Goal: Contribute content: Contribute content

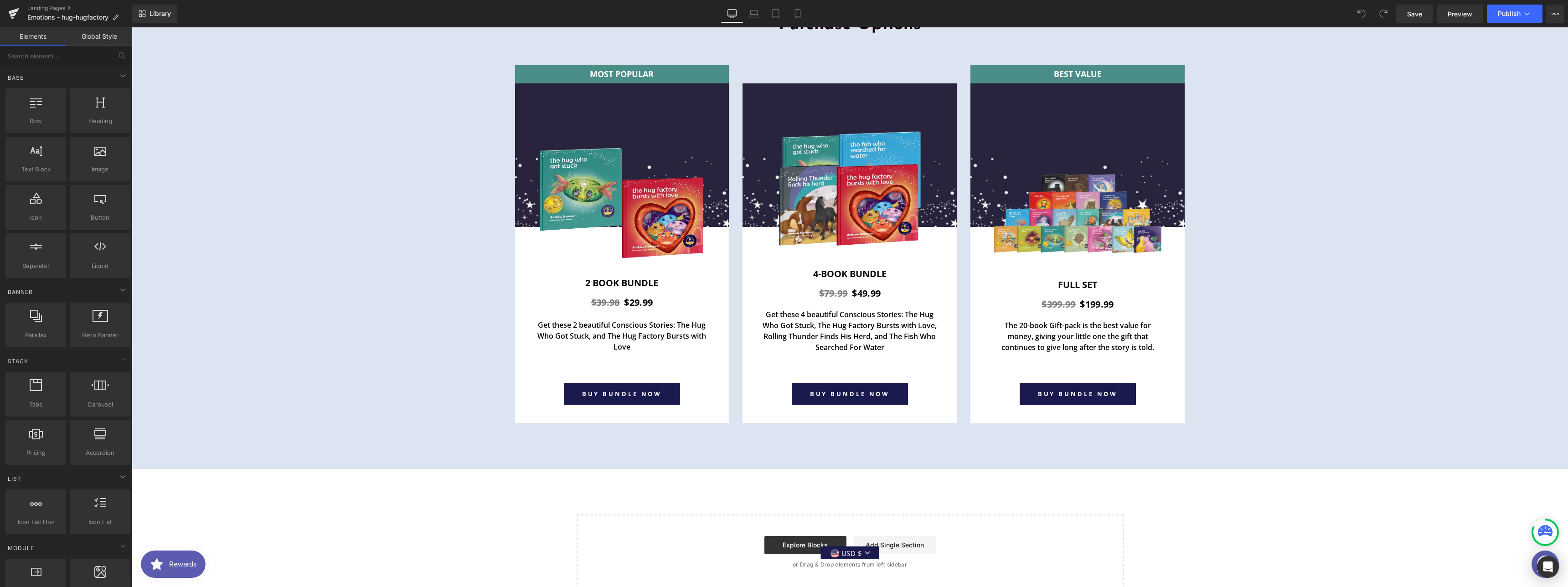
scroll to position [3399, 0]
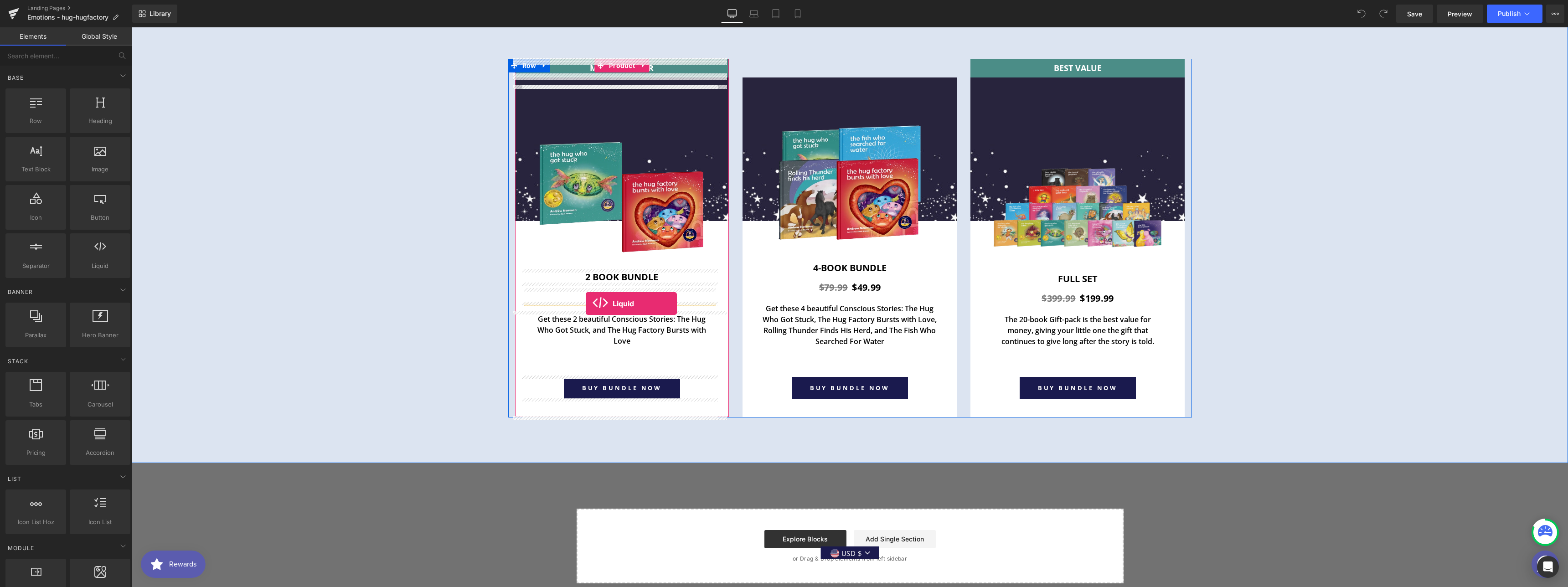
drag, startPoint x: 235, startPoint y: 285, endPoint x: 585, endPoint y: 304, distance: 350.5
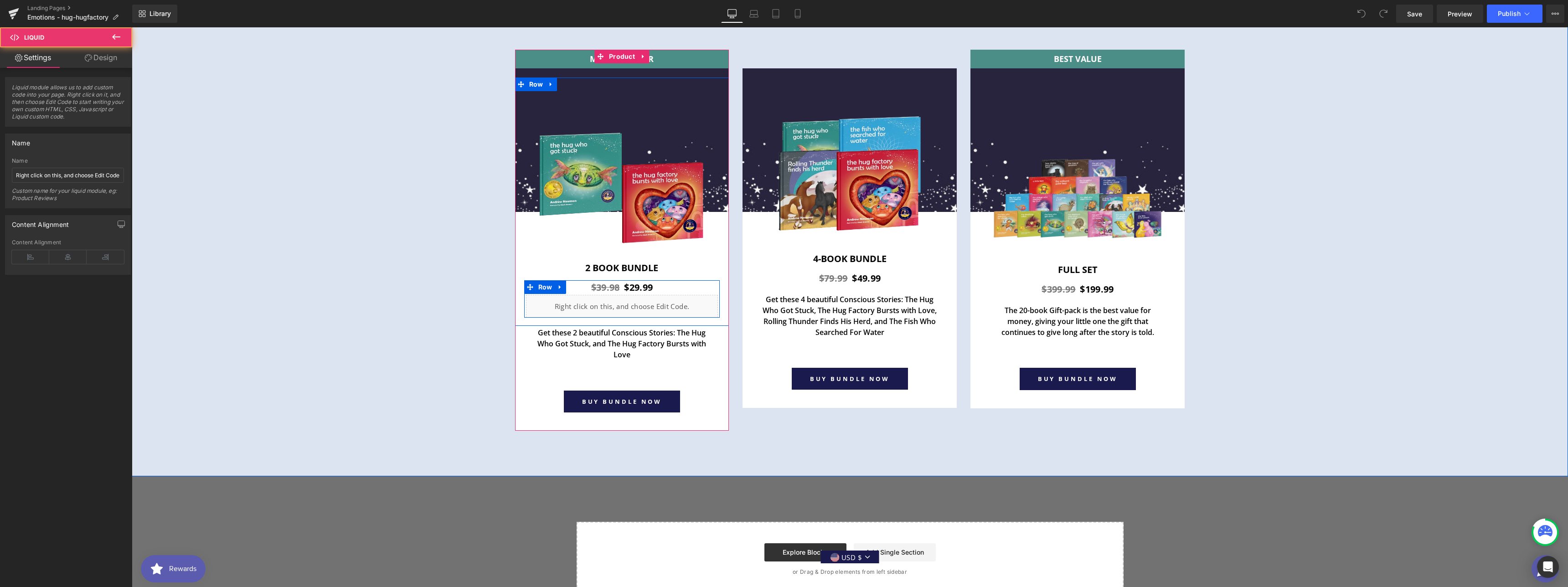
scroll to position [3390, 0]
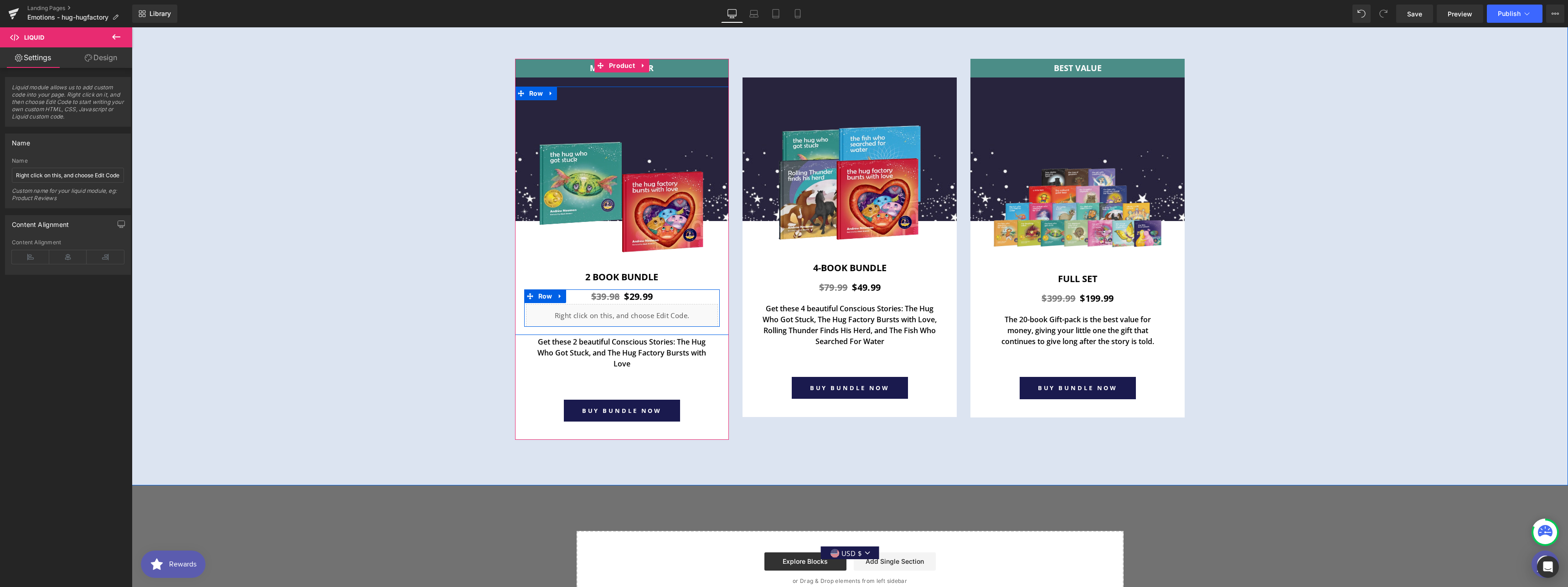
click at [605, 312] on div "Liquid" at bounding box center [622, 315] width 192 height 23
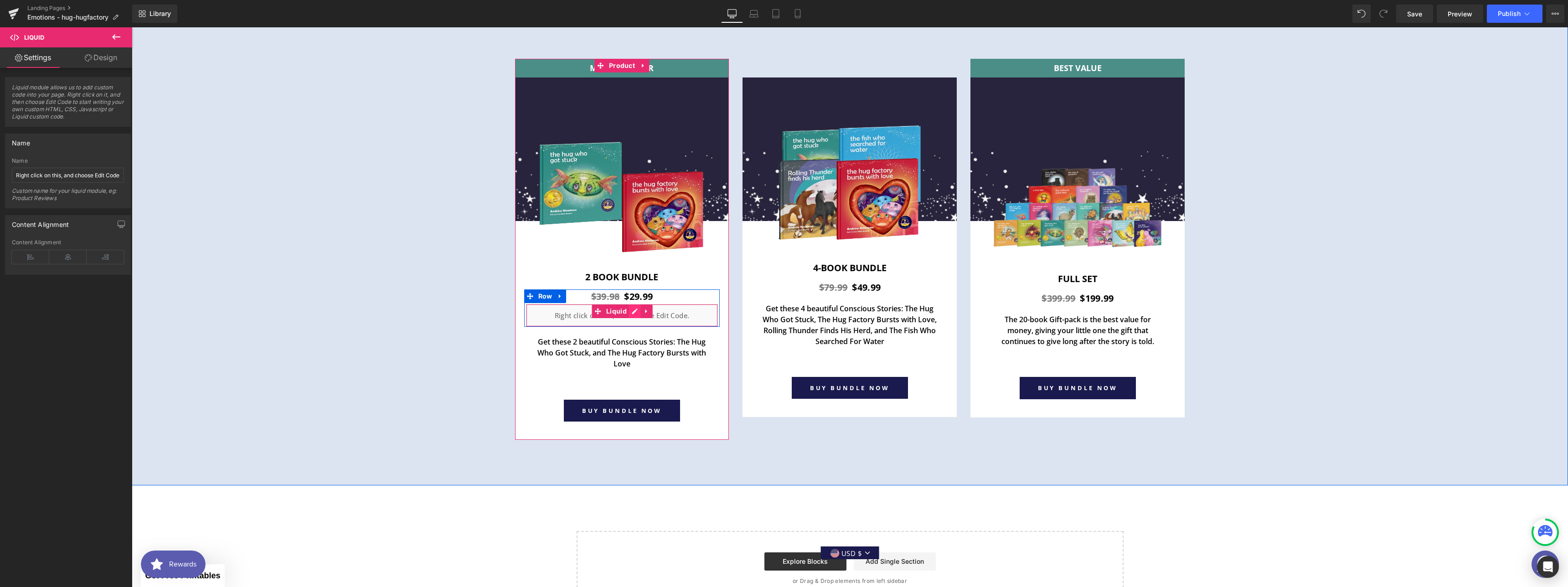
click at [629, 309] on div "Liquid" at bounding box center [622, 315] width 192 height 23
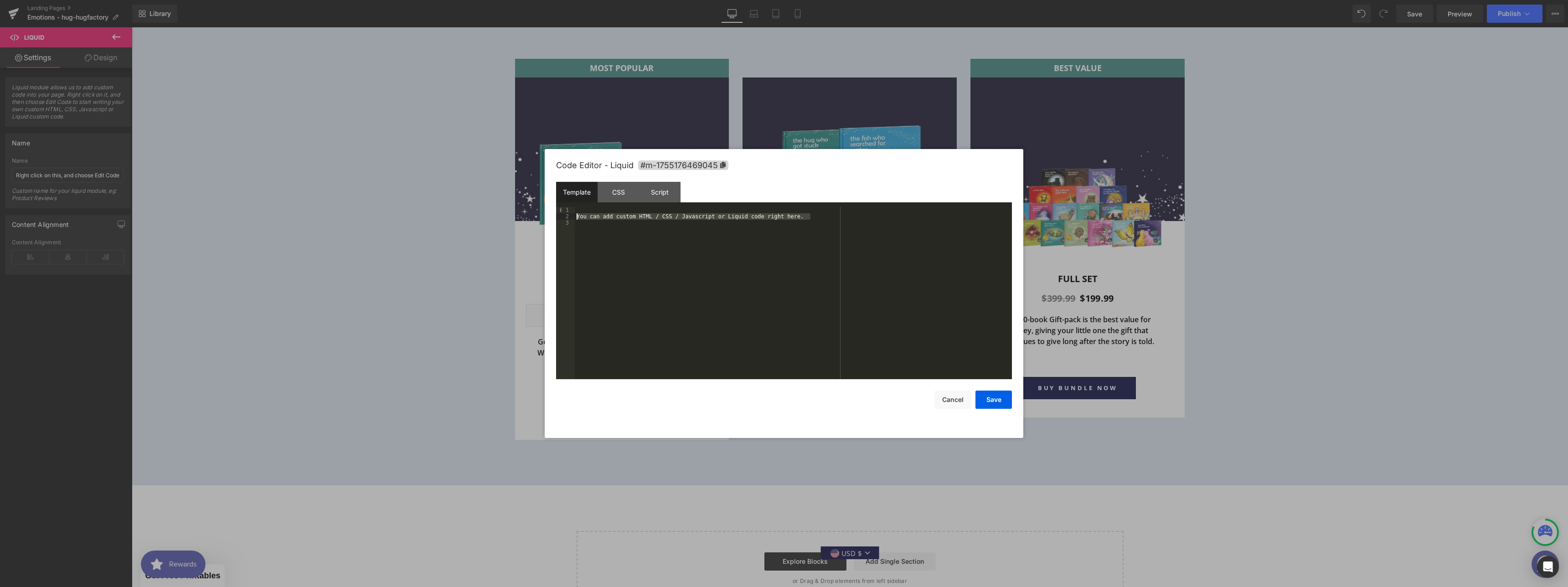
drag, startPoint x: 822, startPoint y: 213, endPoint x: 514, endPoint y: 218, distance: 308.0
click at [514, 217] on body "Liquid You are previewing how the will restyle your page. You can not edit Elem…" at bounding box center [784, 294] width 1568 height 587
click at [993, 403] on button "Save" at bounding box center [994, 399] width 36 height 18
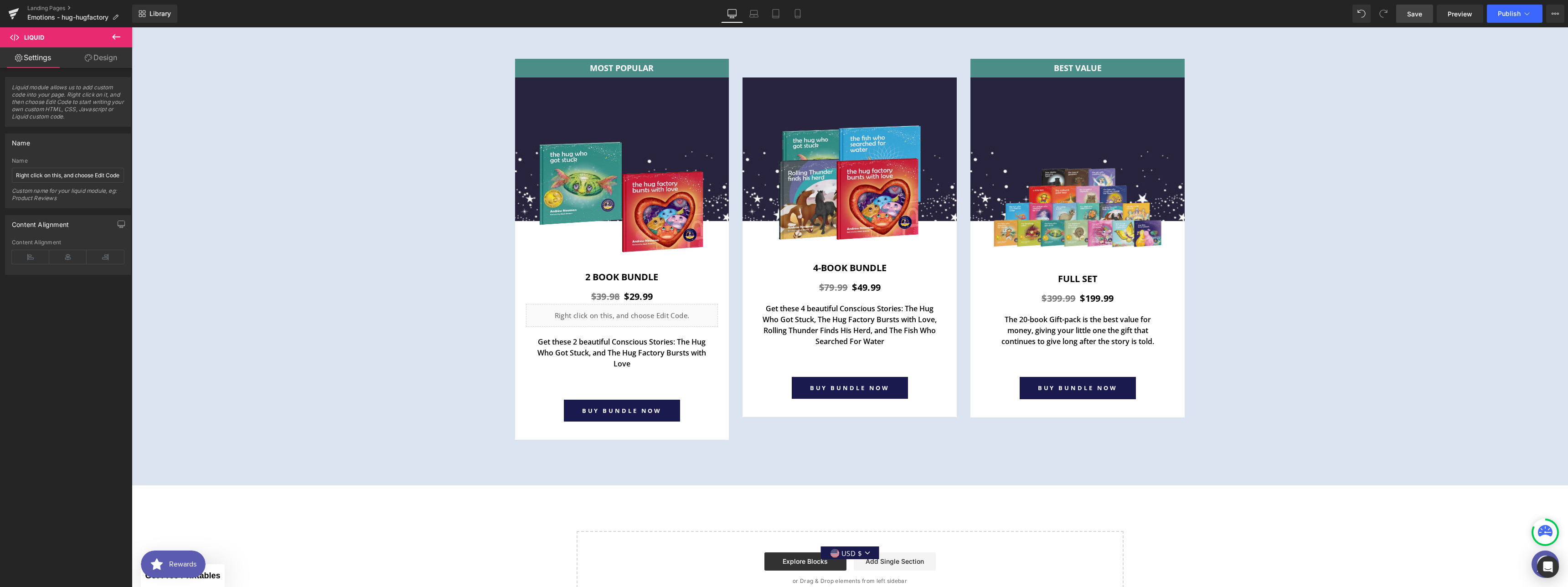
click at [1417, 14] on span "Save" at bounding box center [1415, 14] width 15 height 9
click at [1460, 15] on span "Preview" at bounding box center [1460, 14] width 24 height 9
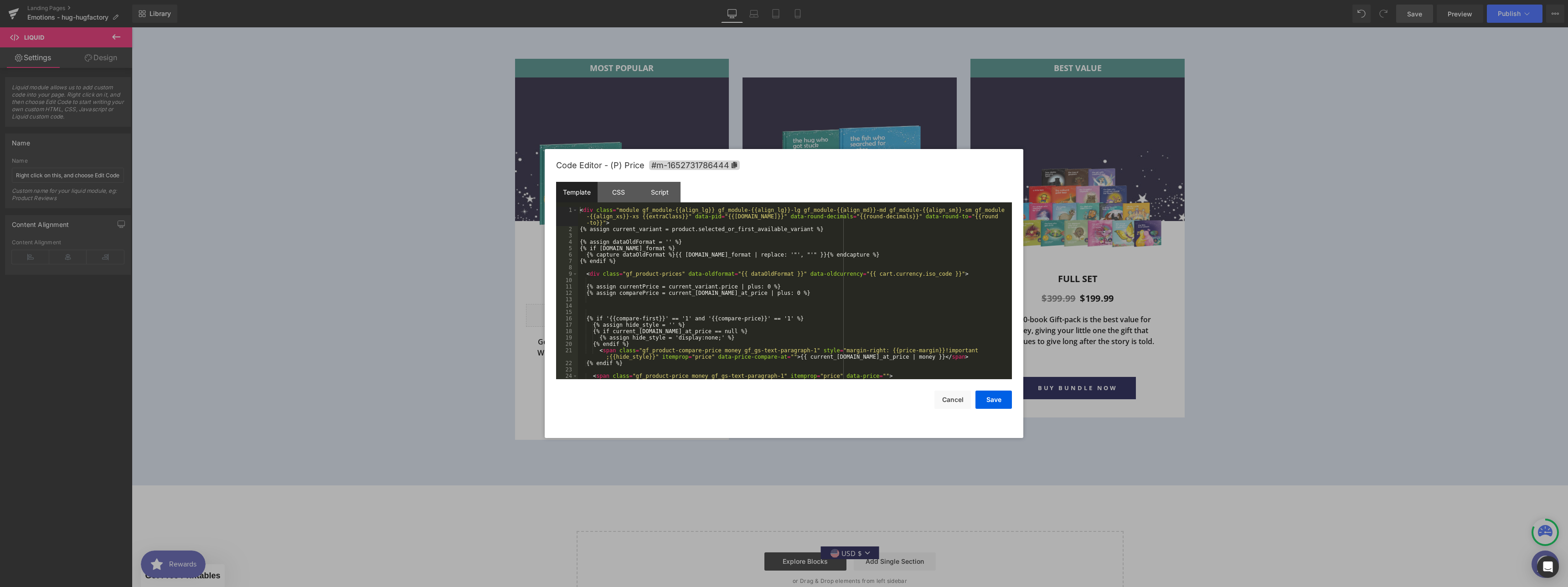
click at [626, 0] on div "Liquid You are previewing how the will restyle your page. You can not edit Elem…" at bounding box center [784, 0] width 1568 height 0
drag, startPoint x: 835, startPoint y: 229, endPoint x: 587, endPoint y: 230, distance: 248.0
click at [587, 230] on div "< div class = "module gf_module-{{align_lg}} gf_module-{{align_lg}}-lg gf_modul…" at bounding box center [793, 305] width 430 height 198
click at [957, 399] on button "Cancel" at bounding box center [952, 399] width 36 height 18
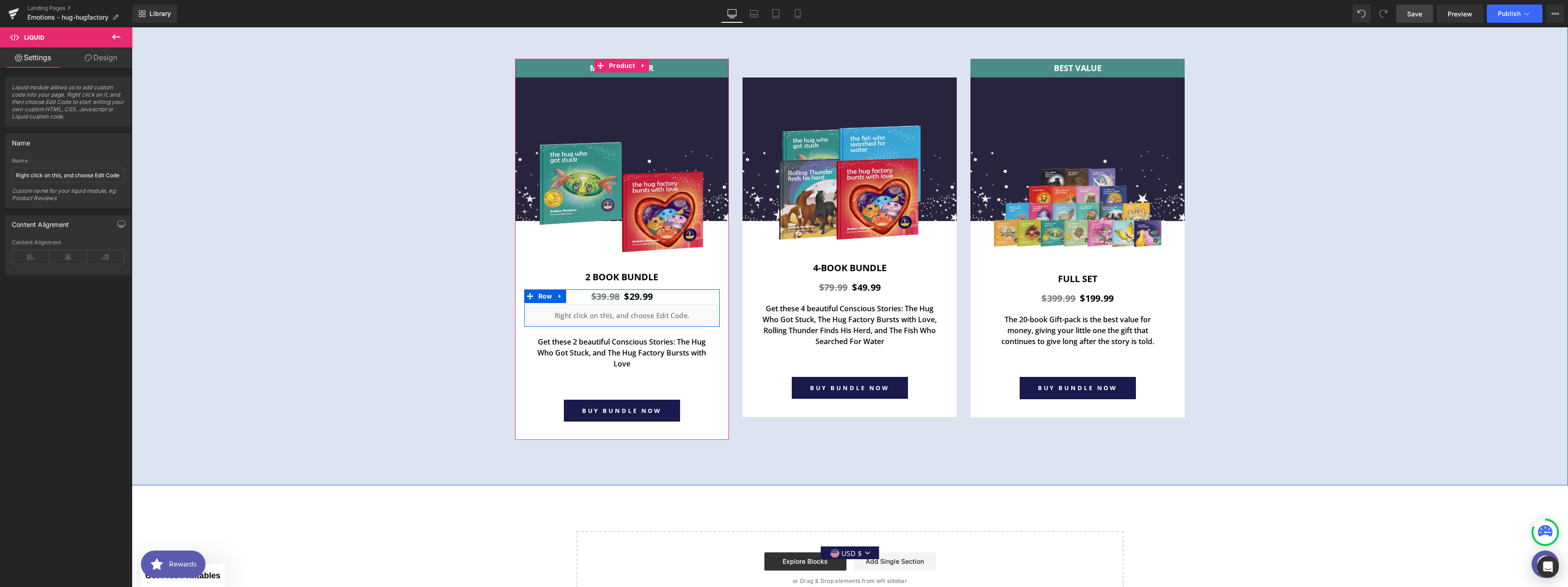
click at [630, 309] on div "Liquid" at bounding box center [622, 315] width 192 height 23
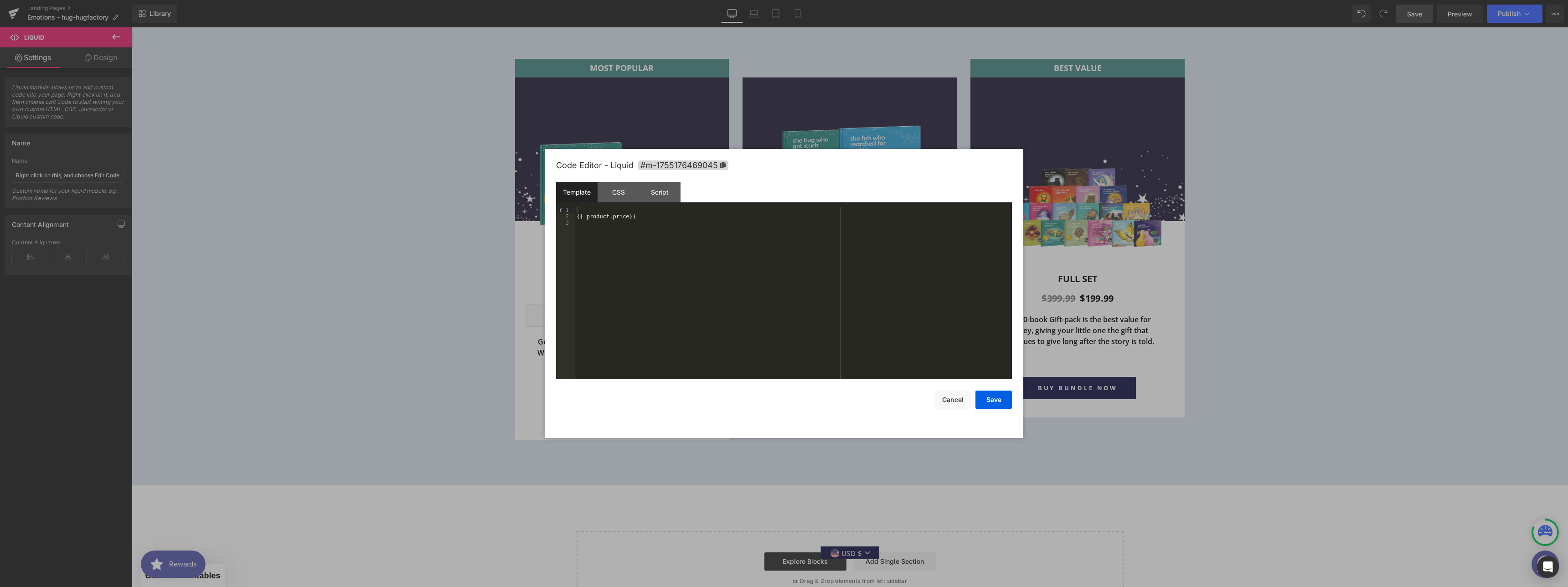
click at [585, 208] on div "{{ product.price}}" at bounding box center [793, 299] width 437 height 185
drag, startPoint x: 658, startPoint y: 210, endPoint x: 611, endPoint y: 210, distance: 47.0
click at [611, 210] on div "{% assign current_variant = product.selected_or_first_available_variant %} {{ p…" at bounding box center [793, 299] width 437 height 185
drag, startPoint x: 611, startPoint y: 215, endPoint x: 587, endPoint y: 216, distance: 24.0
click at [587, 216] on div "{% assign current_variant = product.selected_or_first_available_variant %} {{ p…" at bounding box center [793, 299] width 437 height 185
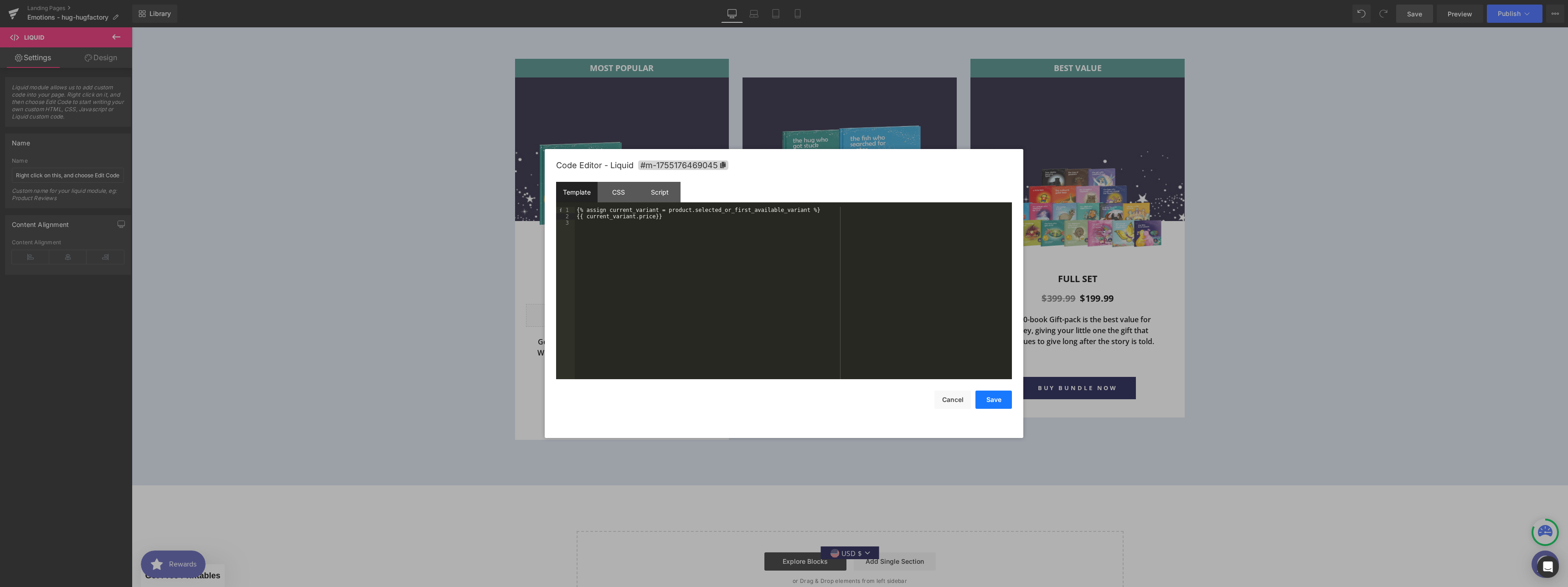
click at [982, 402] on button "Save" at bounding box center [994, 399] width 36 height 18
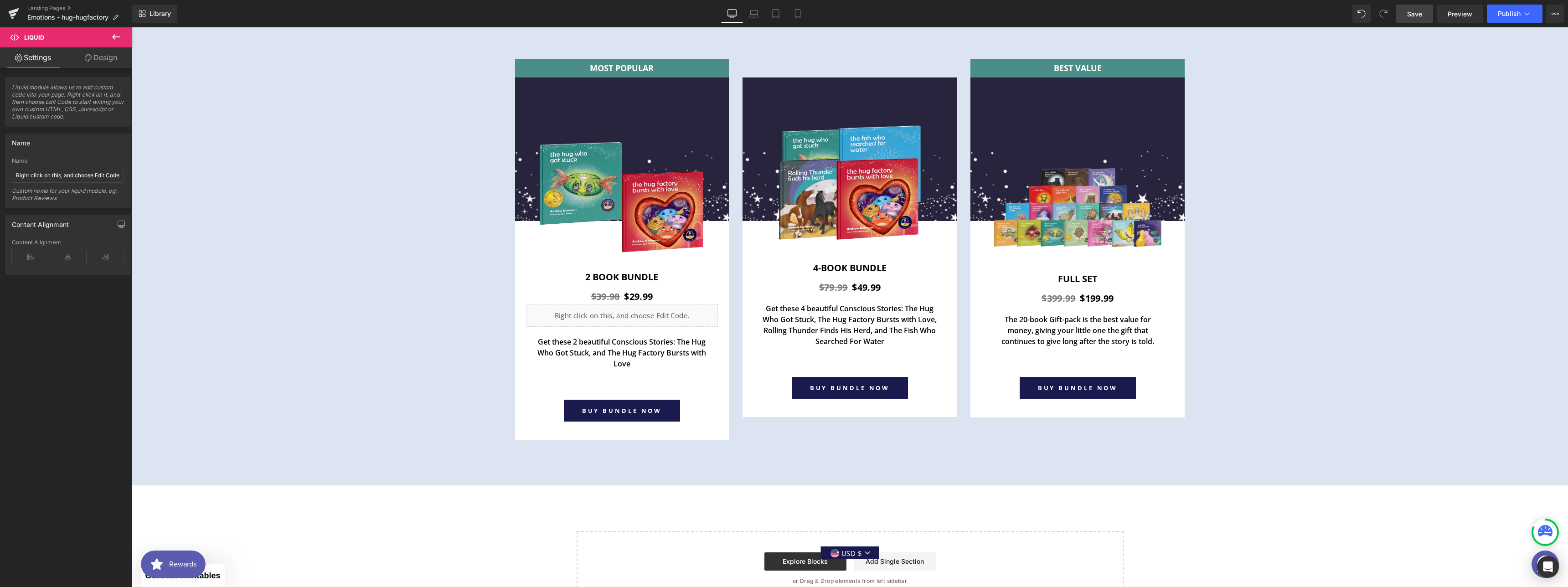
click at [1419, 14] on span "Save" at bounding box center [1415, 14] width 15 height 9
click at [1454, 19] on link "Preview" at bounding box center [1460, 13] width 46 height 18
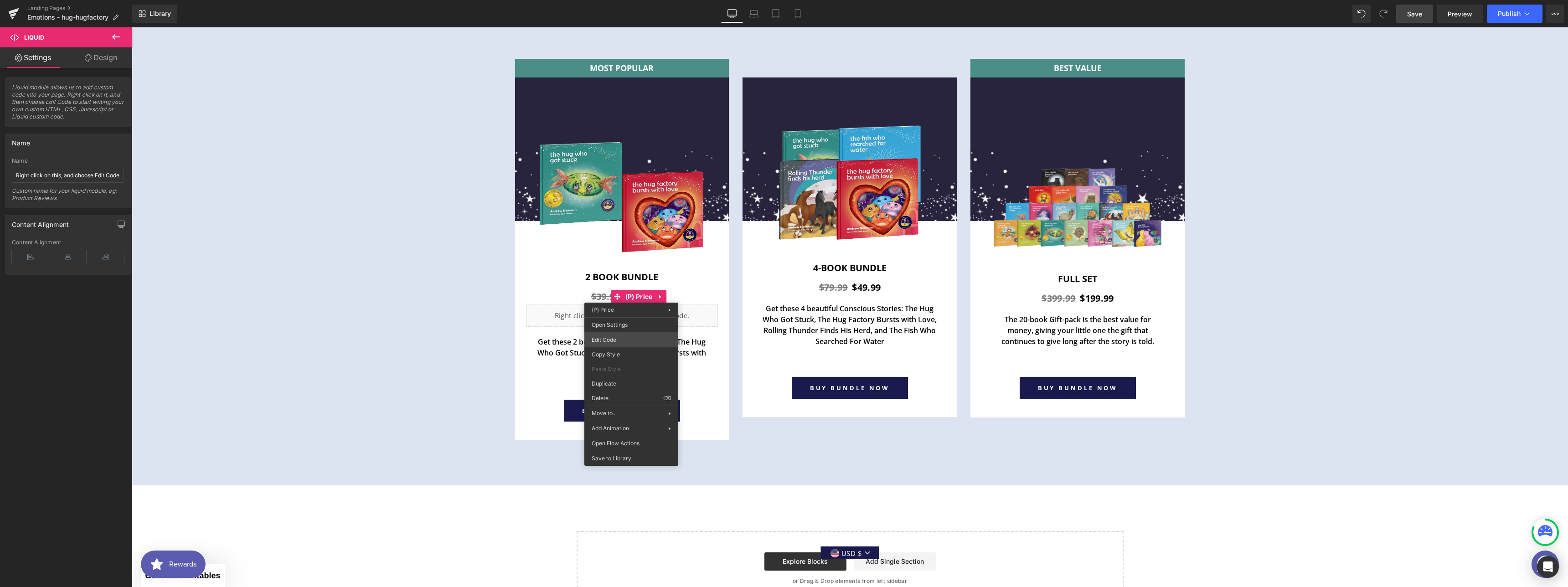
click at [619, 0] on div "Liquid You are previewing how the will restyle your page. You can not edit Elem…" at bounding box center [784, 0] width 1568 height 0
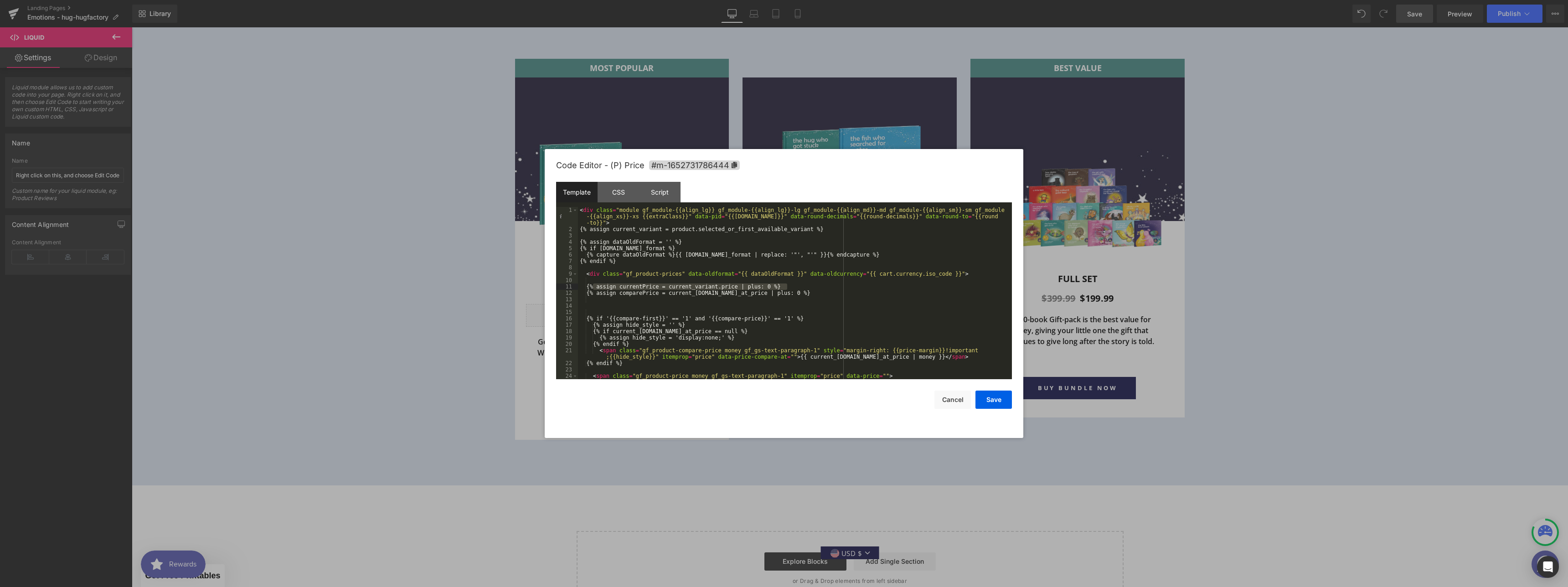
drag, startPoint x: 783, startPoint y: 285, endPoint x: 594, endPoint y: 285, distance: 189.0
click at [594, 285] on div "< div class = "module gf_module-{{align_lg}} gf_module-{{align_lg}}-lg gf_modul…" at bounding box center [793, 305] width 430 height 198
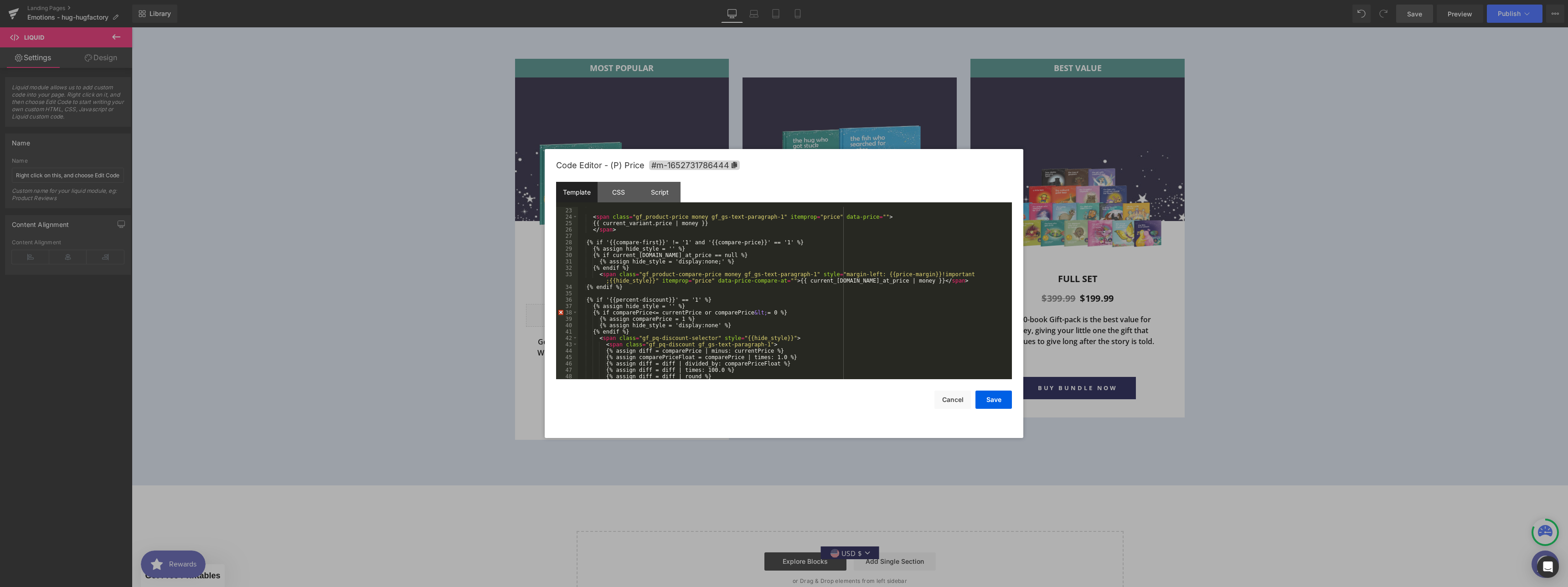
scroll to position [223, 0]
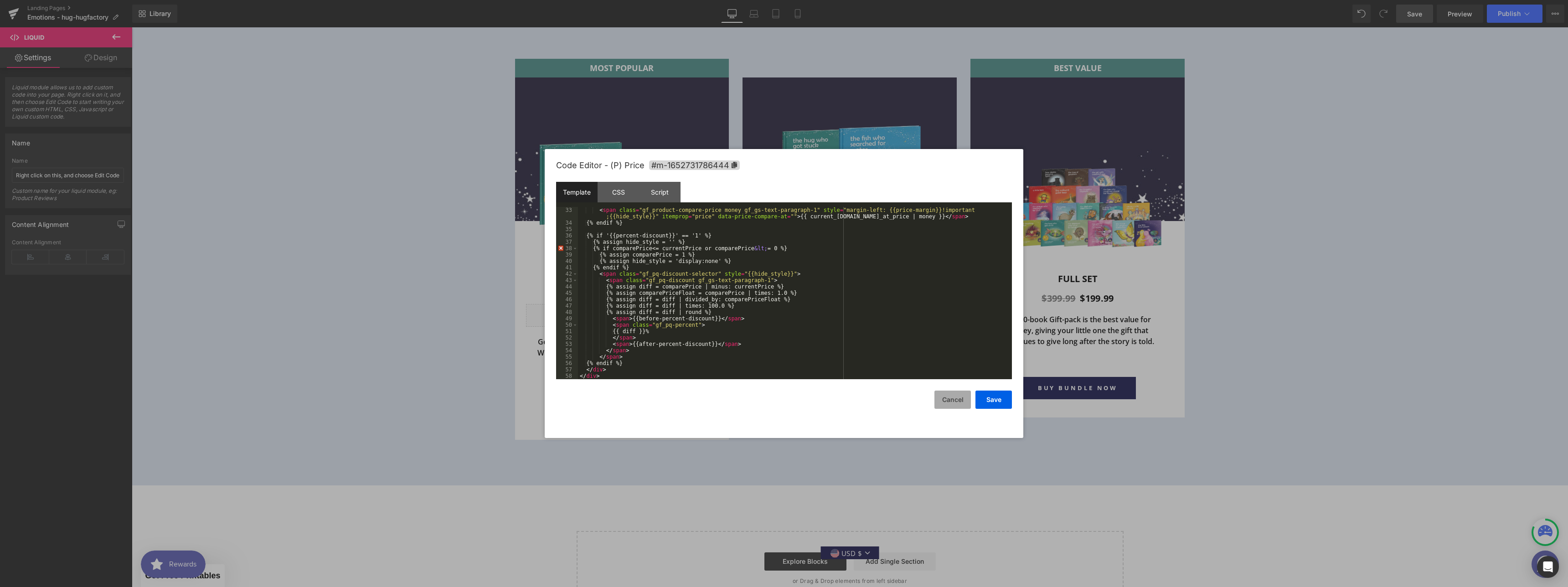
click at [962, 398] on button "Cancel" at bounding box center [952, 399] width 36 height 18
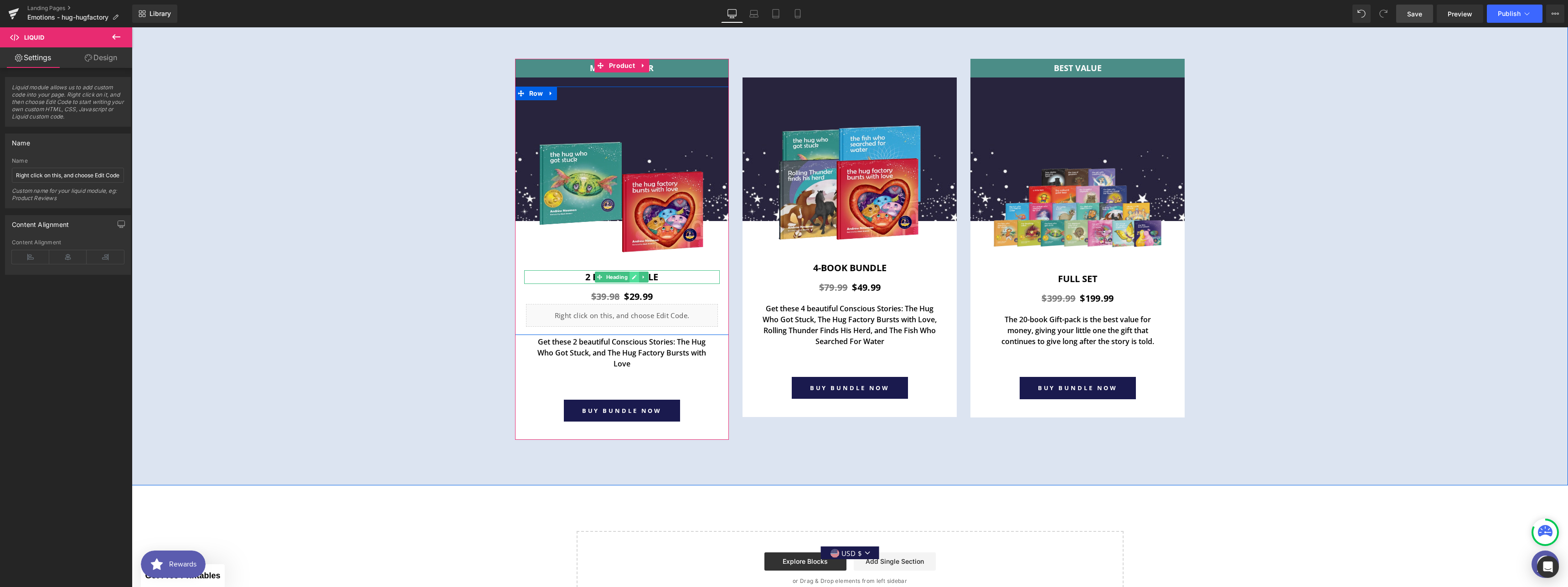
click at [630, 273] on link at bounding box center [634, 277] width 9 height 11
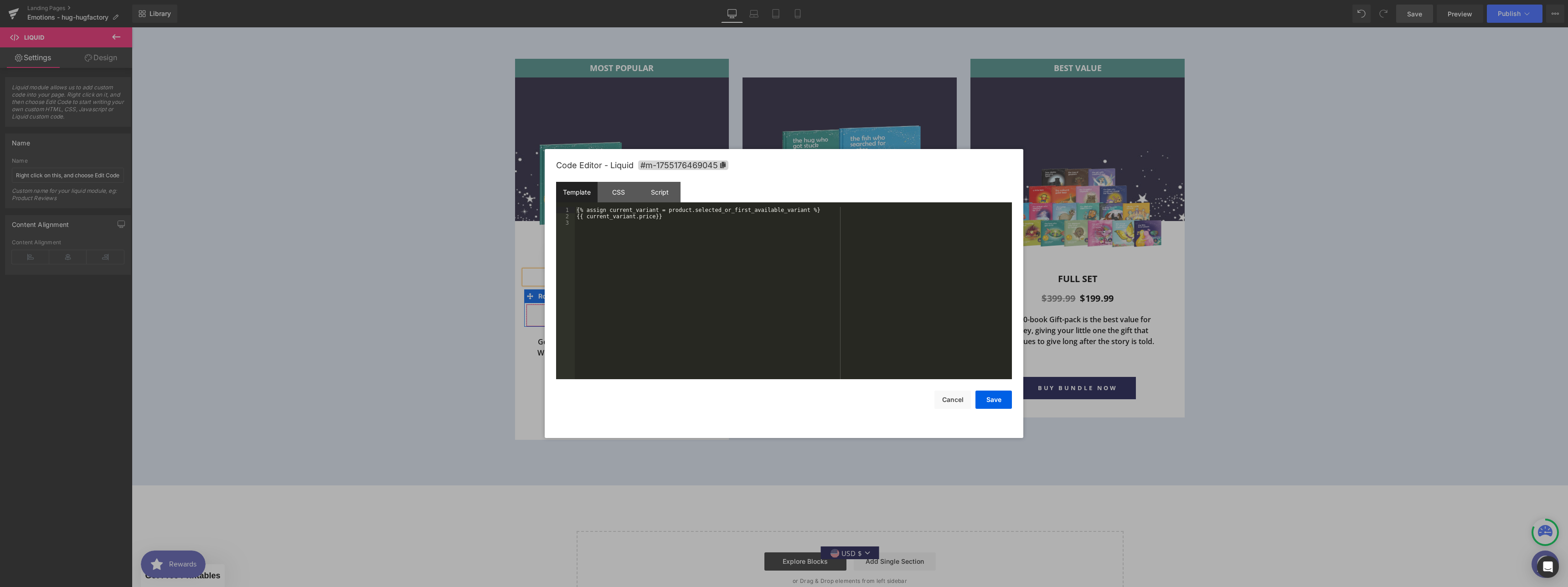
click at [632, 309] on icon at bounding box center [635, 311] width 6 height 6
click at [942, 397] on button "Cancel" at bounding box center [952, 399] width 36 height 18
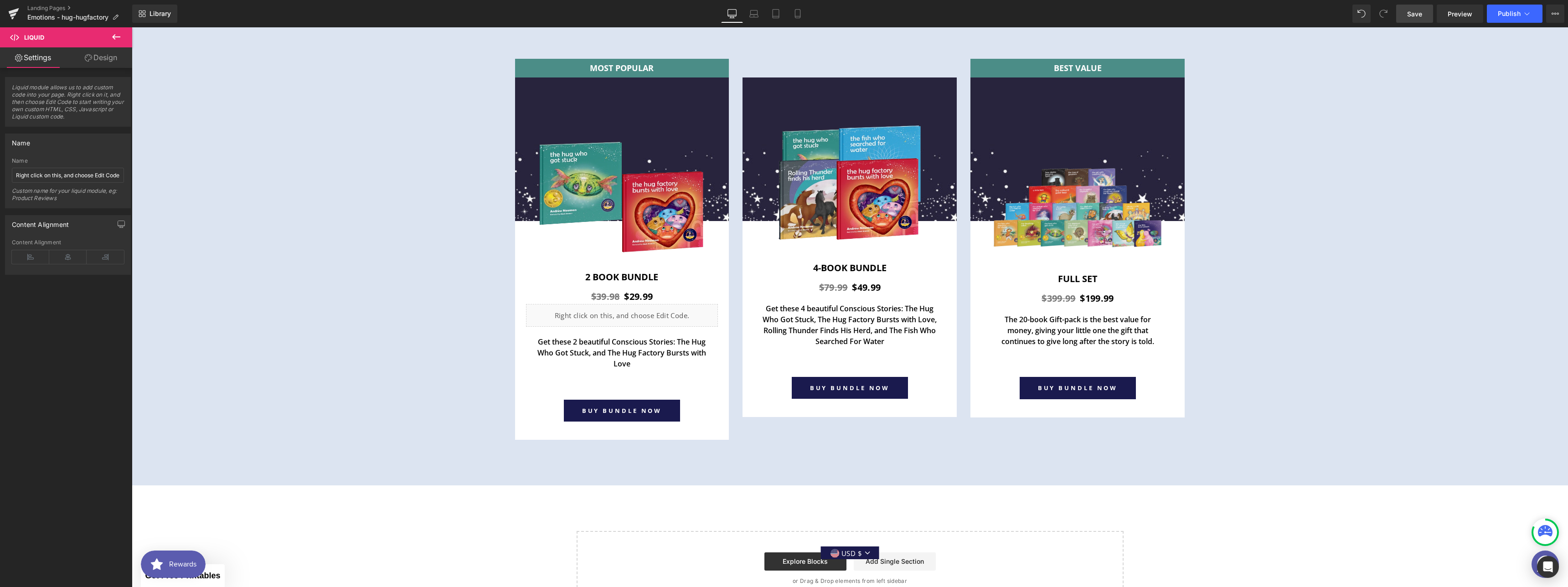
click at [112, 34] on icon at bounding box center [116, 36] width 11 height 11
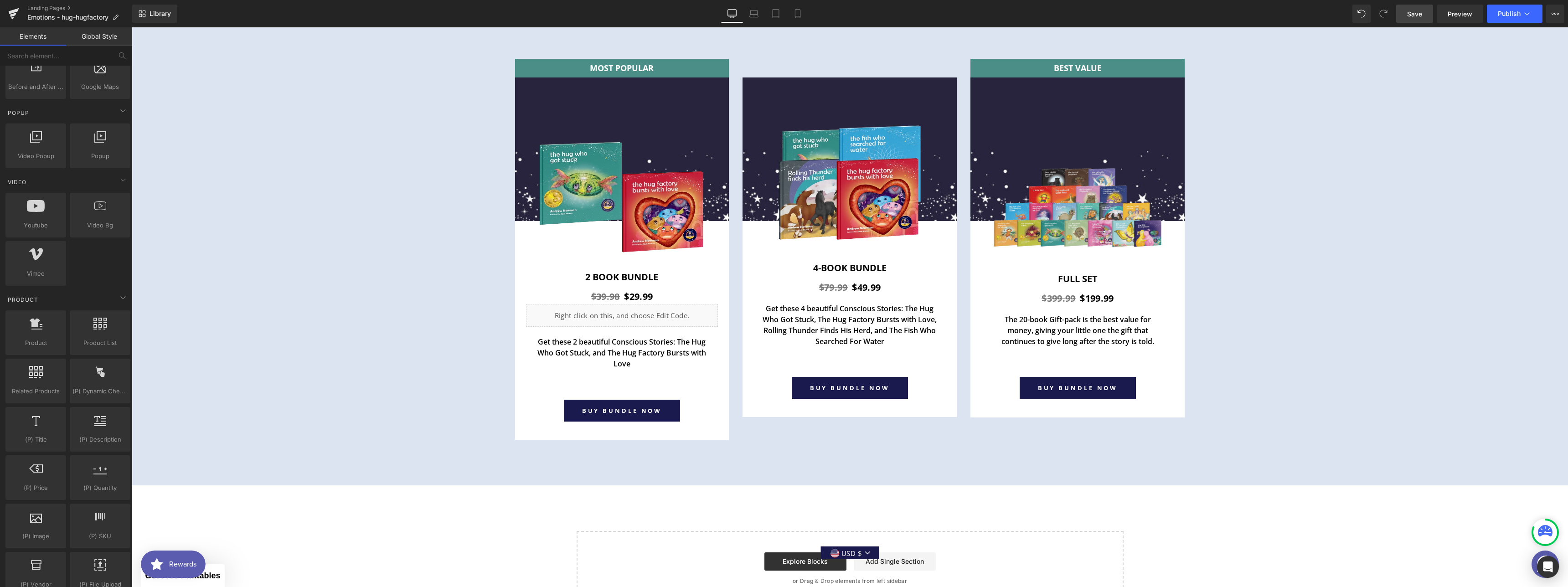
scroll to position [800, 0]
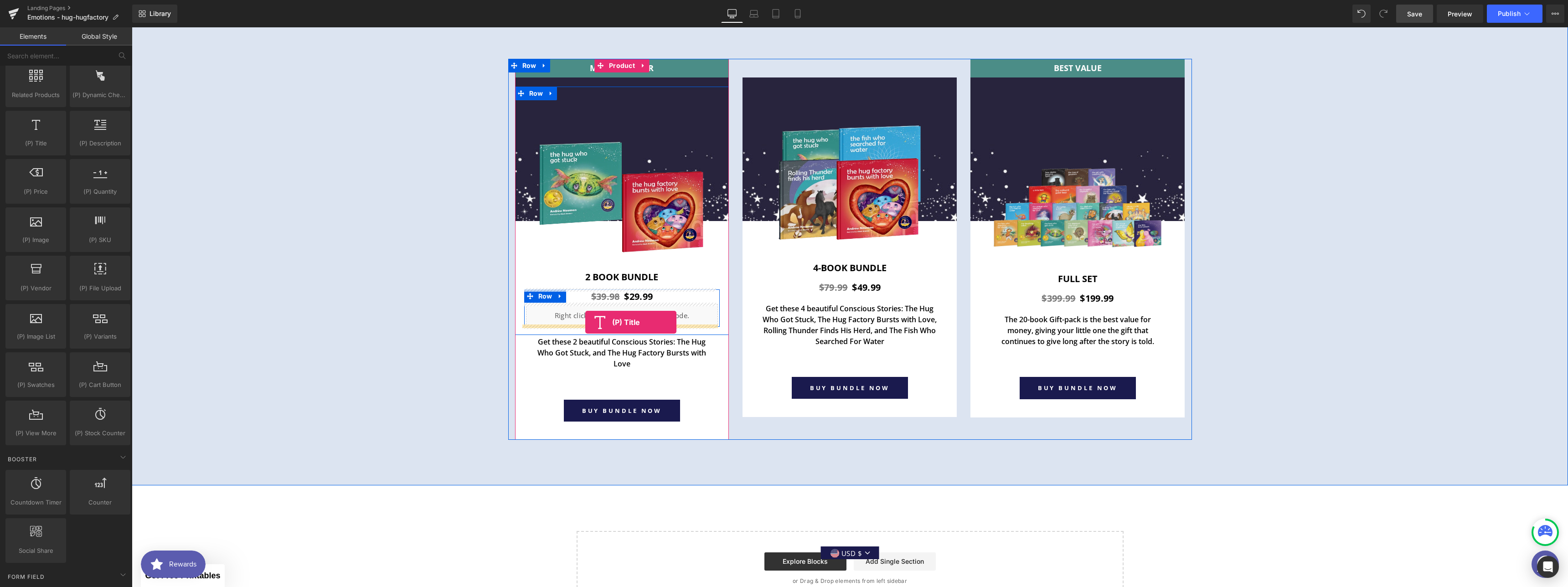
drag, startPoint x: 177, startPoint y: 170, endPoint x: 585, endPoint y: 322, distance: 435.4
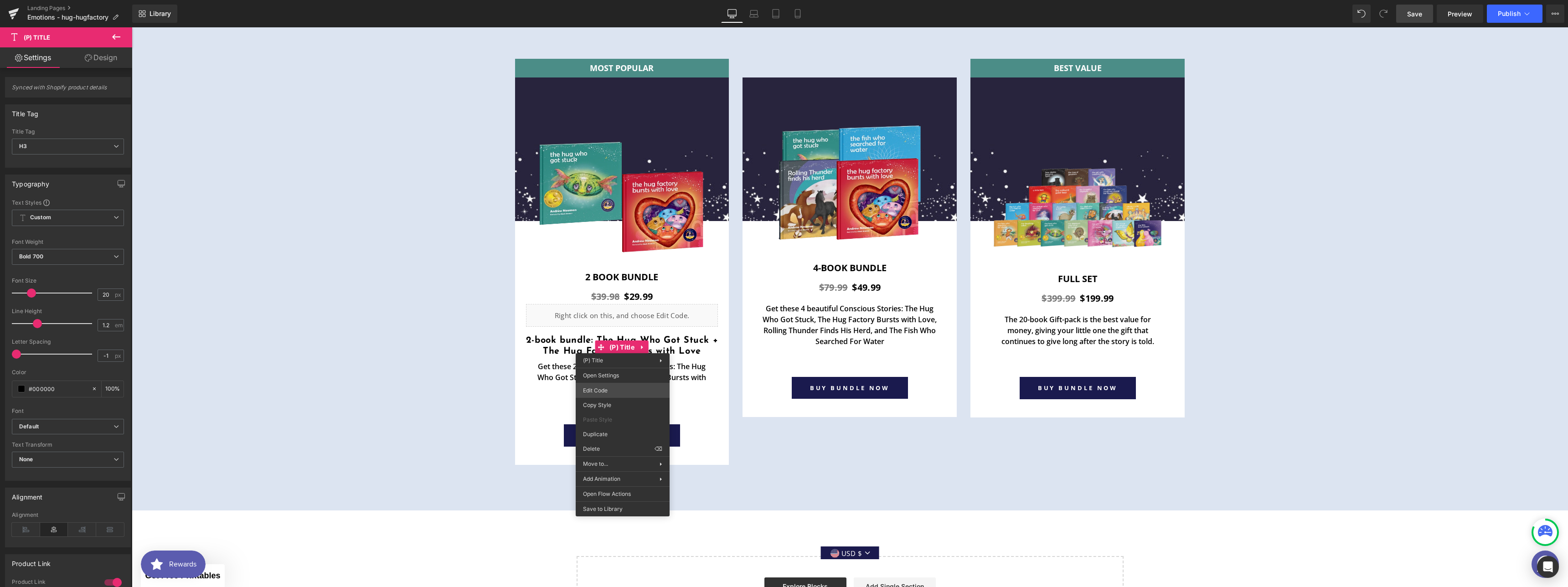
click at [608, 0] on div "(P) Title You are previewing how the will restyle your page. You can not edit E…" at bounding box center [784, 0] width 1568 height 0
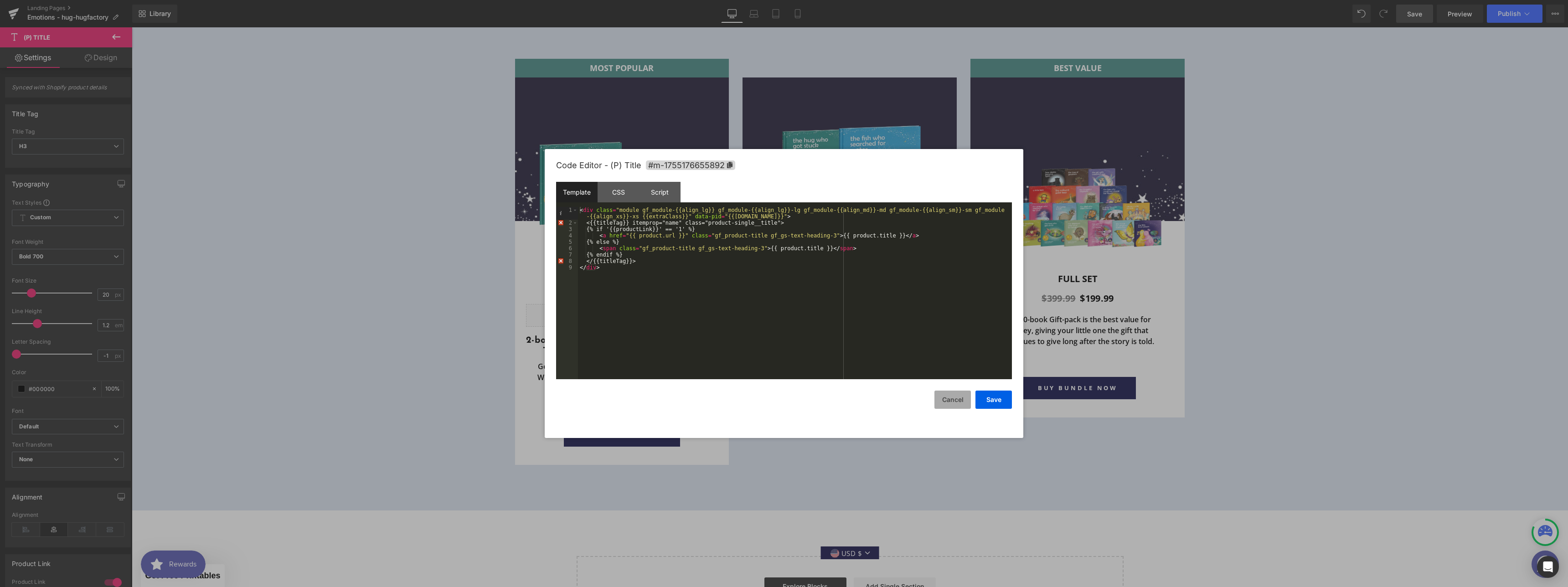
click at [956, 402] on button "Cancel" at bounding box center [952, 399] width 36 height 18
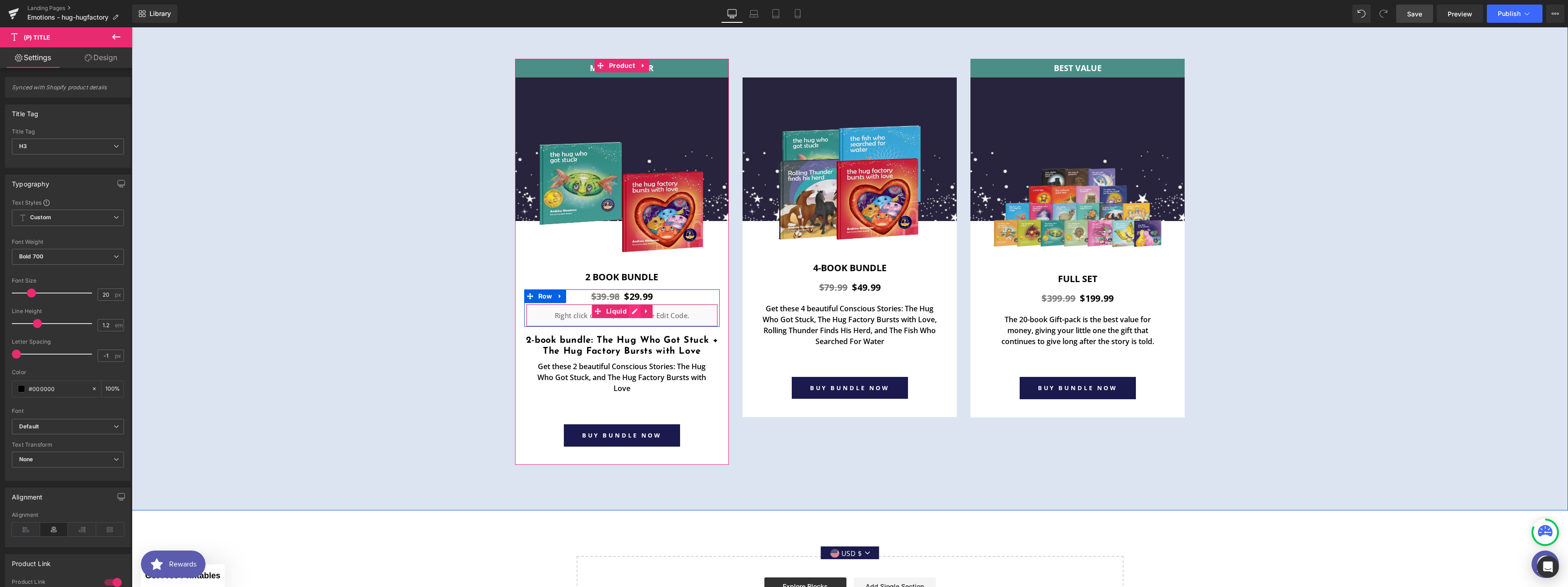
click at [631, 310] on div "Liquid" at bounding box center [622, 315] width 192 height 23
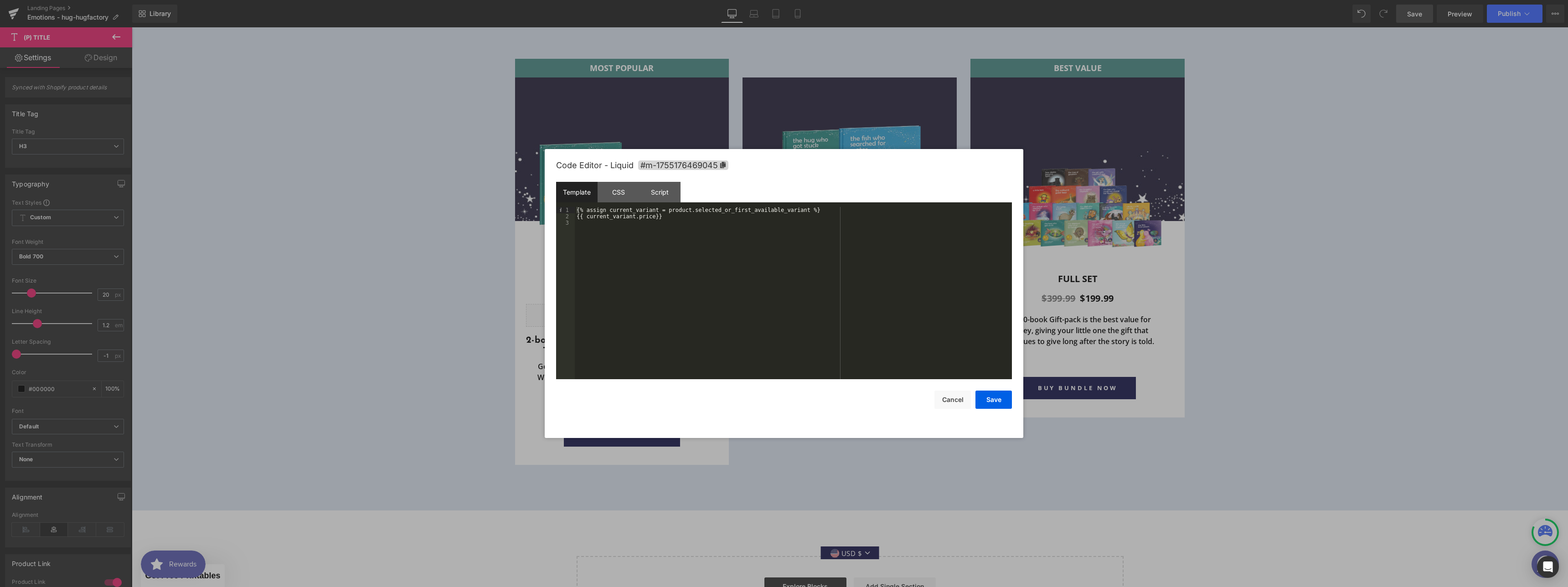
click at [656, 217] on div "{% assign current_variant = product.selected_or_first_available_variant %} {{ c…" at bounding box center [793, 299] width 437 height 185
click at [996, 394] on button "Save" at bounding box center [994, 399] width 36 height 18
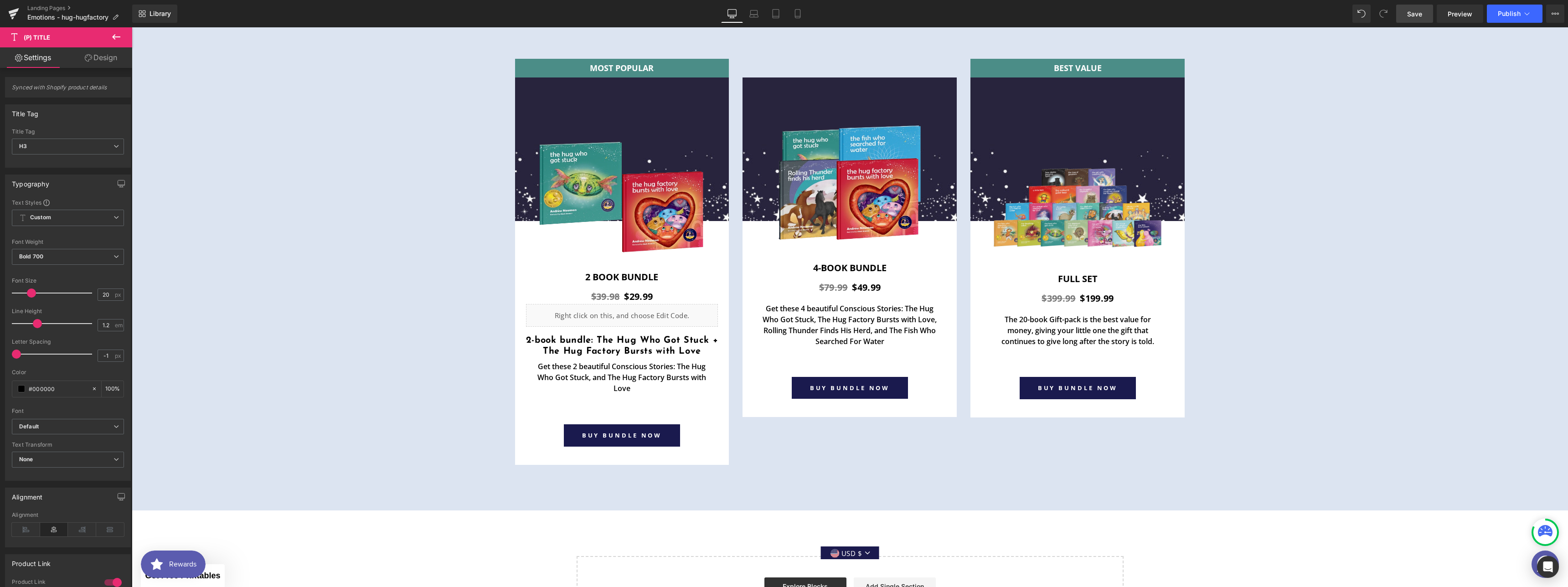
click at [1413, 16] on span "Save" at bounding box center [1415, 14] width 15 height 9
click at [1455, 16] on span "Preview" at bounding box center [1460, 14] width 24 height 9
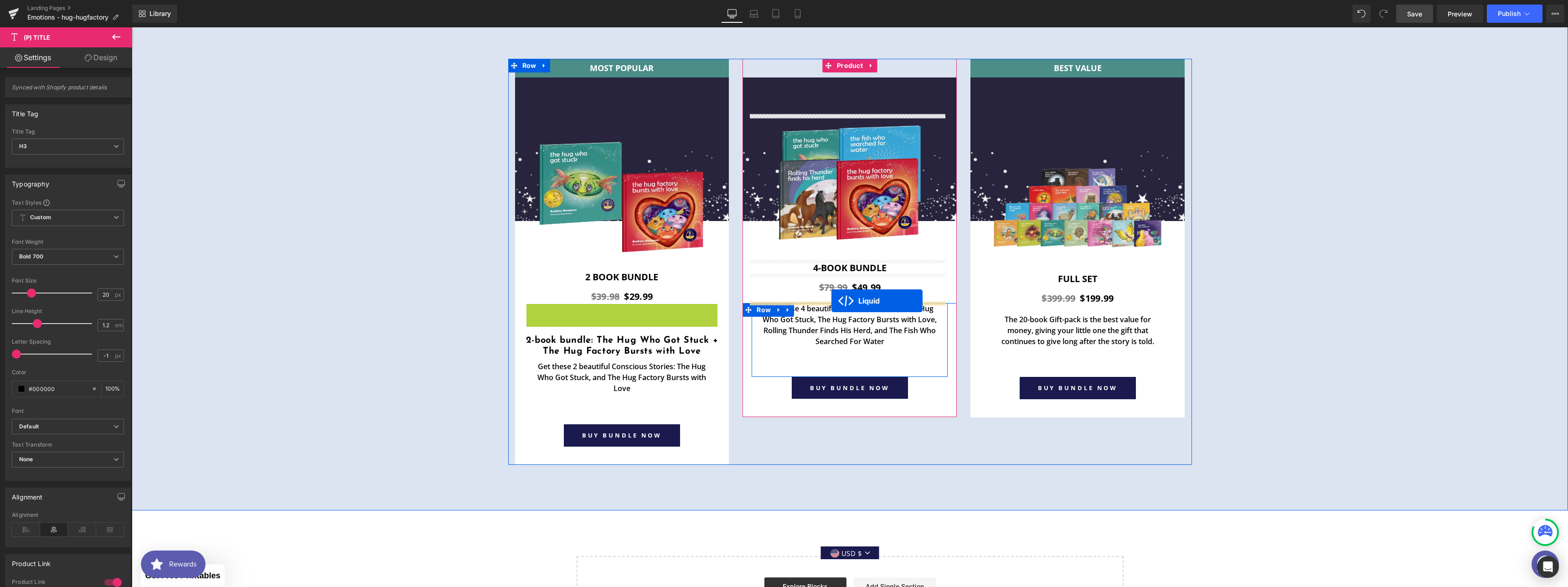
drag, startPoint x: 592, startPoint y: 310, endPoint x: 832, endPoint y: 300, distance: 240.2
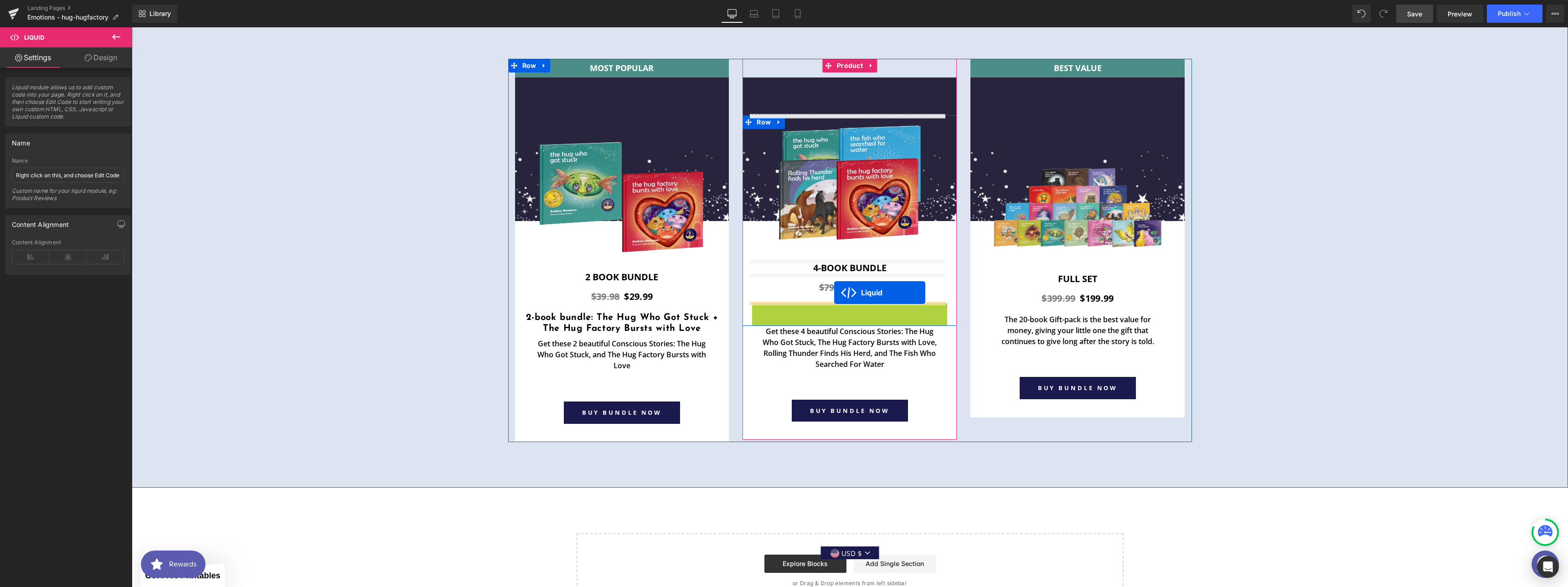
drag, startPoint x: 823, startPoint y: 301, endPoint x: 834, endPoint y: 292, distance: 14.2
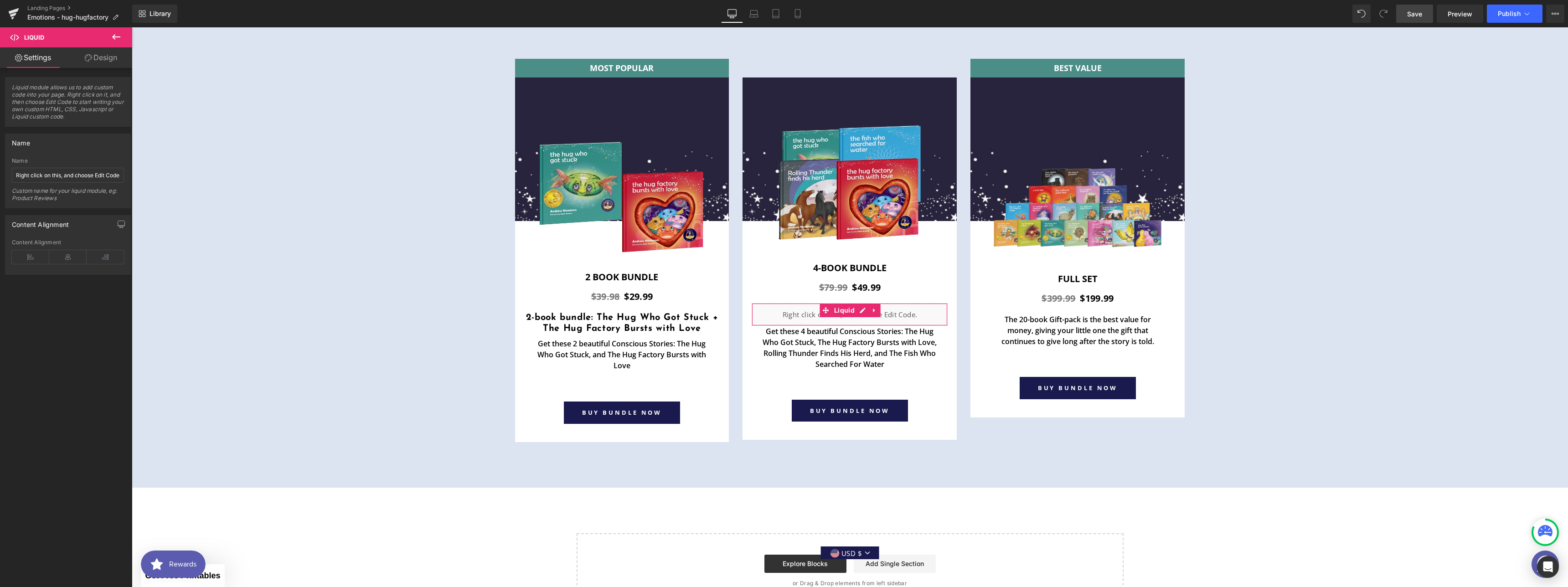
click at [1413, 16] on span "Save" at bounding box center [1415, 14] width 15 height 9
click at [1445, 9] on link "Preview" at bounding box center [1460, 13] width 46 height 18
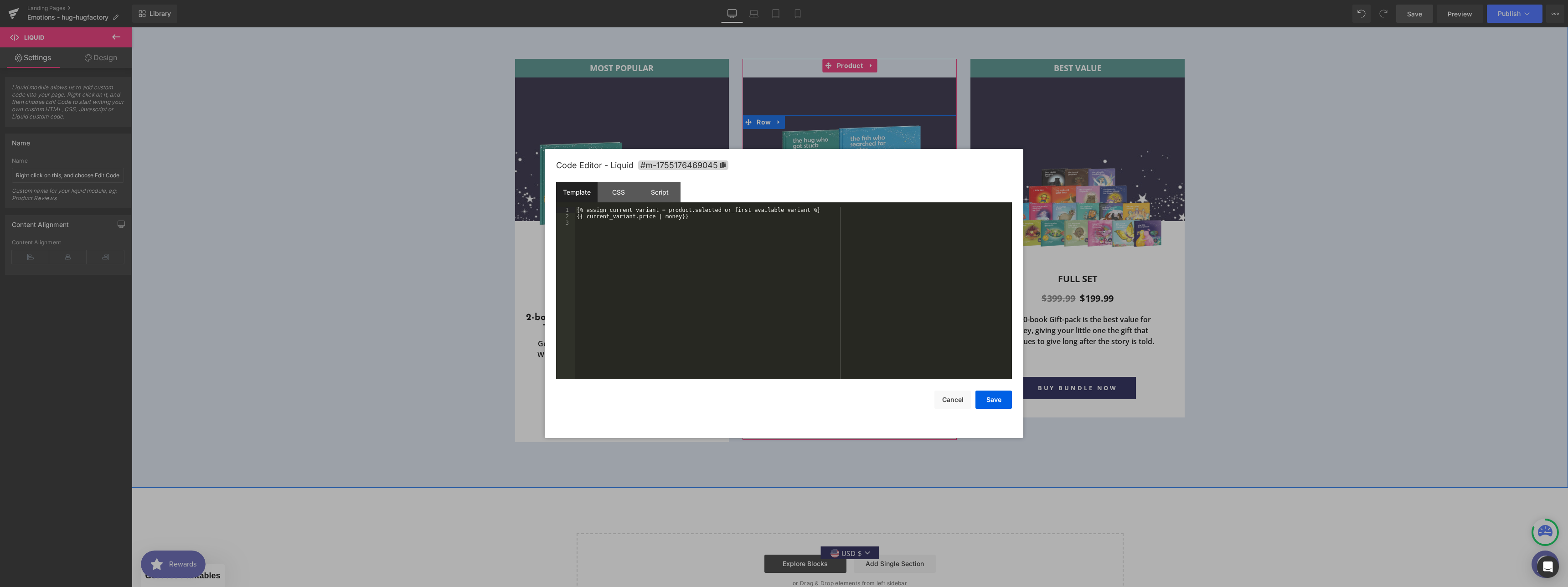
click at [860, 310] on div "Liquid" at bounding box center [849, 314] width 196 height 23
drag, startPoint x: 689, startPoint y: 218, endPoint x: 575, endPoint y: 218, distance: 114.0
click at [575, 218] on div "{% assign current_variant = product.selected_or_first_available_variant %} {{ c…" at bounding box center [793, 299] width 437 height 185
click at [694, 222] on div "{% assign current_variant = product.selected_or_first_available_variant %} {{ c…" at bounding box center [793, 299] width 437 height 185
click at [694, 215] on div "{% assign current_variant = product.selected_or_first_available_variant %} {{ c…" at bounding box center [793, 299] width 437 height 185
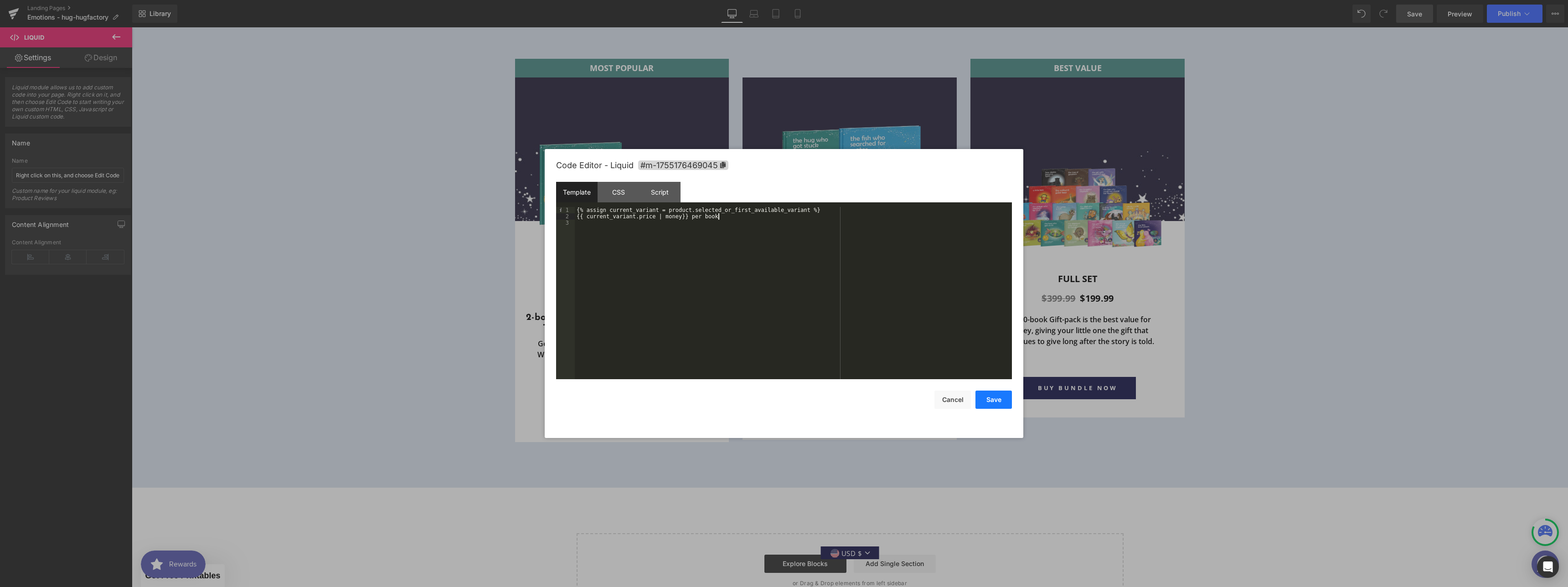
click at [993, 404] on button "Save" at bounding box center [994, 399] width 36 height 18
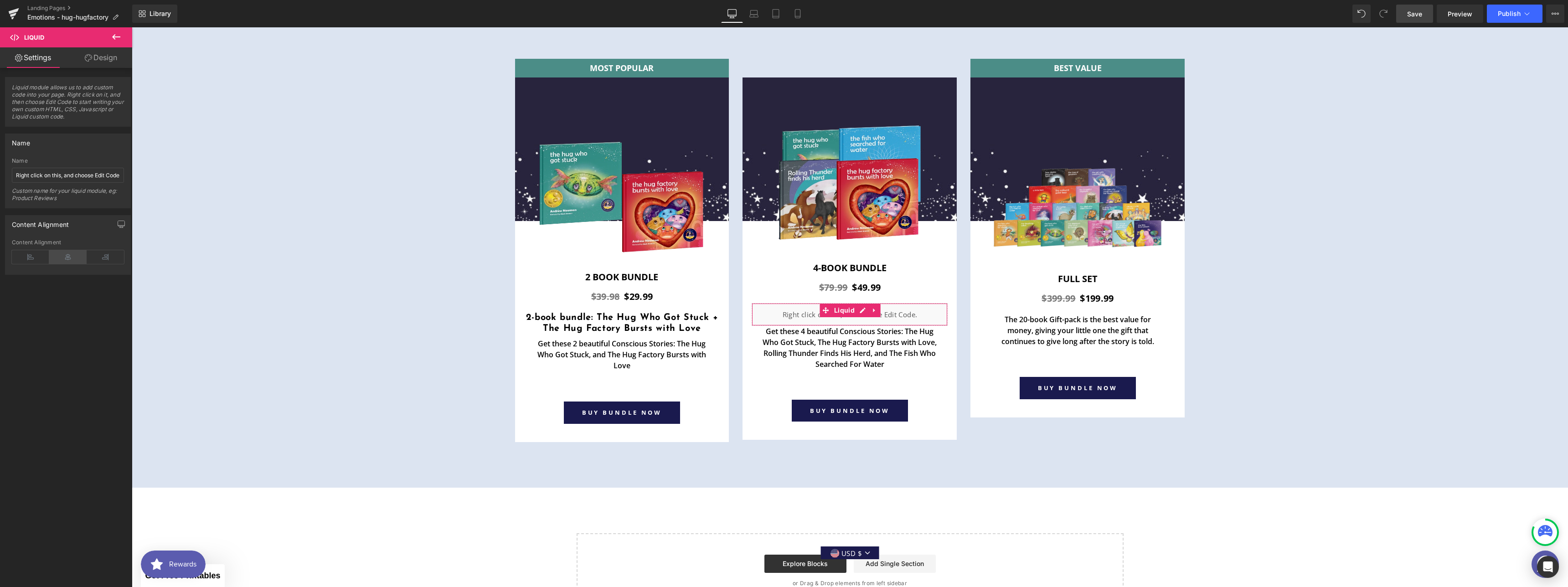
click at [61, 253] on icon at bounding box center [68, 257] width 38 height 14
click at [1413, 13] on span "Save" at bounding box center [1415, 14] width 15 height 9
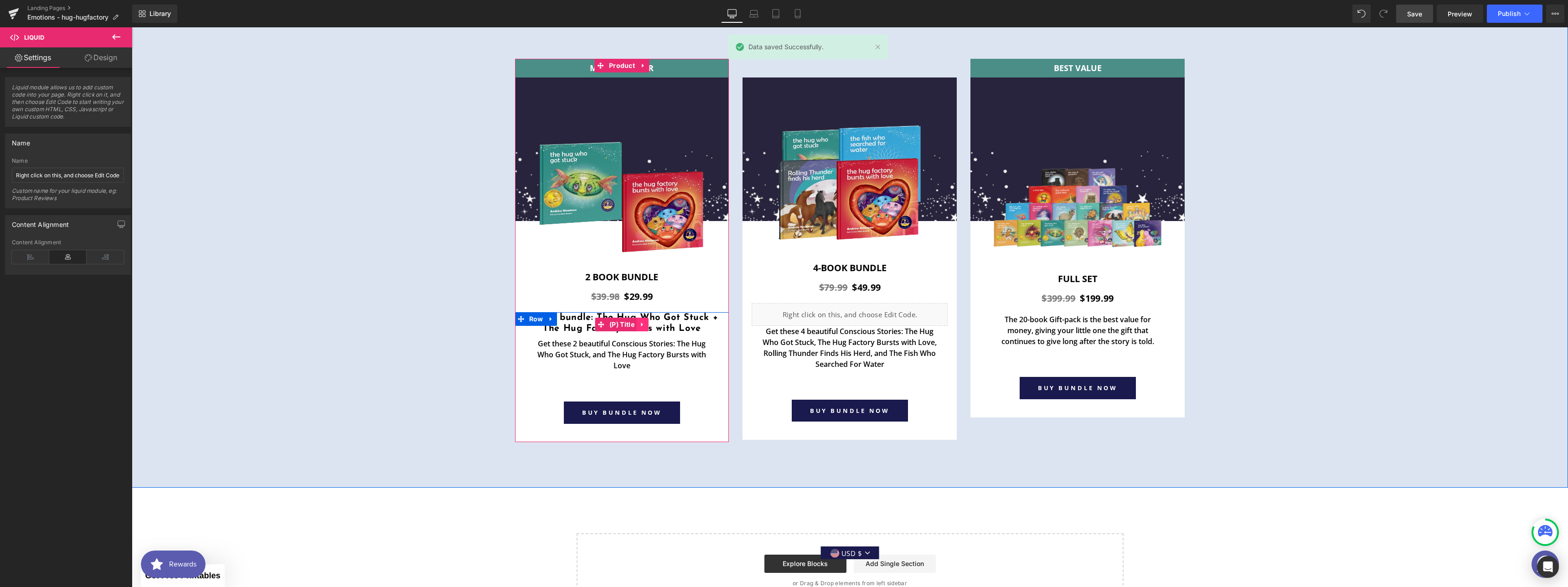
click at [641, 322] on icon at bounding box center [642, 324] width 2 height 4
click at [646, 322] on icon at bounding box center [649, 324] width 6 height 6
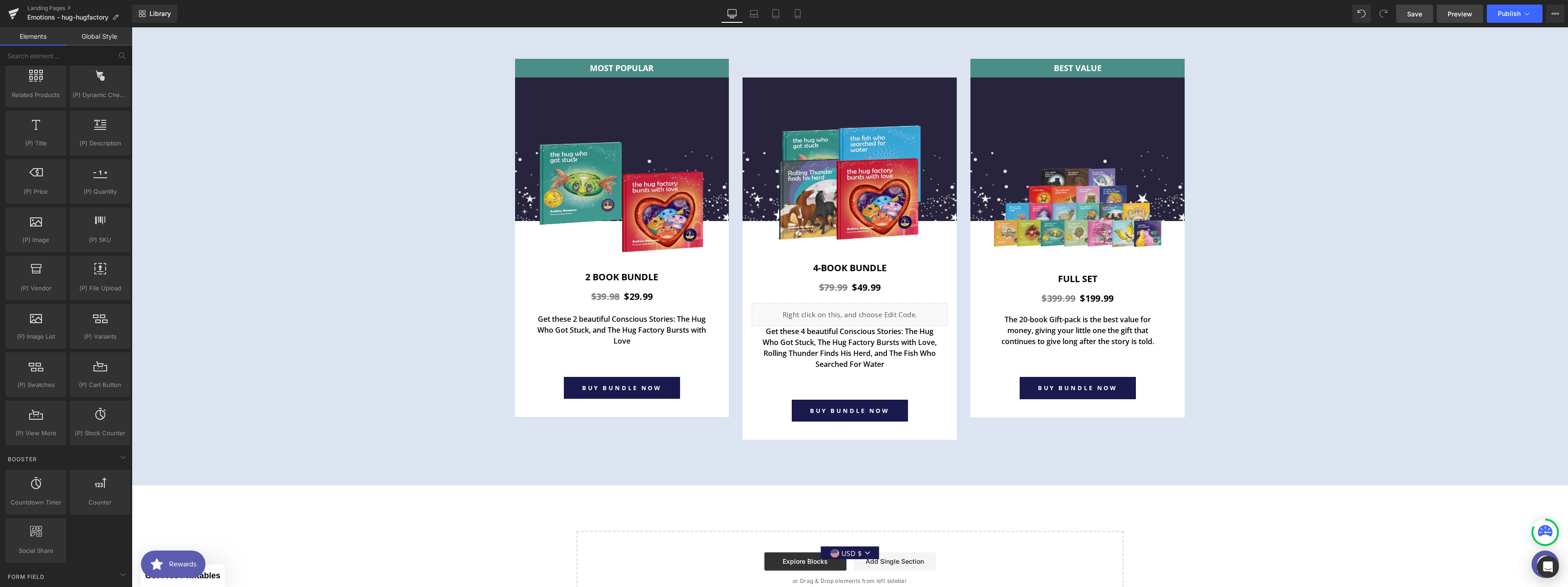
click at [1464, 11] on span "Preview" at bounding box center [1460, 14] width 24 height 9
click at [851, 287] on span "(P) Price" at bounding box center [867, 288] width 32 height 14
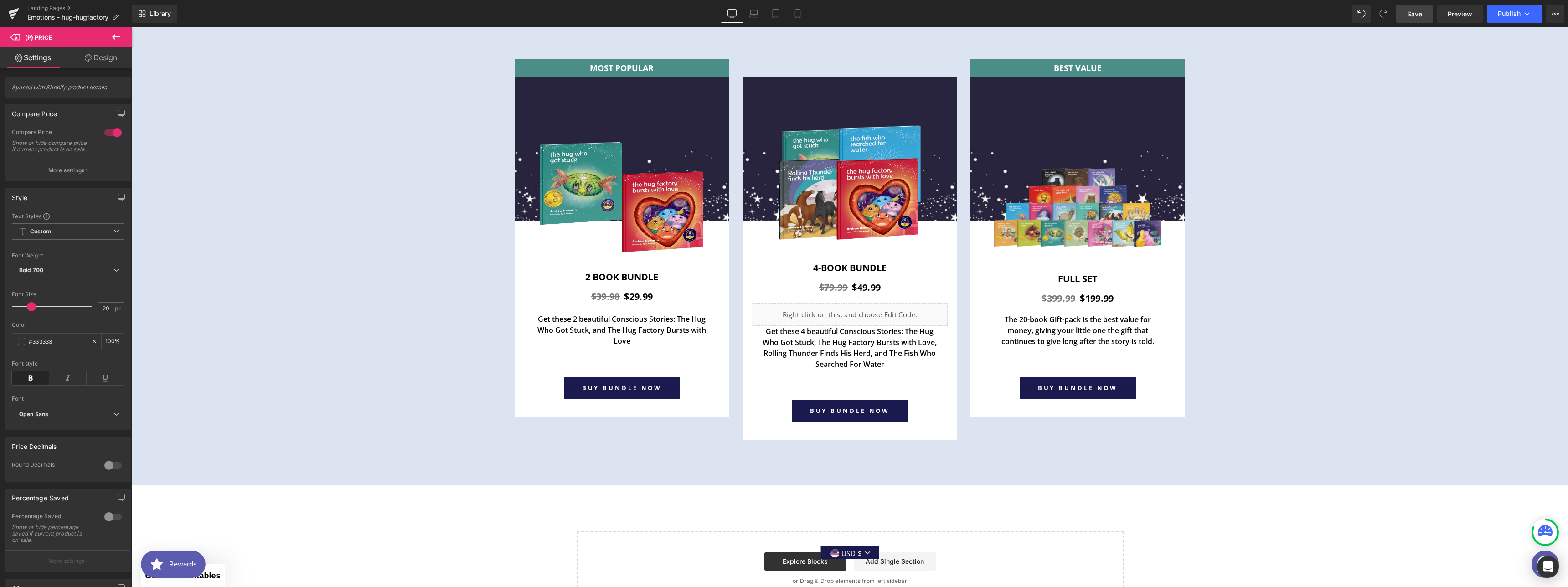
click at [85, 63] on link "Design" at bounding box center [101, 58] width 66 height 21
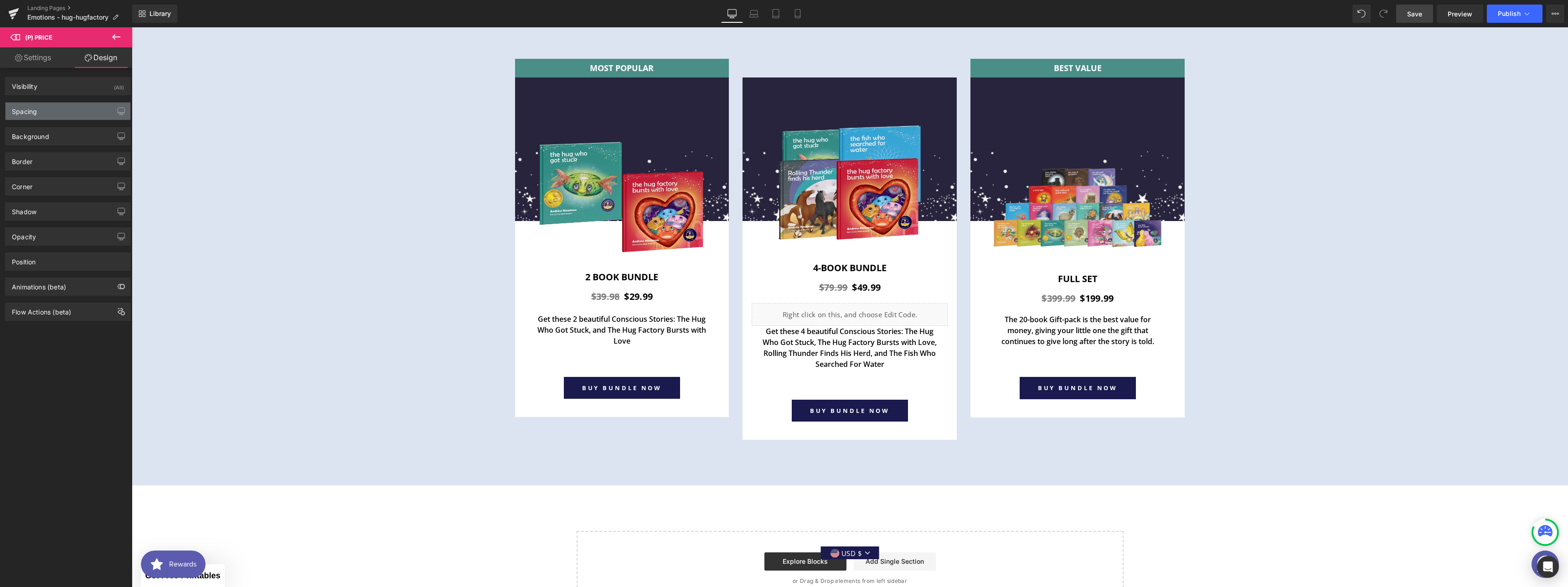
click at [74, 106] on div "Spacing" at bounding box center [68, 111] width 125 height 18
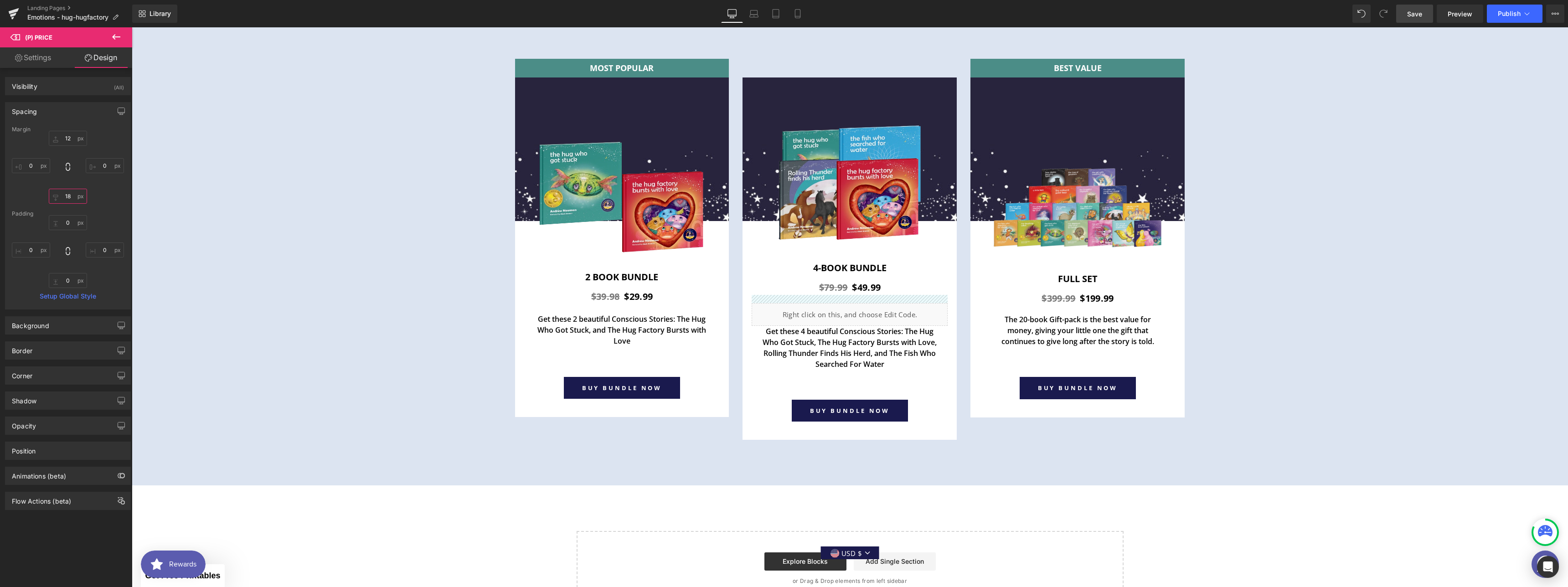
click at [70, 190] on input "18" at bounding box center [68, 196] width 38 height 15
type input "0"
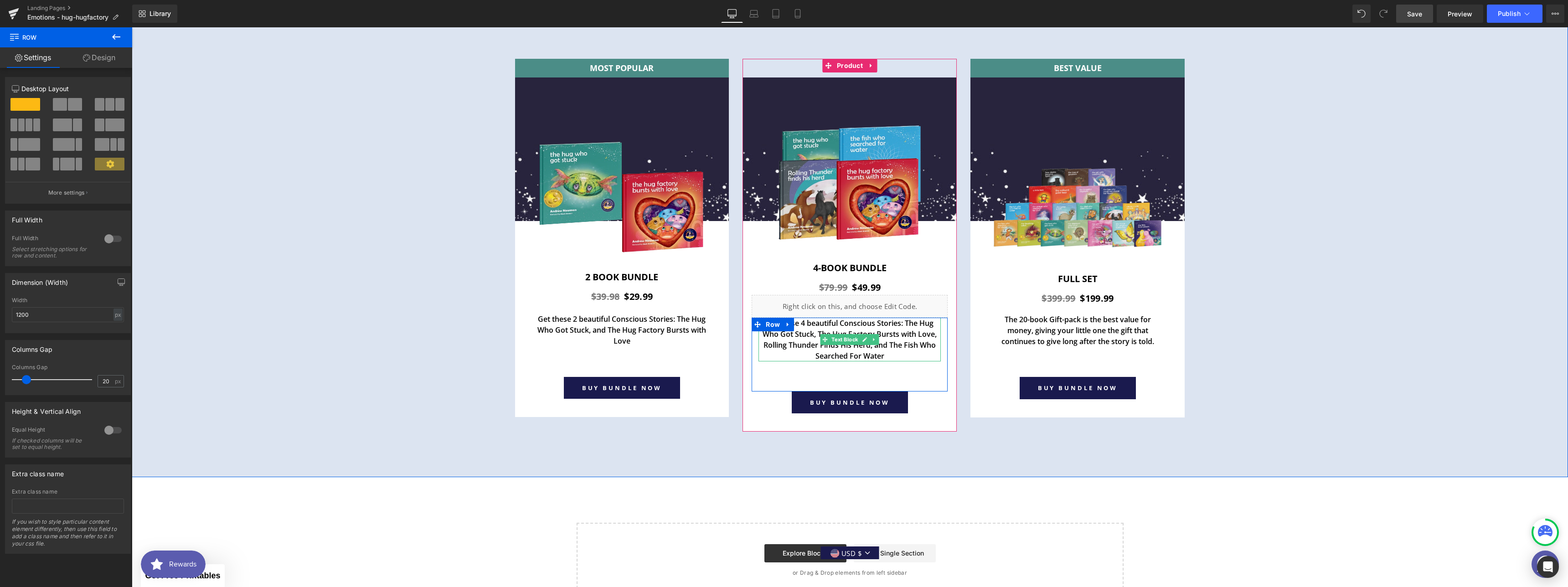
drag, startPoint x: 894, startPoint y: 317, endPoint x: 892, endPoint y: 320, distance: 3.6
click at [892, 320] on div "Get these 4 beautiful Conscious Stories: The Hug Who Got Stuck, The Hug Factory…" at bounding box center [850, 374] width 214 height 114
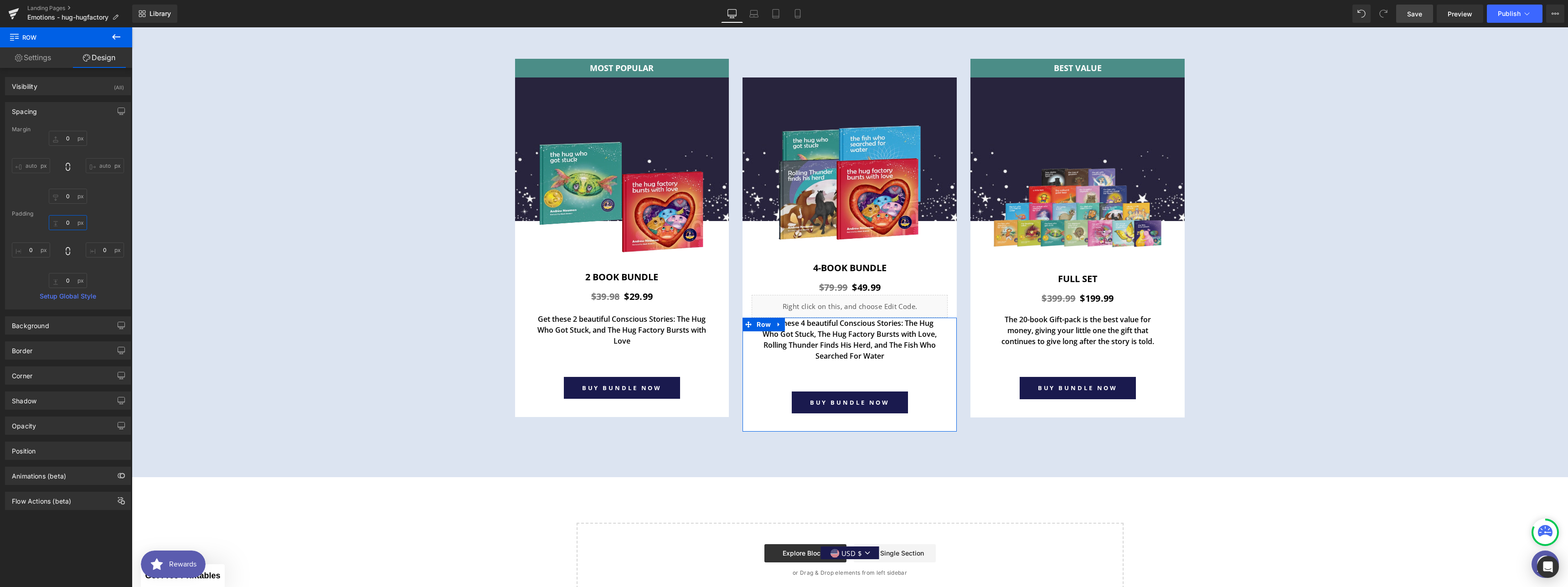
click at [69, 218] on input "0" at bounding box center [68, 223] width 38 height 15
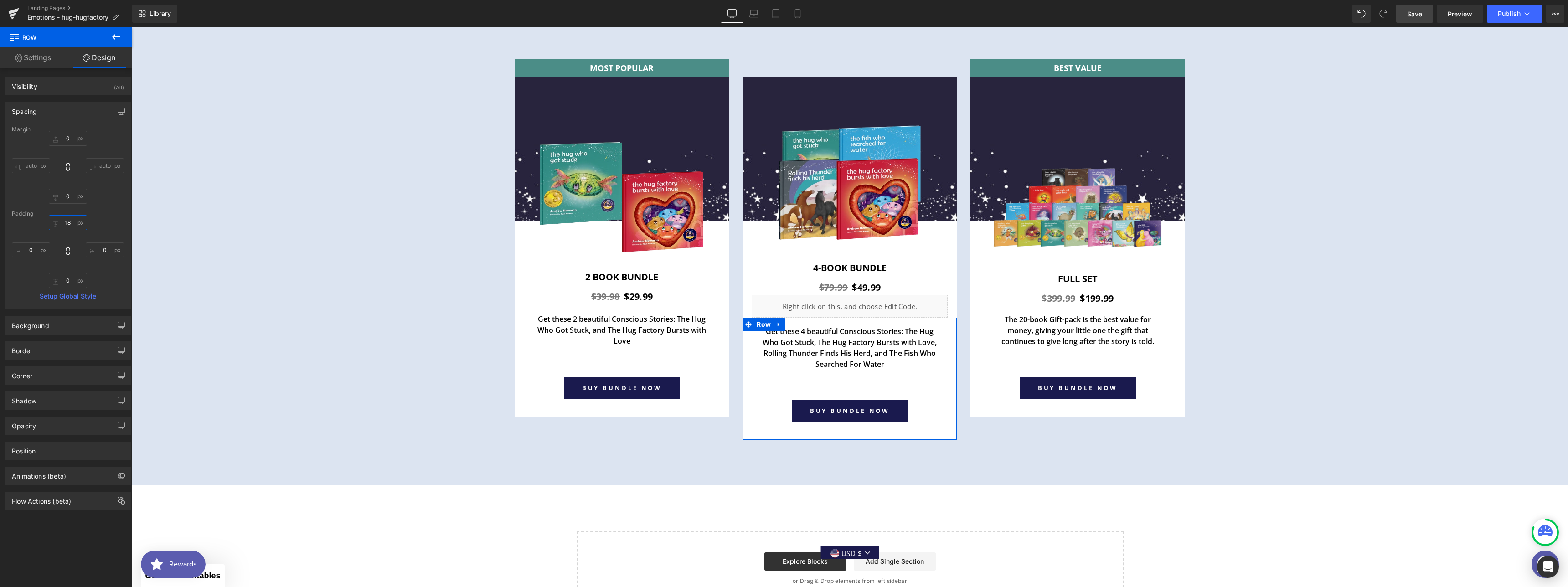
type input "18"
click at [986, 320] on span "Row" at bounding box center [992, 321] width 19 height 14
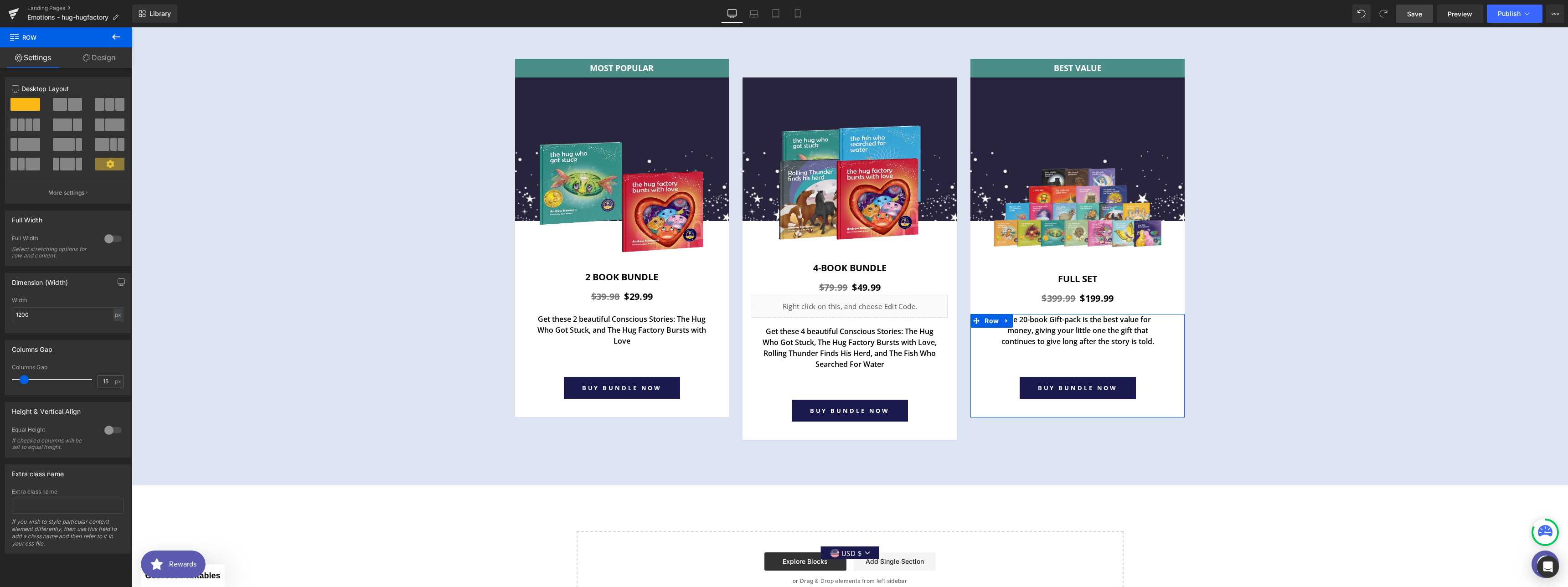
click at [95, 58] on link "Design" at bounding box center [100, 58] width 66 height 21
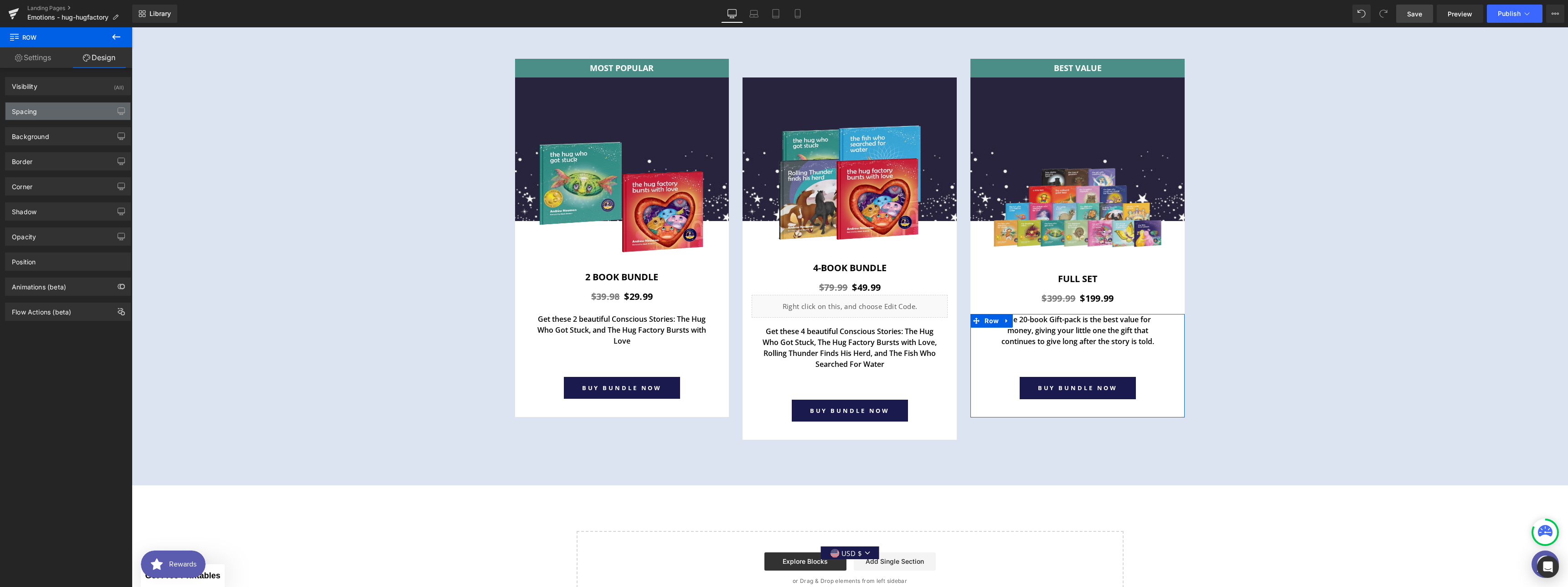
click at [56, 116] on div "Spacing" at bounding box center [68, 111] width 125 height 18
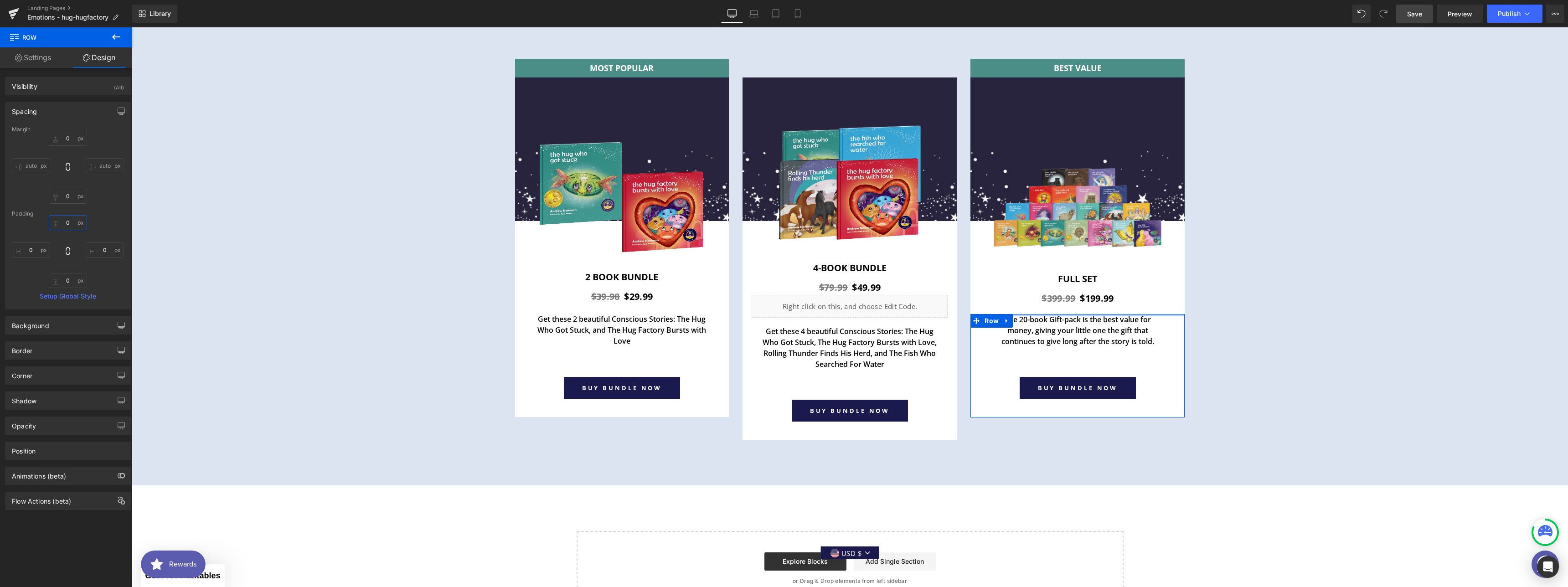
click at [64, 225] on input "0" at bounding box center [68, 223] width 38 height 15
drag, startPoint x: 68, startPoint y: 223, endPoint x: 58, endPoint y: 218, distance: 11.2
click at [58, 218] on input "0" at bounding box center [68, 223] width 38 height 15
type input "18"
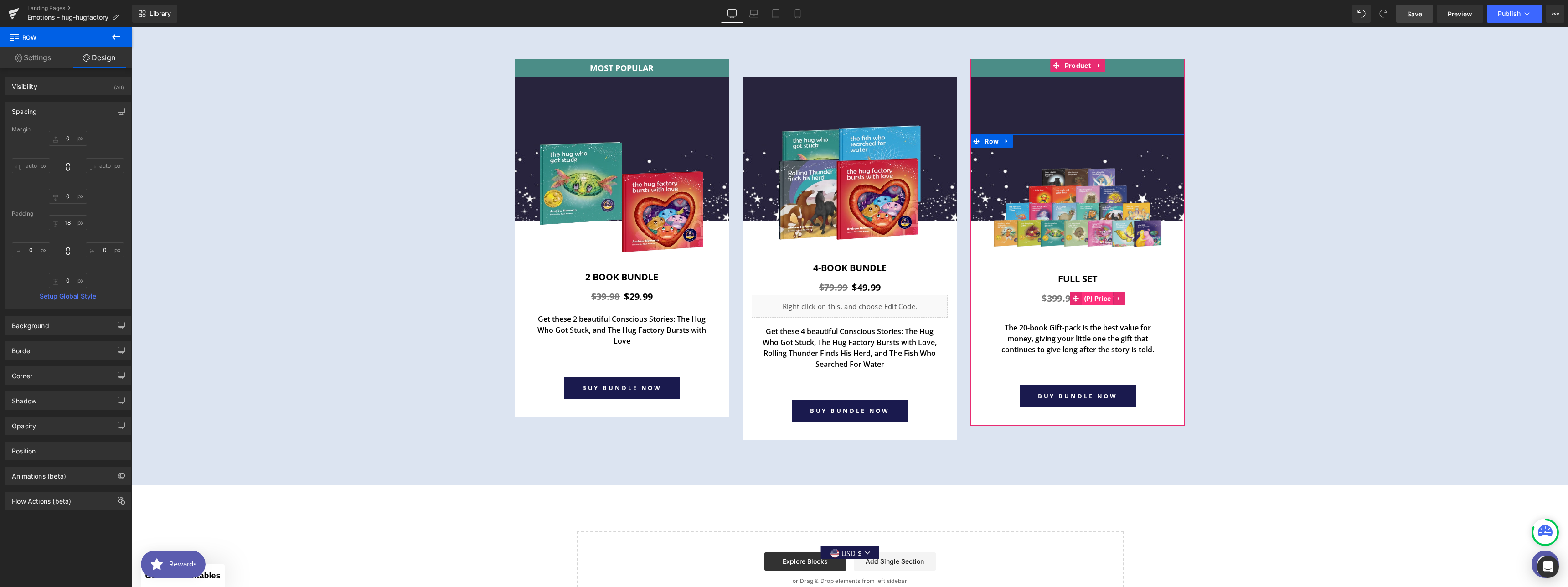
click at [1098, 297] on span "(P) Price" at bounding box center [1097, 299] width 32 height 14
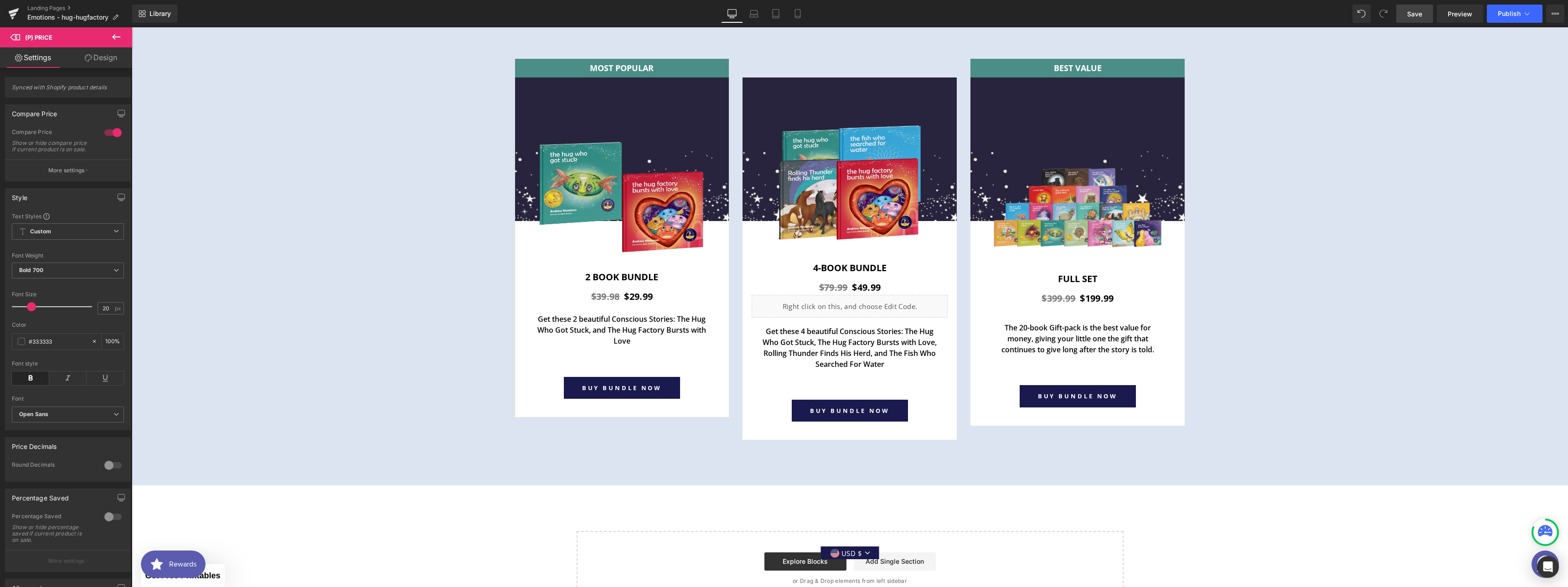
click at [96, 59] on link "Design" at bounding box center [101, 58] width 66 height 21
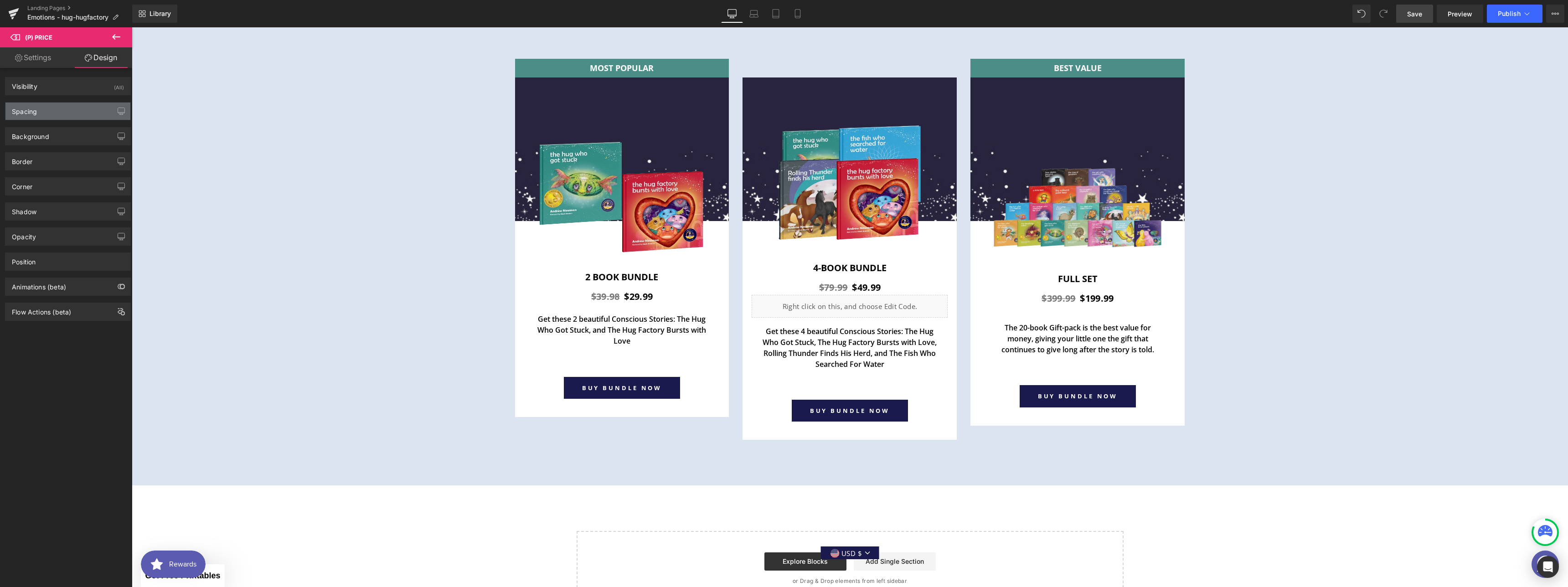
click at [51, 106] on div "Spacing" at bounding box center [68, 111] width 125 height 18
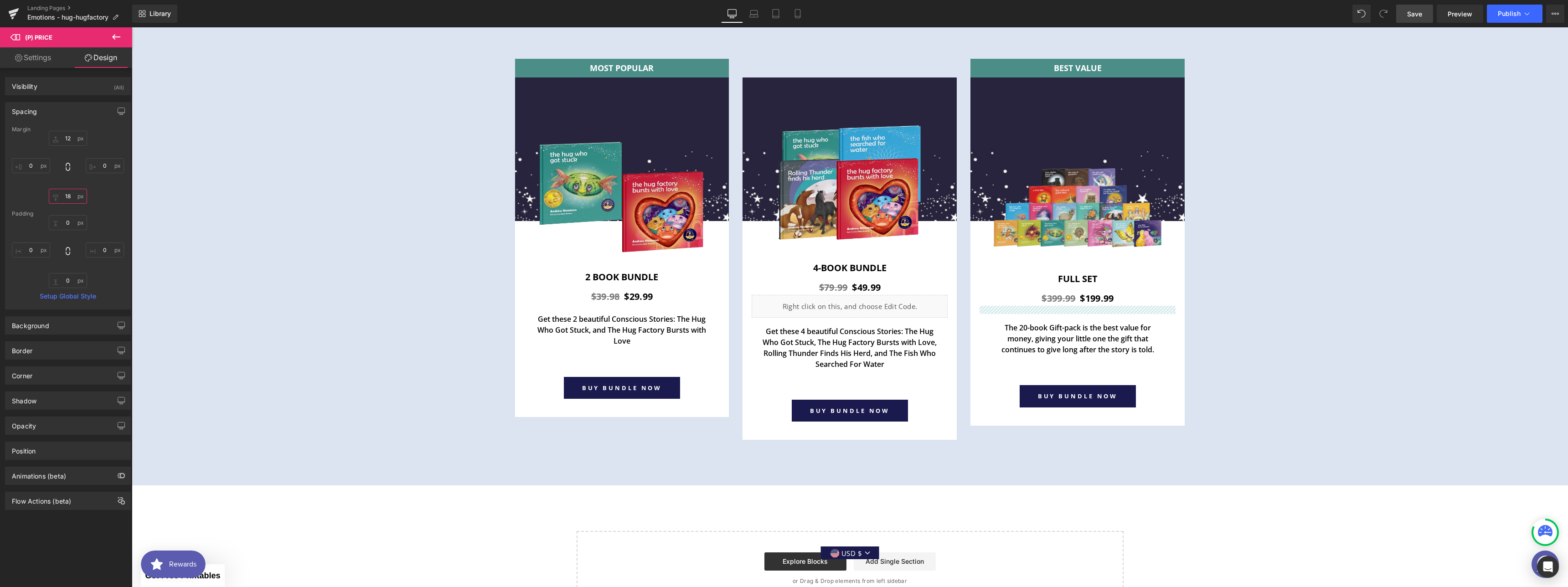
click at [68, 198] on input "18" at bounding box center [68, 196] width 38 height 15
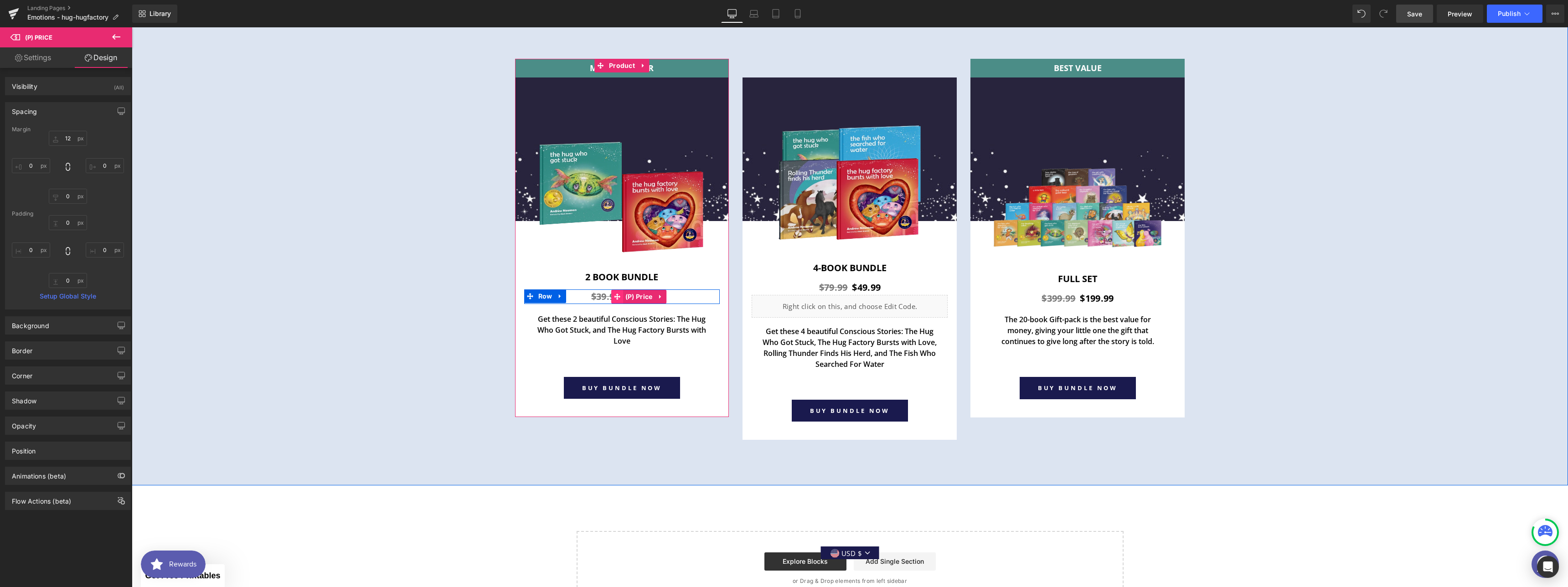
click at [616, 295] on icon at bounding box center [617, 297] width 6 height 6
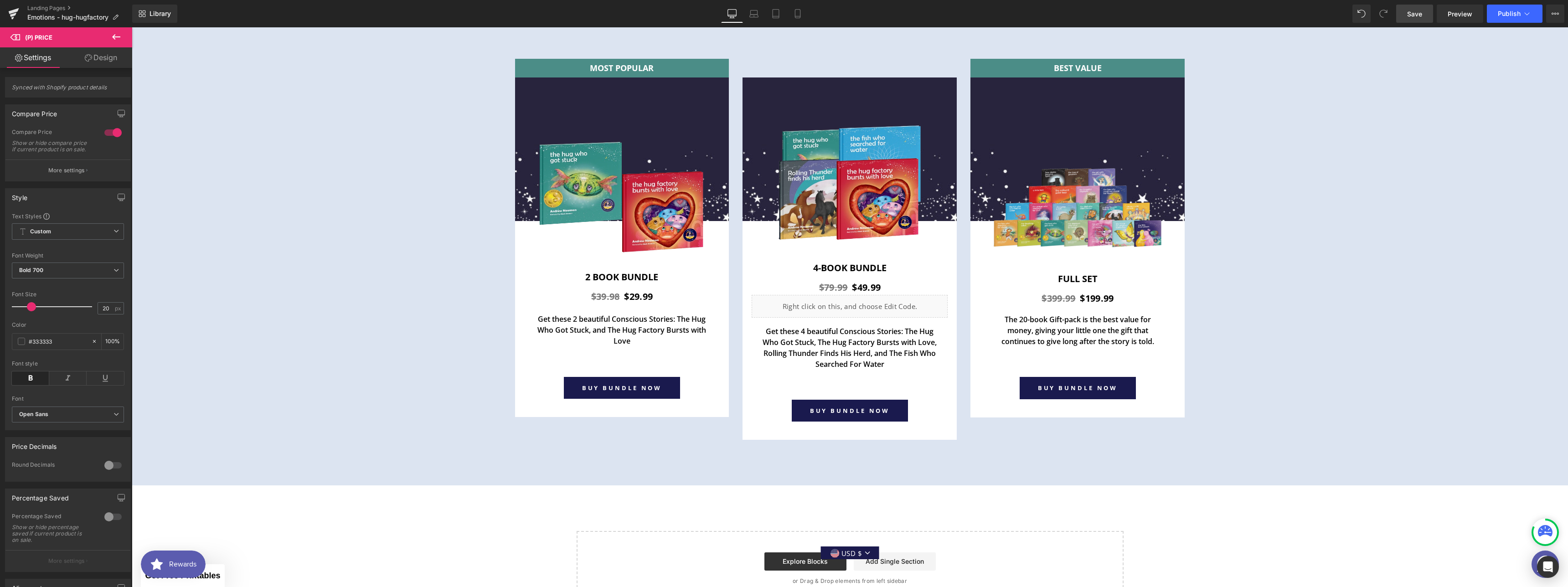
click at [110, 64] on link "Design" at bounding box center [101, 58] width 66 height 21
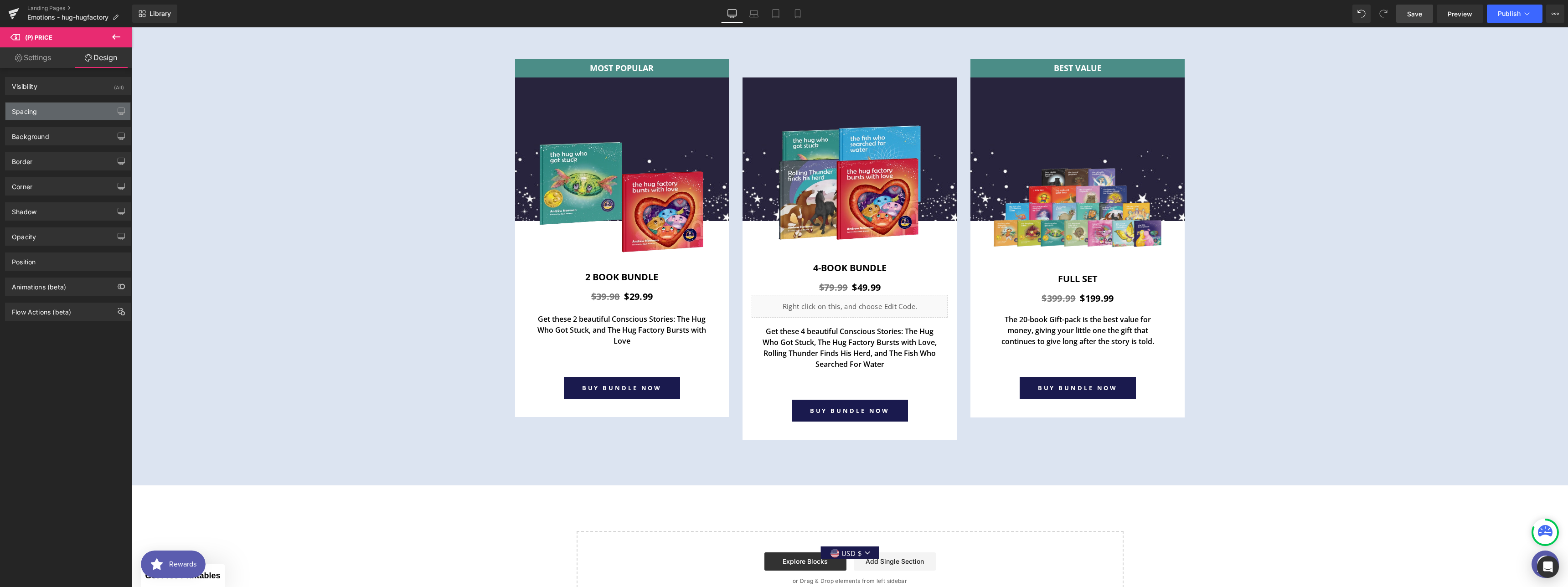
click at [53, 106] on div "Spacing" at bounding box center [68, 111] width 125 height 18
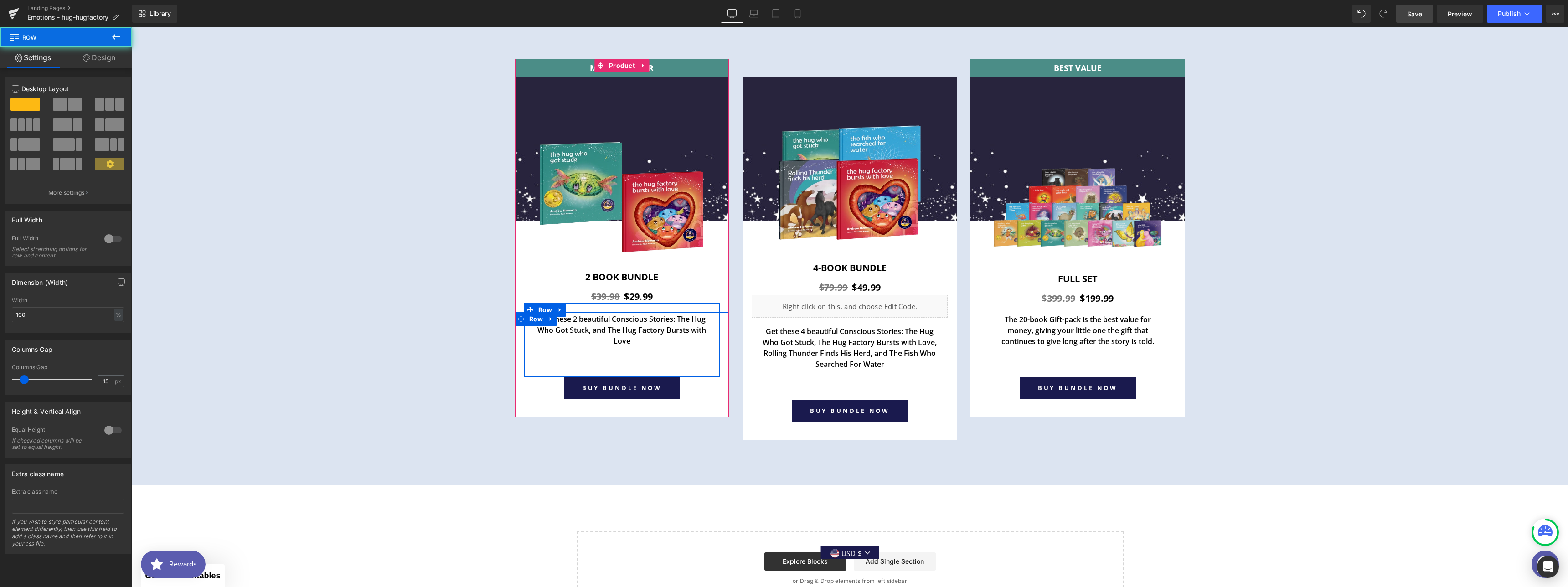
click at [597, 308] on div "Get these 2 beautiful Conscious Stories: The Hug Who Got Stuck, and The Hug Fac…" at bounding box center [622, 340] width 196 height 74
click at [536, 304] on span "Row" at bounding box center [545, 310] width 19 height 14
click at [102, 55] on link "Design" at bounding box center [100, 58] width 66 height 21
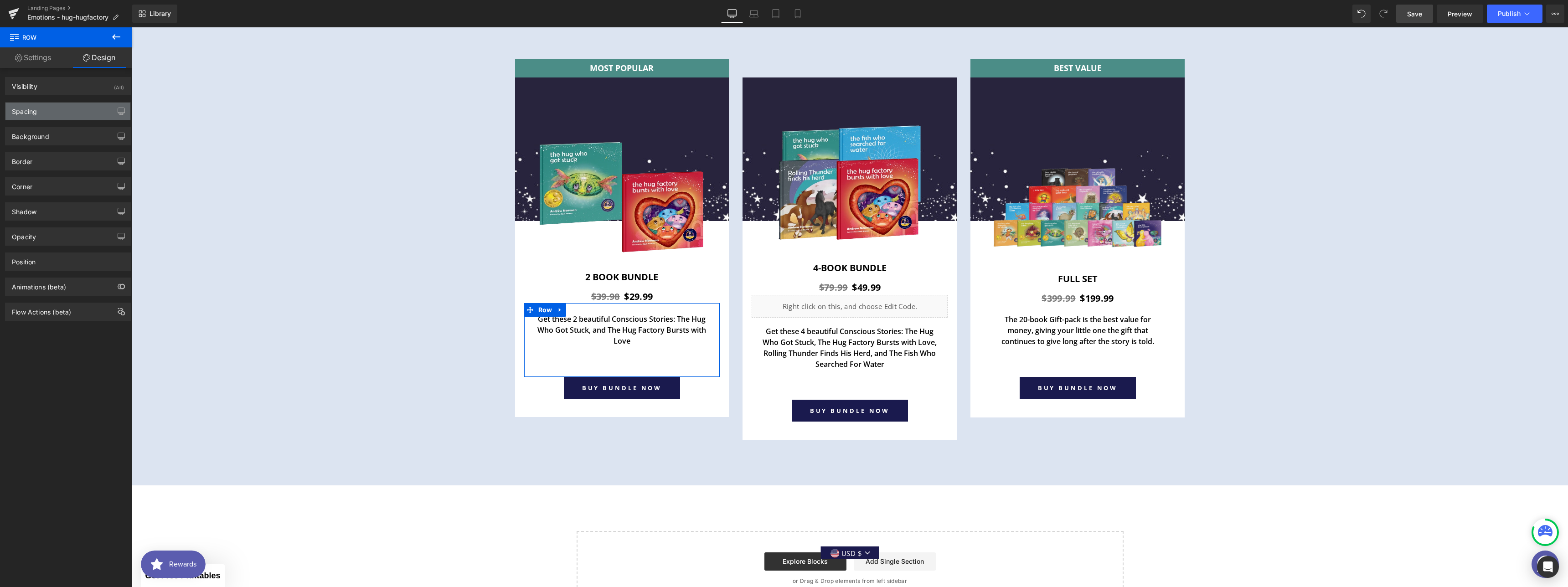
click at [91, 119] on div "Spacing" at bounding box center [68, 111] width 125 height 18
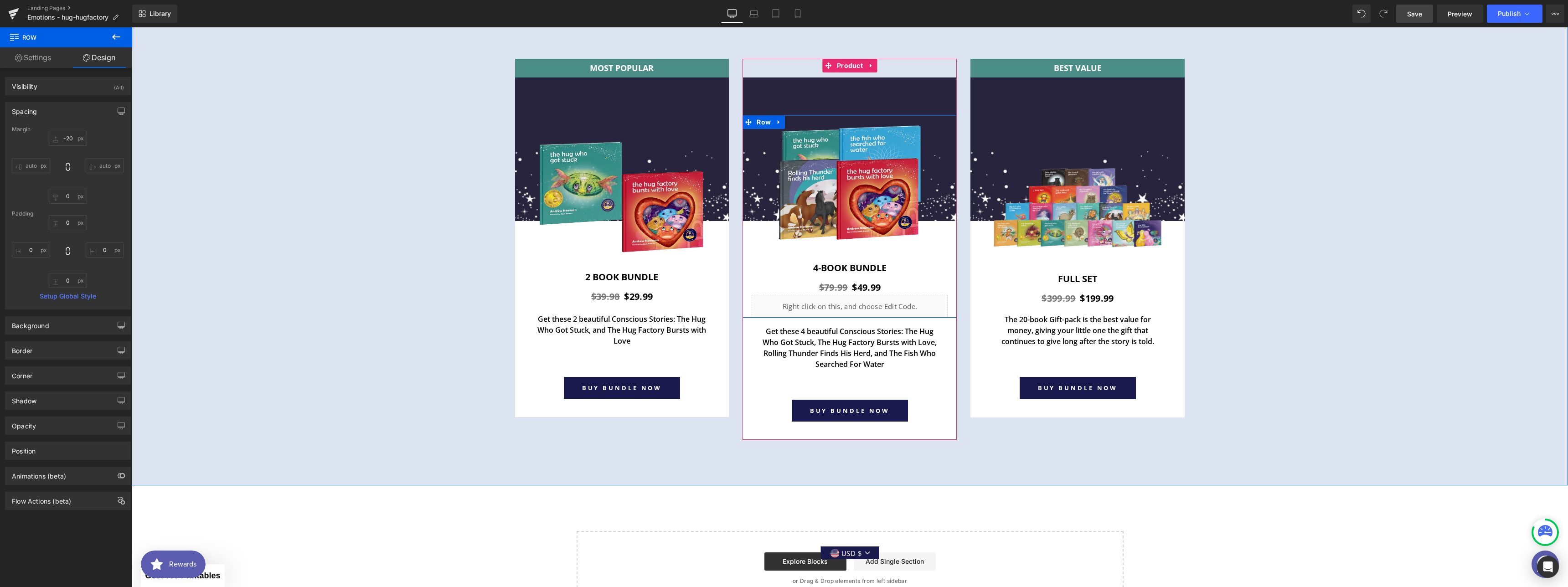
click at [857, 300] on div "Liquid" at bounding box center [849, 306] width 196 height 23
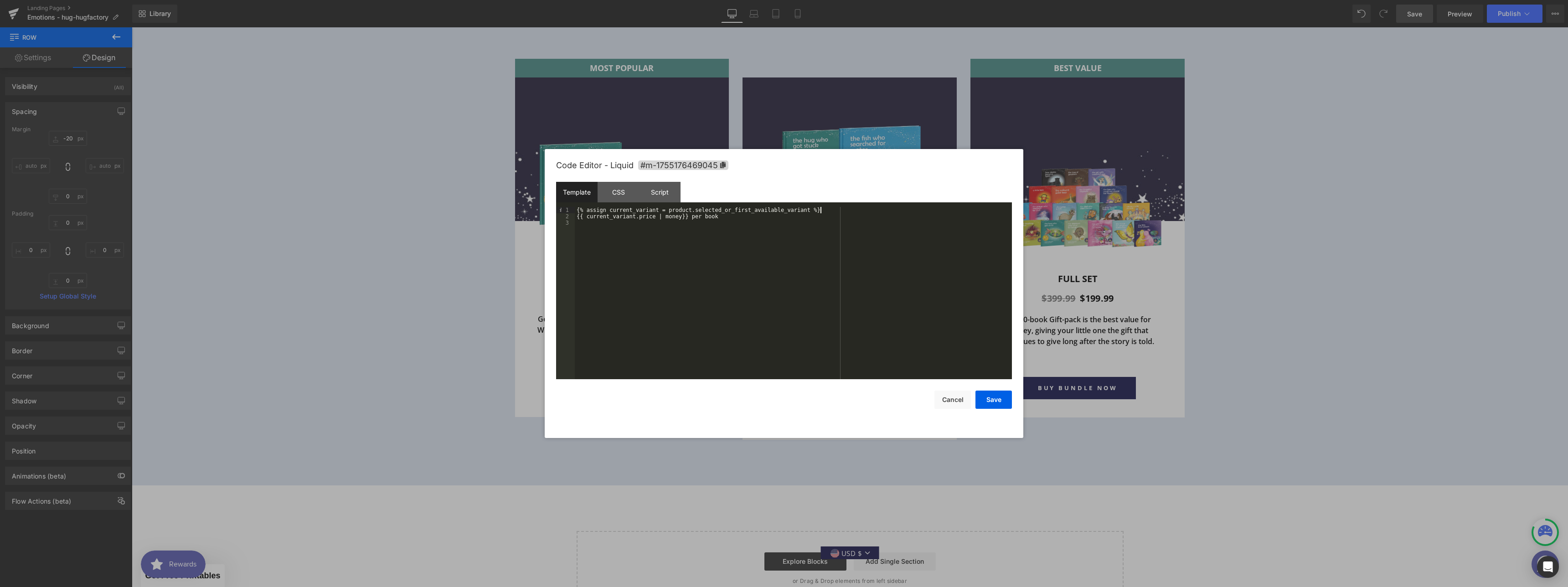
click at [830, 212] on div "{% assign current_variant = product.selected_or_first_available_variant %} {{ c…" at bounding box center [793, 299] width 437 height 185
click at [659, 223] on div "{% assign current_variant = product.selected_or_first_available_variant %} {% a…" at bounding box center [793, 299] width 437 height 185
click at [663, 222] on div "{% assign current_variant = product.selected_or_first_available_variant %} {% a…" at bounding box center [793, 299] width 437 height 185
click at [1005, 404] on button "Save" at bounding box center [994, 399] width 36 height 18
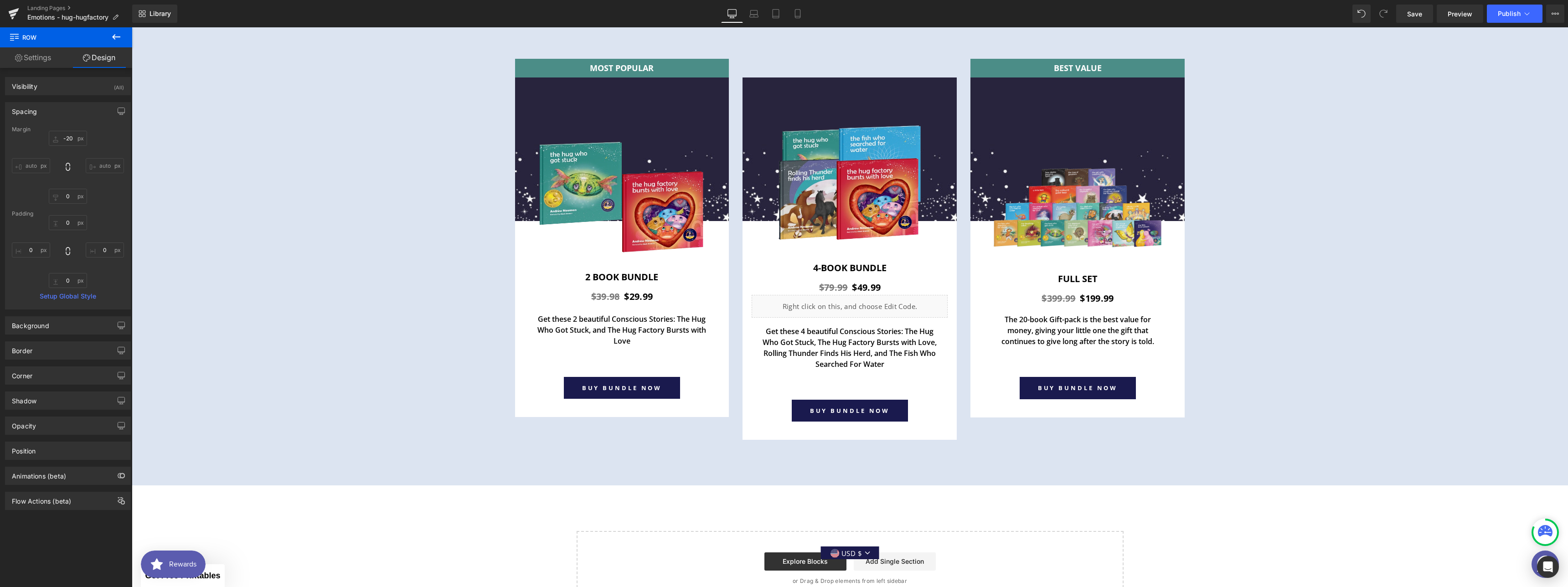
drag, startPoint x: 1425, startPoint y: 19, endPoint x: 1438, endPoint y: 23, distance: 13.6
click at [1425, 19] on link "Save" at bounding box center [1415, 13] width 37 height 18
click at [1447, 21] on link "Preview" at bounding box center [1460, 13] width 46 height 18
click at [860, 300] on div "Liquid" at bounding box center [849, 306] width 196 height 23
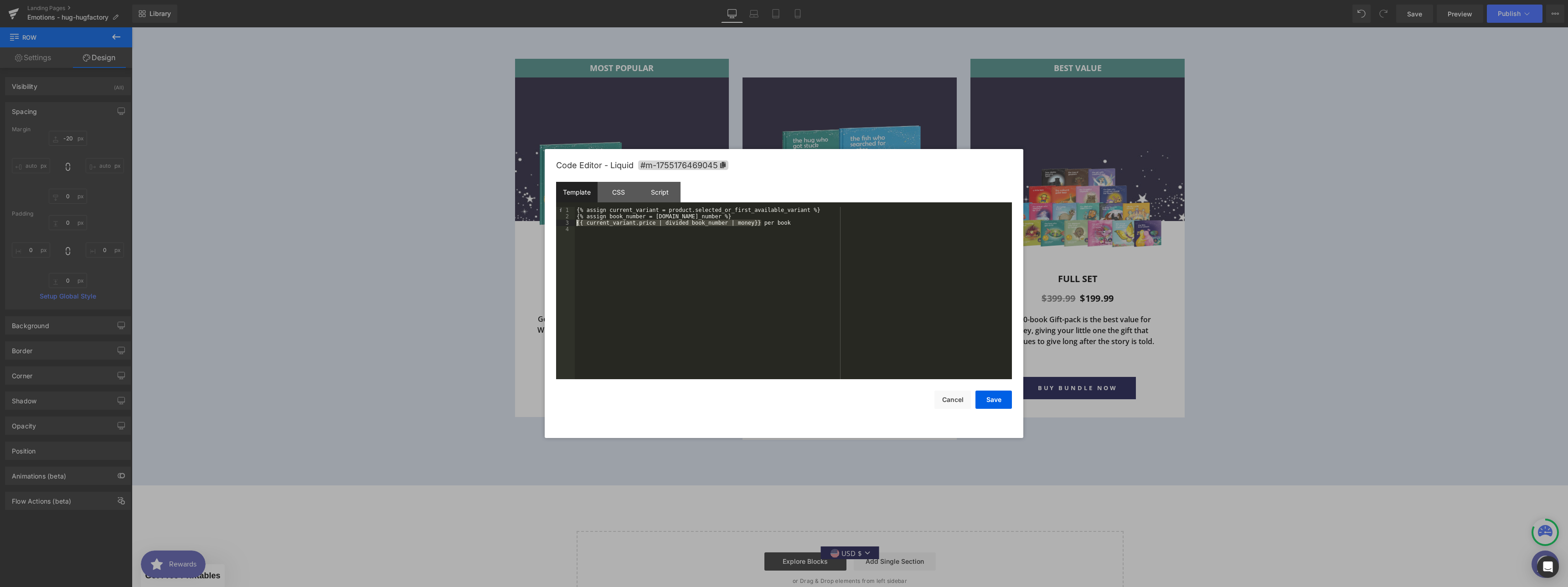
drag, startPoint x: 761, startPoint y: 223, endPoint x: 577, endPoint y: 222, distance: 184.0
click at [577, 222] on div "{% assign current_variant = product.selected_or_first_available_variant %} {% a…" at bounding box center [793, 299] width 437 height 185
click at [751, 228] on div "{% assign current_variant = product.selected_or_first_available_variant %} {% a…" at bounding box center [793, 299] width 437 height 185
drag, startPoint x: 762, startPoint y: 222, endPoint x: 567, endPoint y: 223, distance: 195.0
click at [567, 223] on pre "1 2 3 4 {% assign current_variant = product.selected_or_first_available_variant…" at bounding box center [784, 292] width 456 height 172
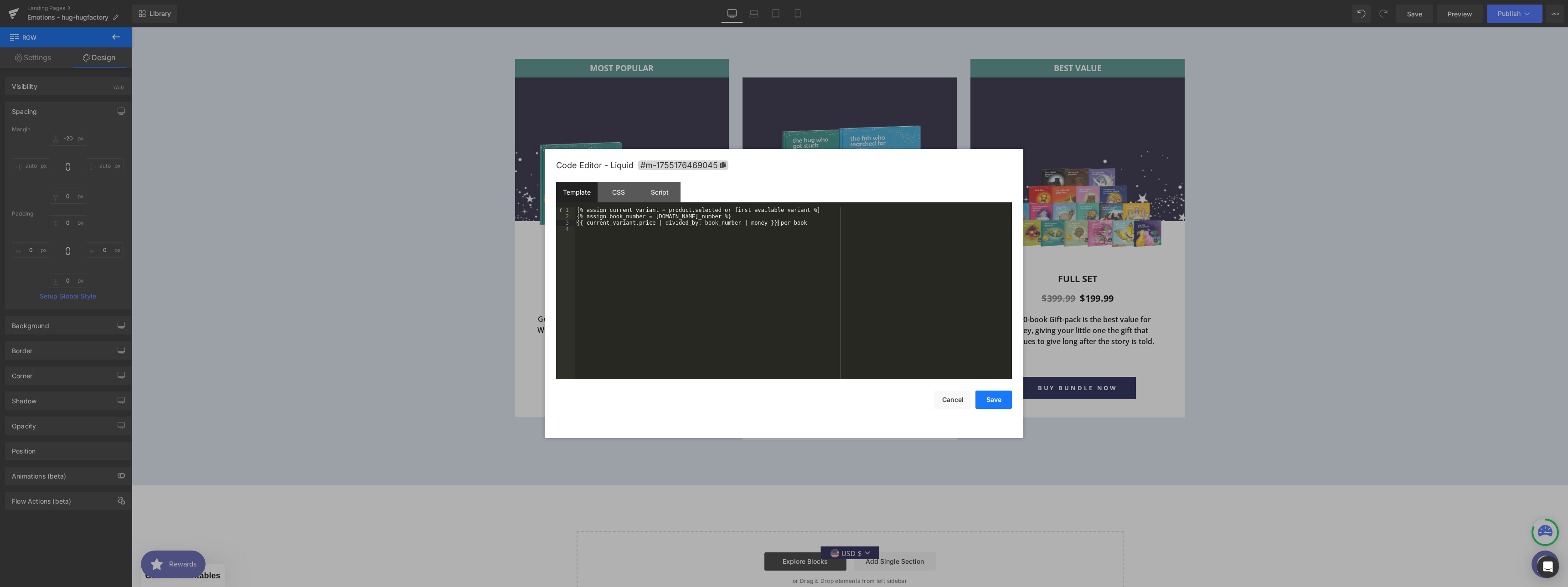
click at [993, 406] on button "Save" at bounding box center [994, 399] width 36 height 18
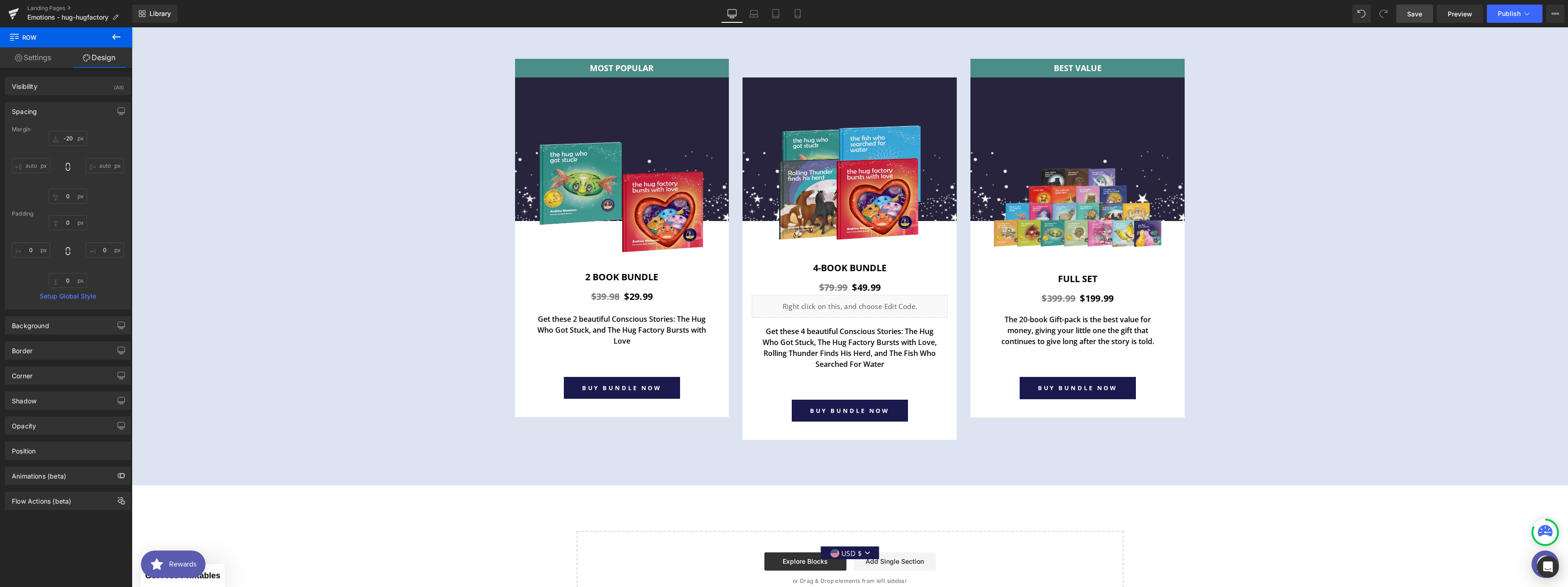
click at [1420, 11] on span "Save" at bounding box center [1415, 14] width 15 height 9
click at [1448, 14] on link "Preview" at bounding box center [1460, 13] width 46 height 18
click at [861, 302] on div "Liquid" at bounding box center [849, 306] width 196 height 23
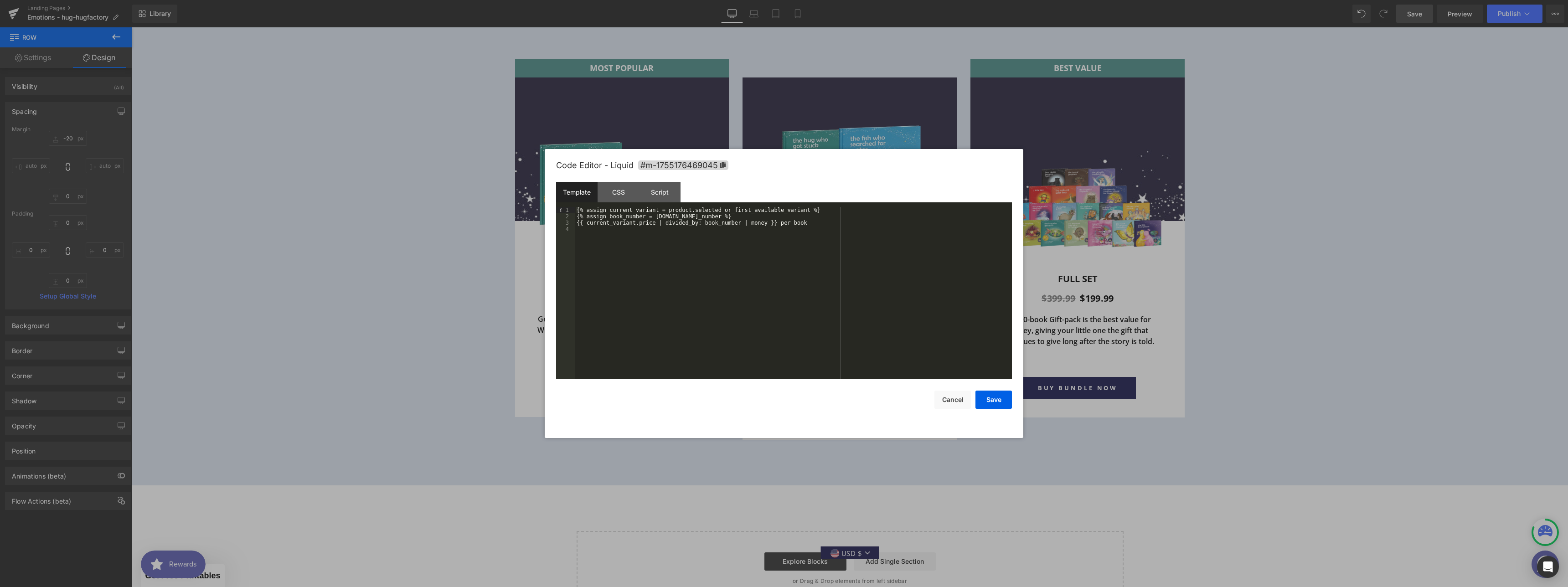
click at [798, 217] on div "{% assign current_variant = product.selected_or_first_available_variant %} {% a…" at bounding box center [793, 299] width 437 height 185
click at [817, 232] on div "{% assign current_variant = product.selected_or_first_available_variant %} {% a…" at bounding box center [793, 299] width 437 height 185
click at [996, 399] on button "Save" at bounding box center [994, 399] width 36 height 18
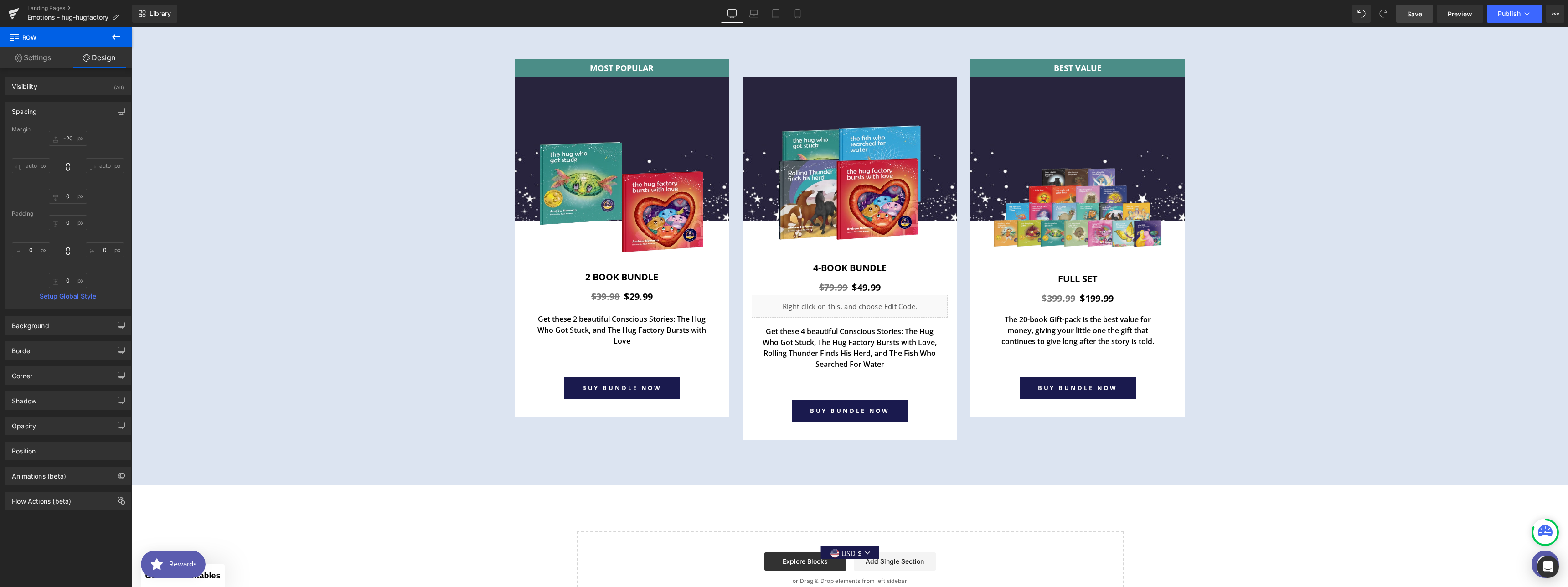
click at [1400, 14] on link "Save" at bounding box center [1415, 13] width 37 height 18
click at [1461, 19] on link "Preview" at bounding box center [1460, 13] width 46 height 18
click at [1409, 11] on span "Save" at bounding box center [1415, 14] width 15 height 9
click at [1457, 15] on span "Preview" at bounding box center [1460, 14] width 24 height 9
click at [857, 299] on div "Liquid" at bounding box center [849, 306] width 196 height 23
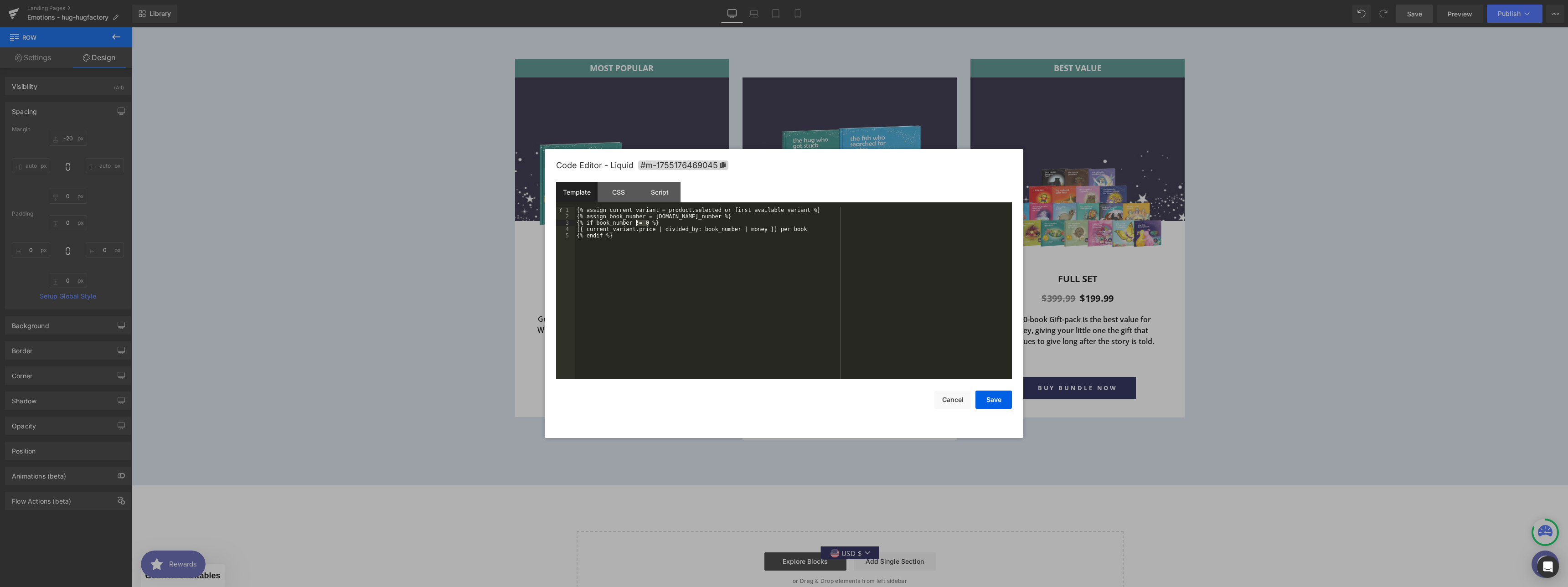
drag, startPoint x: 649, startPoint y: 222, endPoint x: 637, endPoint y: 222, distance: 12.0
click at [637, 222] on div "{% assign current_variant = product.selected_or_first_available_variant %} {% a…" at bounding box center [793, 299] width 437 height 185
click at [1001, 405] on button "Save" at bounding box center [994, 399] width 36 height 18
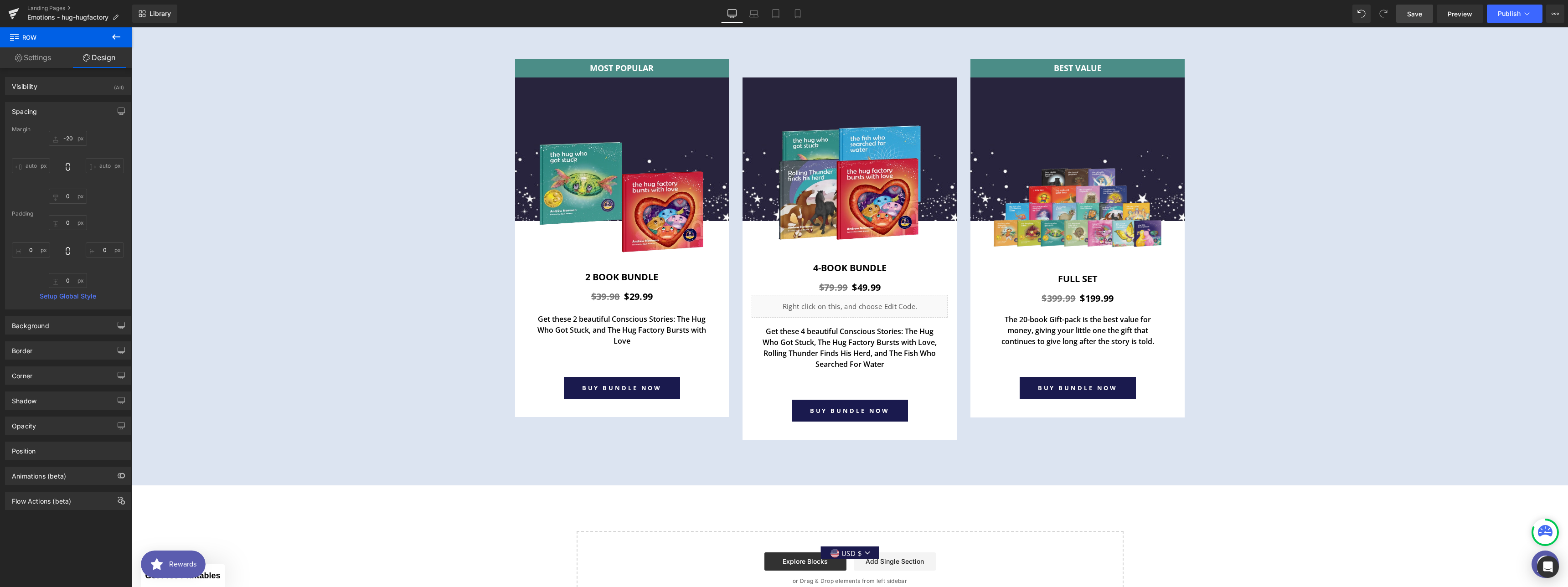
click at [1418, 17] on span "Save" at bounding box center [1415, 14] width 15 height 9
click at [1462, 14] on span "Preview" at bounding box center [1460, 14] width 24 height 9
click at [872, 302] on icon at bounding box center [875, 302] width 6 height 7
click at [865, 300] on icon at bounding box center [869, 302] width 6 height 6
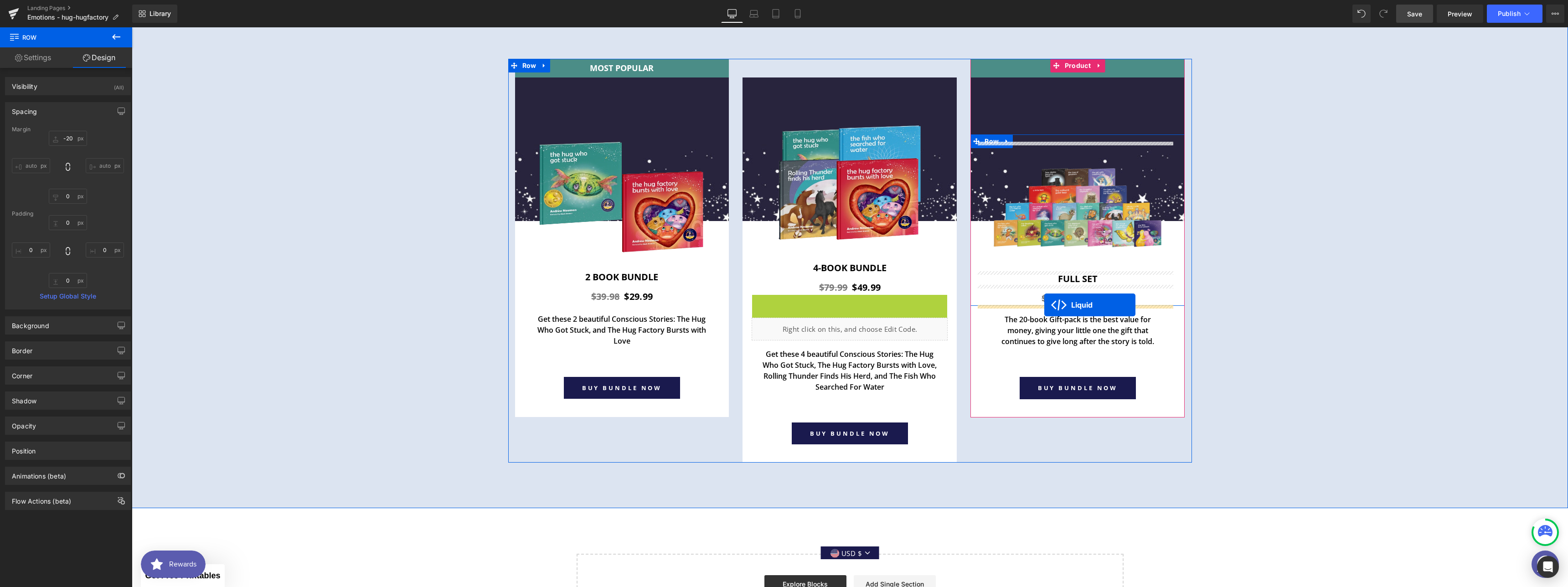
drag, startPoint x: 808, startPoint y: 300, endPoint x: 1044, endPoint y: 305, distance: 236.1
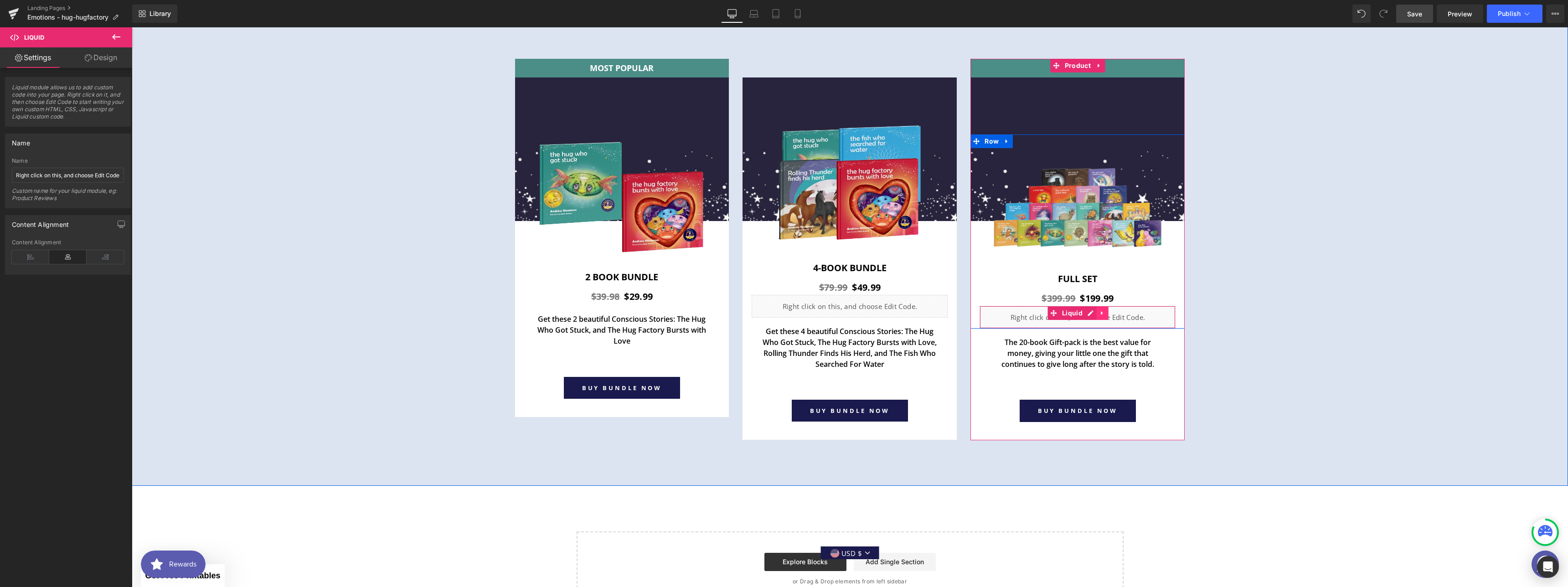
click at [1100, 314] on icon at bounding box center [1103, 313] width 6 height 7
click at [1095, 314] on icon at bounding box center [1096, 313] width 6 height 6
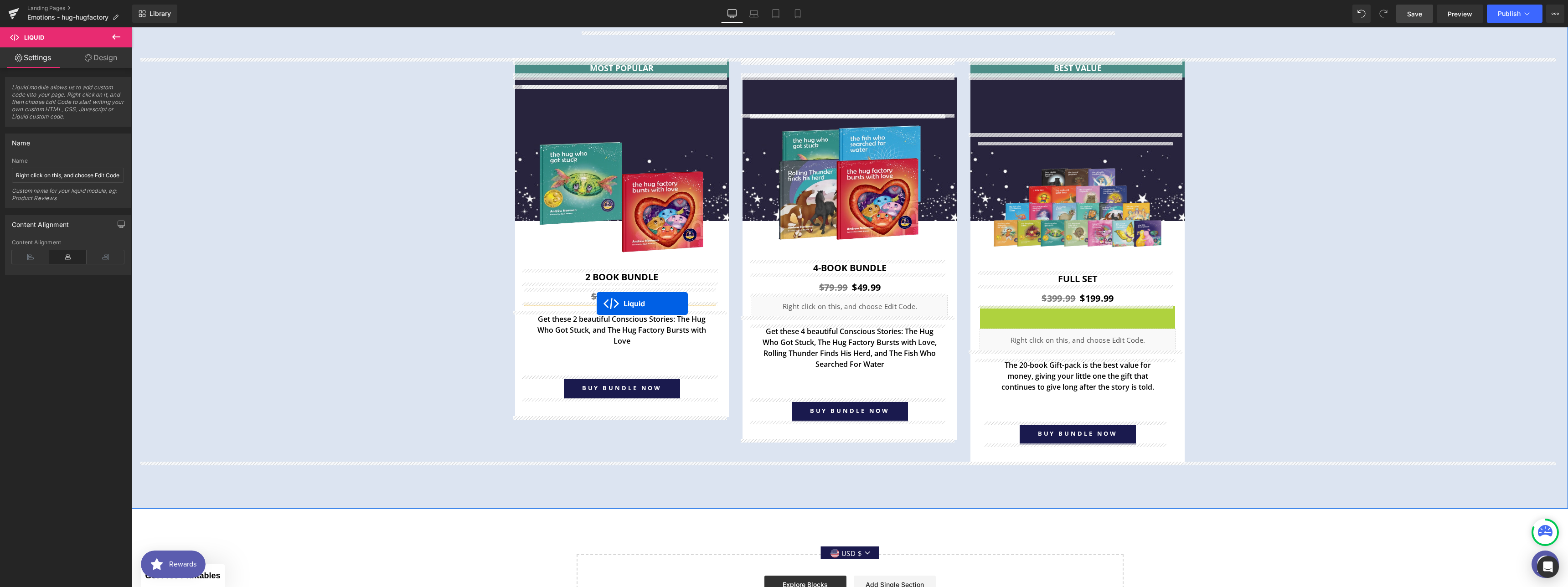
drag, startPoint x: 1034, startPoint y: 310, endPoint x: 597, endPoint y: 304, distance: 437.0
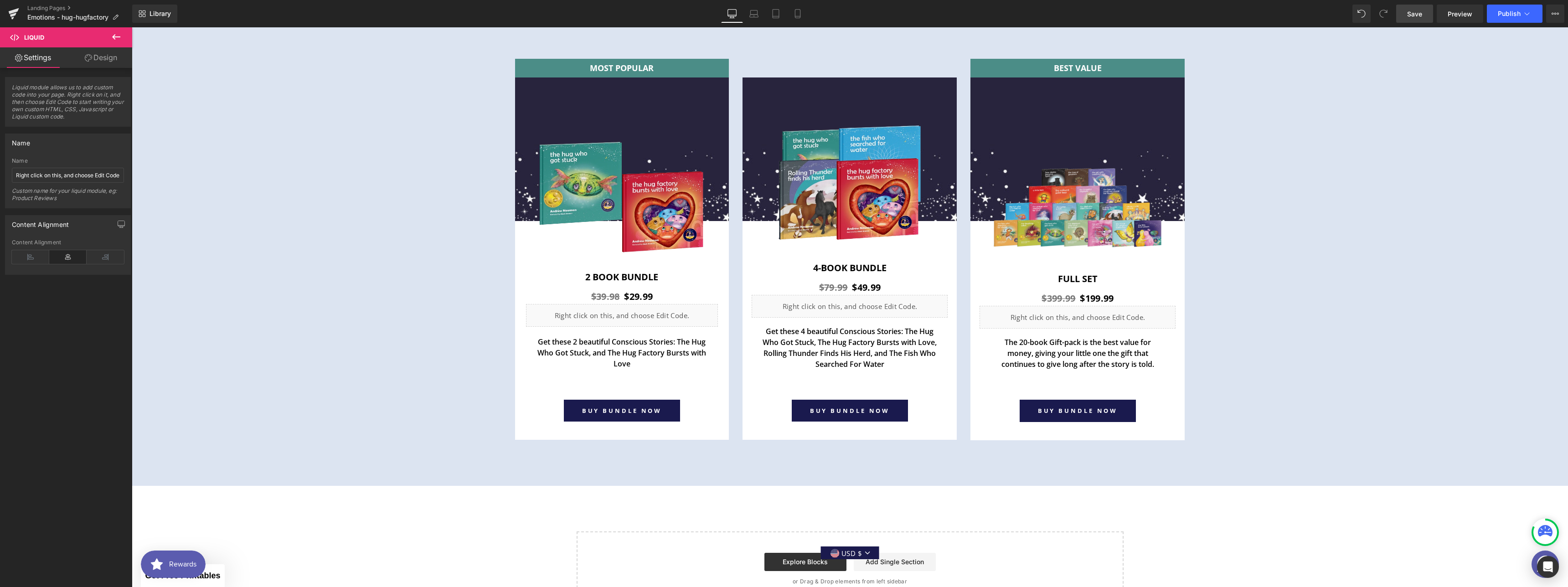
click at [1425, 20] on link "Save" at bounding box center [1415, 13] width 37 height 18
click at [1467, 18] on span "Preview" at bounding box center [1460, 14] width 24 height 9
click at [859, 301] on div "Liquid" at bounding box center [849, 306] width 196 height 23
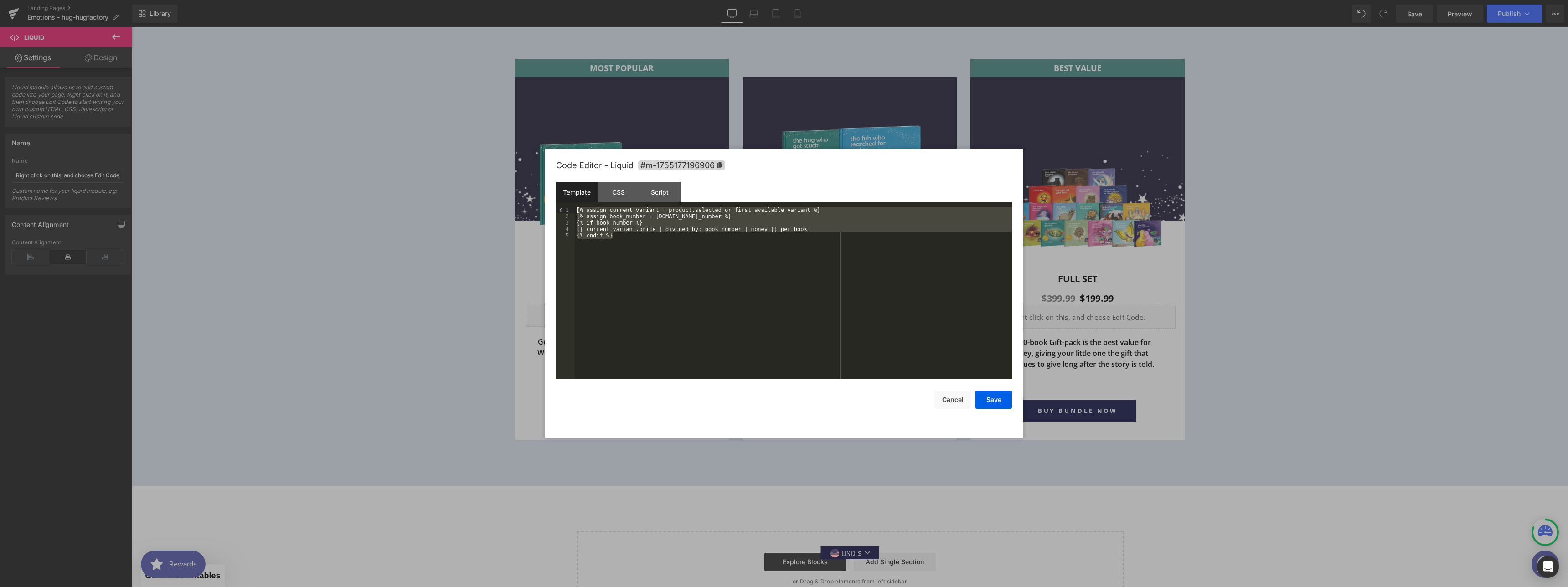
drag, startPoint x: 629, startPoint y: 242, endPoint x: 570, endPoint y: 209, distance: 67.6
click at [570, 209] on pre "1 2 3 4 5 {% assign current_variant = product.selected_or_first_available_varia…" at bounding box center [784, 292] width 456 height 172
click at [954, 394] on button "Cancel" at bounding box center [952, 399] width 36 height 18
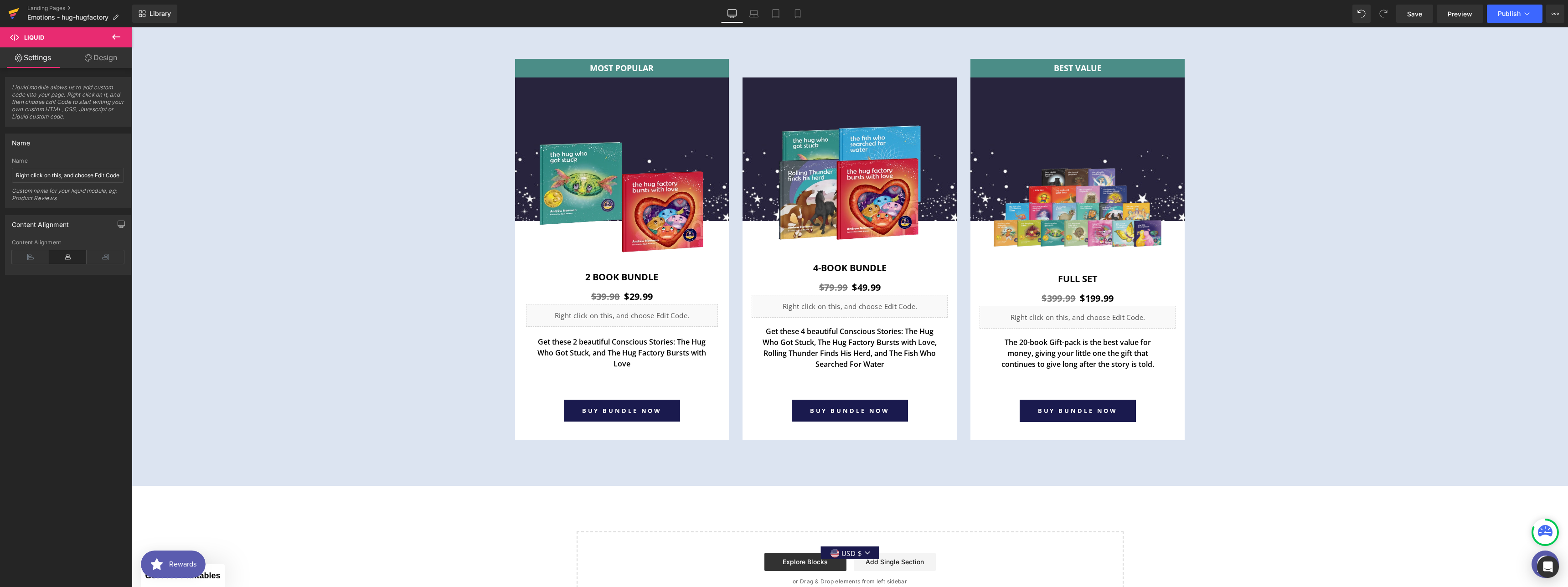
click at [11, 13] on icon at bounding box center [14, 11] width 11 height 6
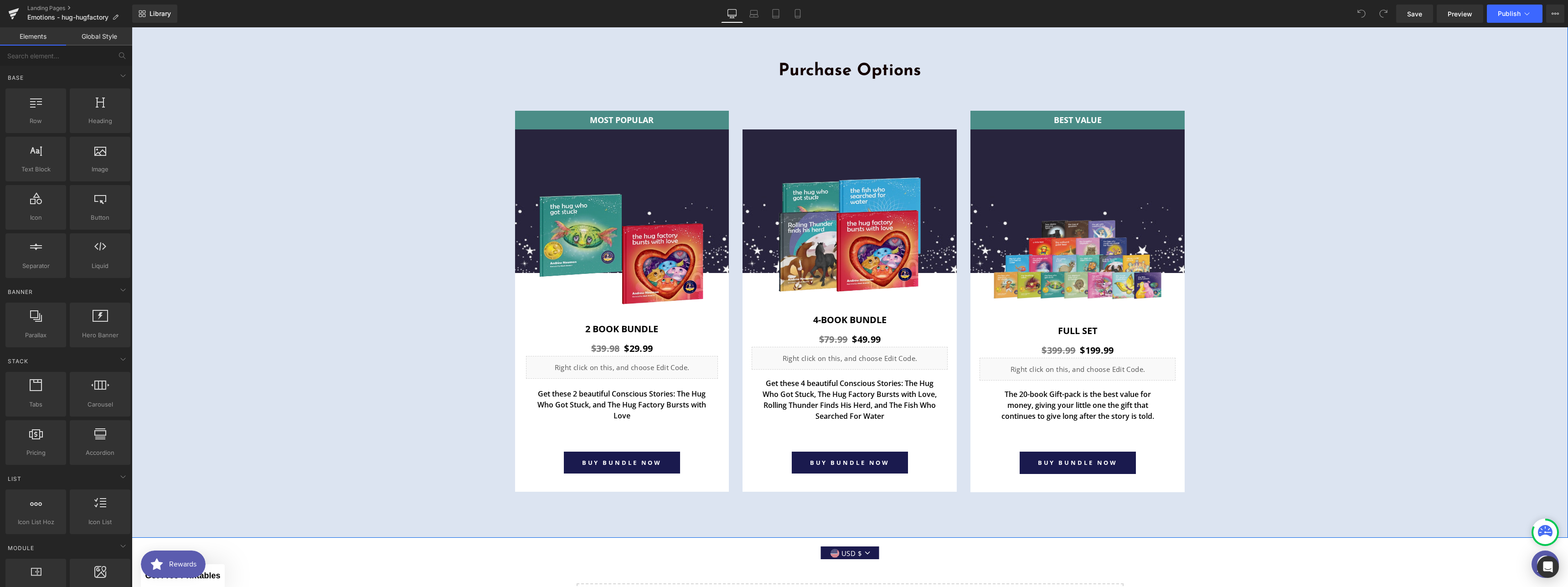
scroll to position [3341, 0]
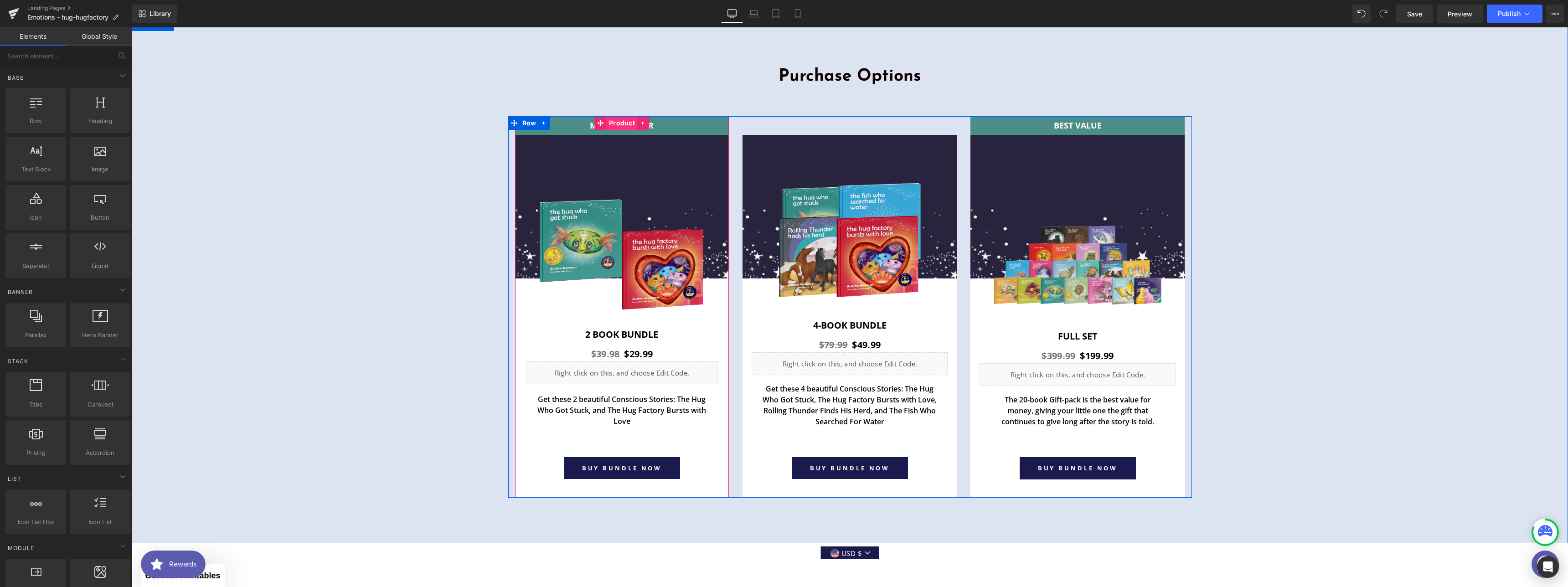
click at [625, 125] on span "Product" at bounding box center [622, 123] width 31 height 14
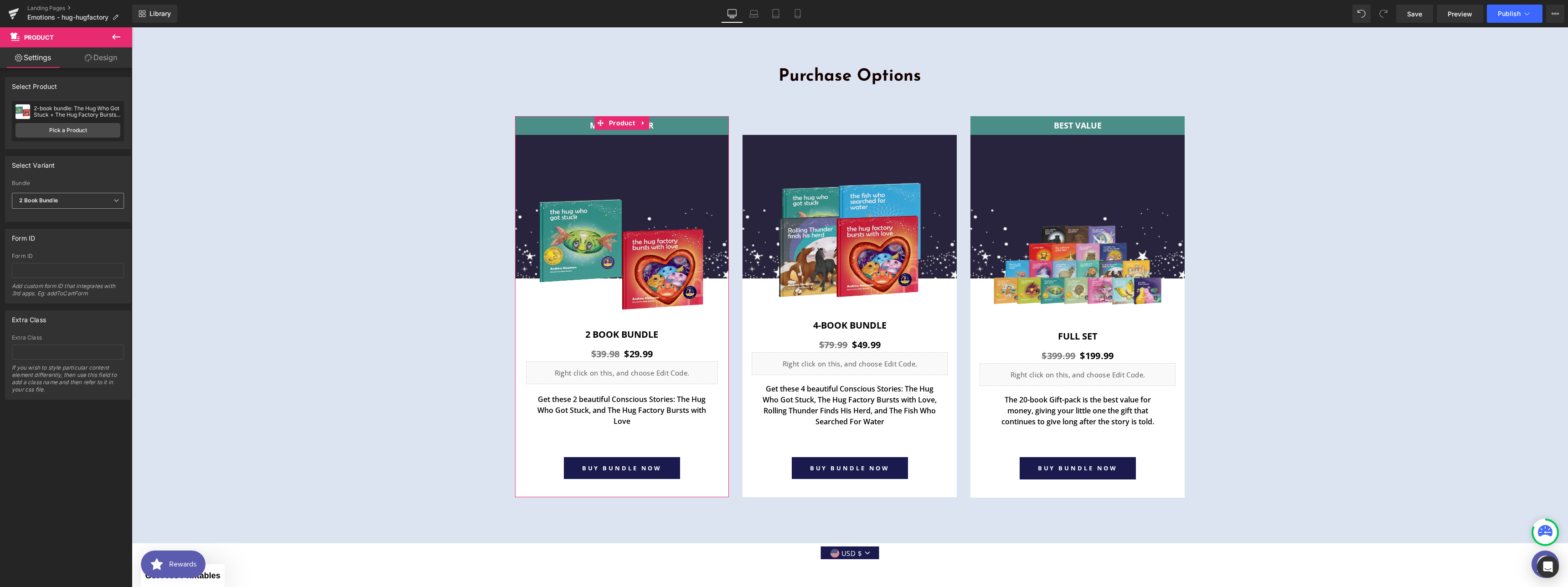
click at [71, 196] on span "2 Book Bundle" at bounding box center [68, 200] width 112 height 16
click at [71, 227] on li "2 Book Bundle" at bounding box center [66, 230] width 108 height 14
click at [842, 118] on span "Product" at bounding box center [850, 123] width 31 height 14
click at [1076, 122] on span "Product" at bounding box center [1078, 123] width 31 height 14
click at [847, 122] on span "Product" at bounding box center [850, 123] width 31 height 14
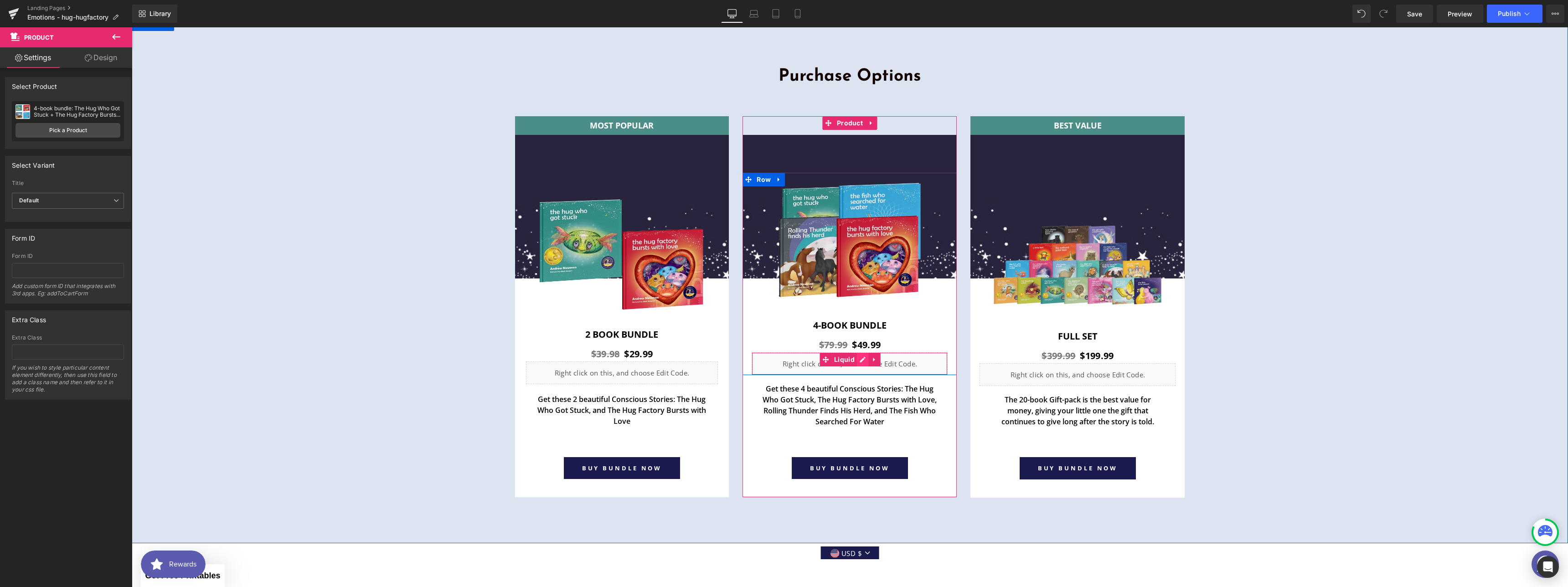
click at [857, 358] on div "Liquid" at bounding box center [849, 364] width 196 height 23
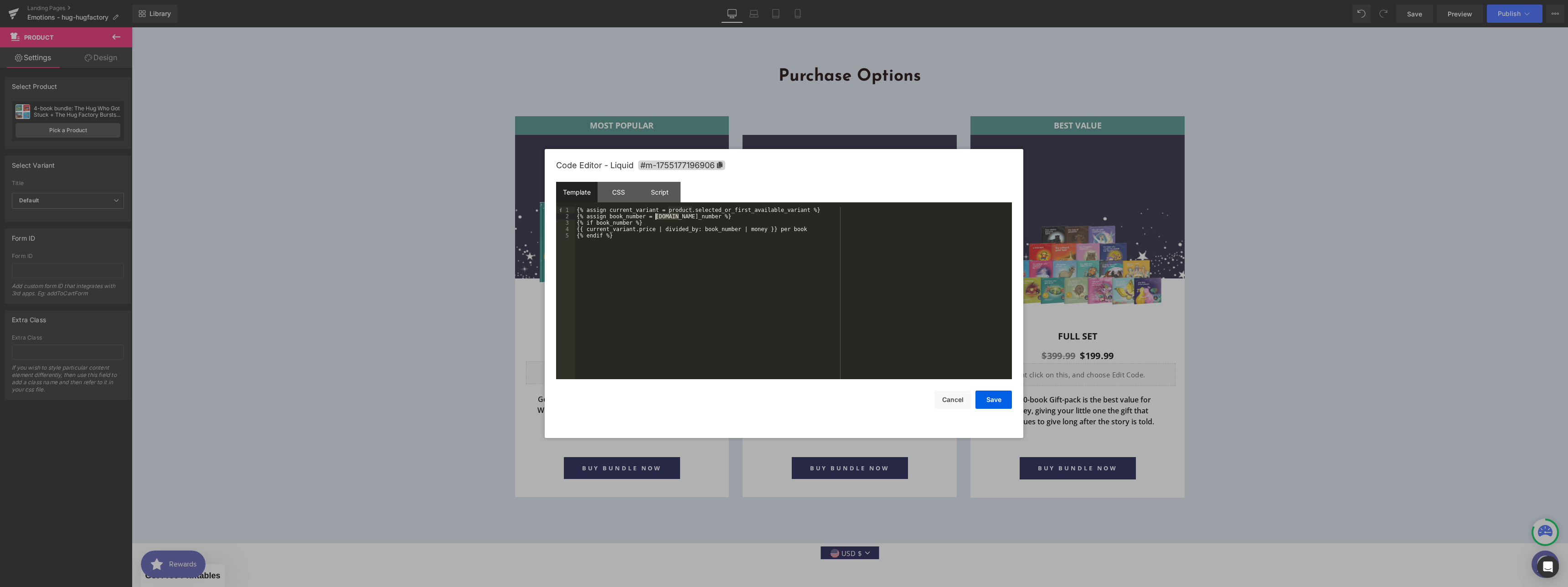
drag, startPoint x: 676, startPoint y: 217, endPoint x: 656, endPoint y: 215, distance: 20.1
click at [656, 215] on div "{% assign current_variant = product.selected_or_first_available_variant %} {% a…" at bounding box center [793, 299] width 437 height 185
click at [1005, 405] on button "Save" at bounding box center [994, 399] width 36 height 18
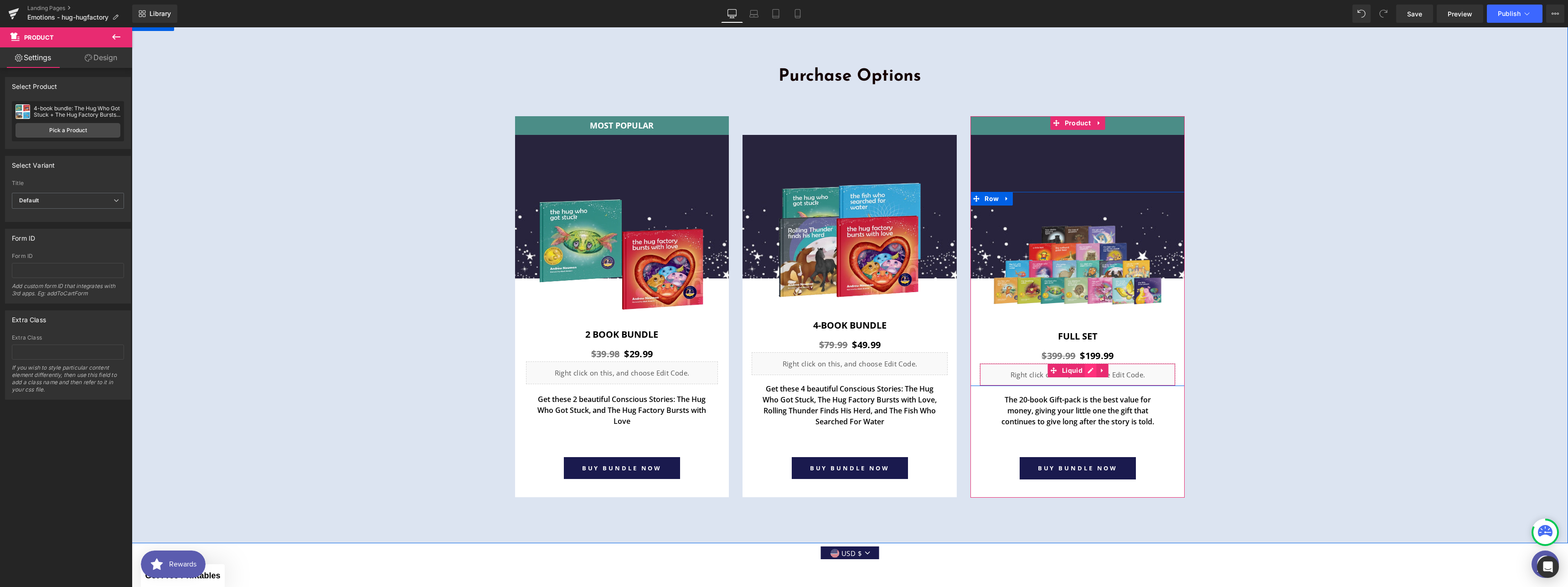
click at [1086, 367] on div "Liquid" at bounding box center [1077, 374] width 196 height 23
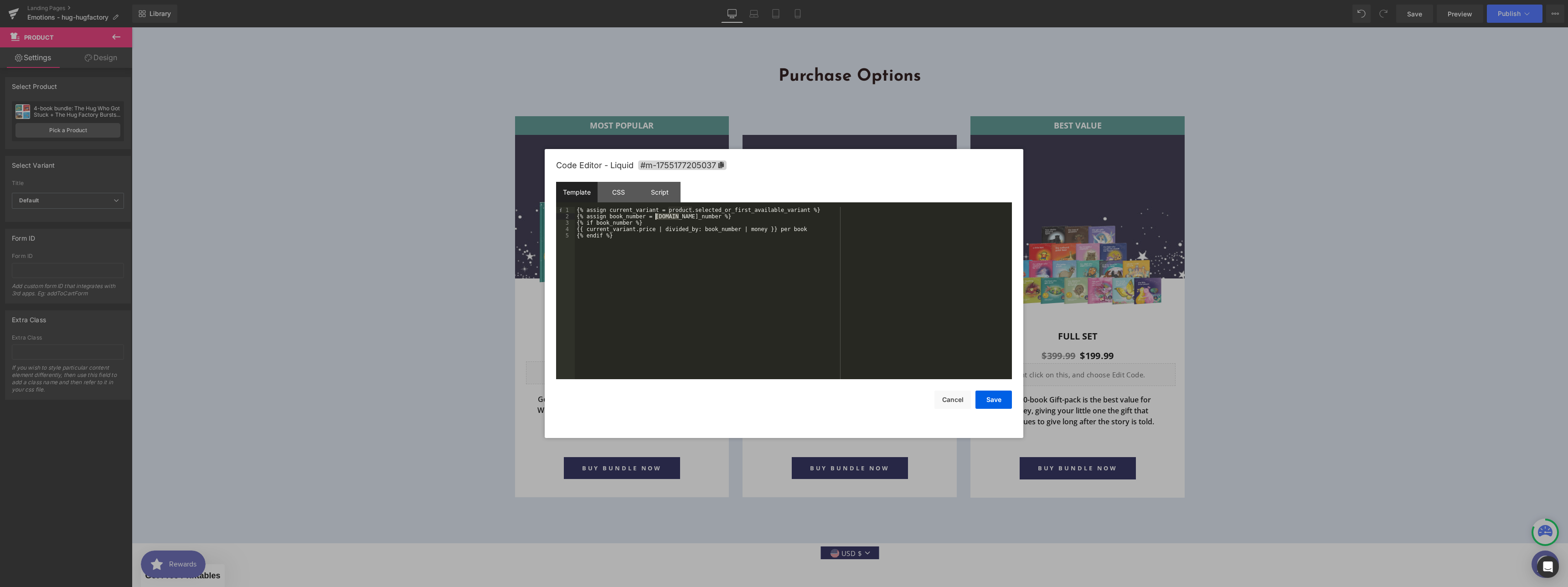
drag, startPoint x: 678, startPoint y: 217, endPoint x: 656, endPoint y: 215, distance: 22.1
click at [656, 215] on div "{% assign current_variant = product.selected_or_first_available_variant %} {% a…" at bounding box center [793, 299] width 437 height 185
click at [997, 405] on button "Save" at bounding box center [994, 399] width 36 height 18
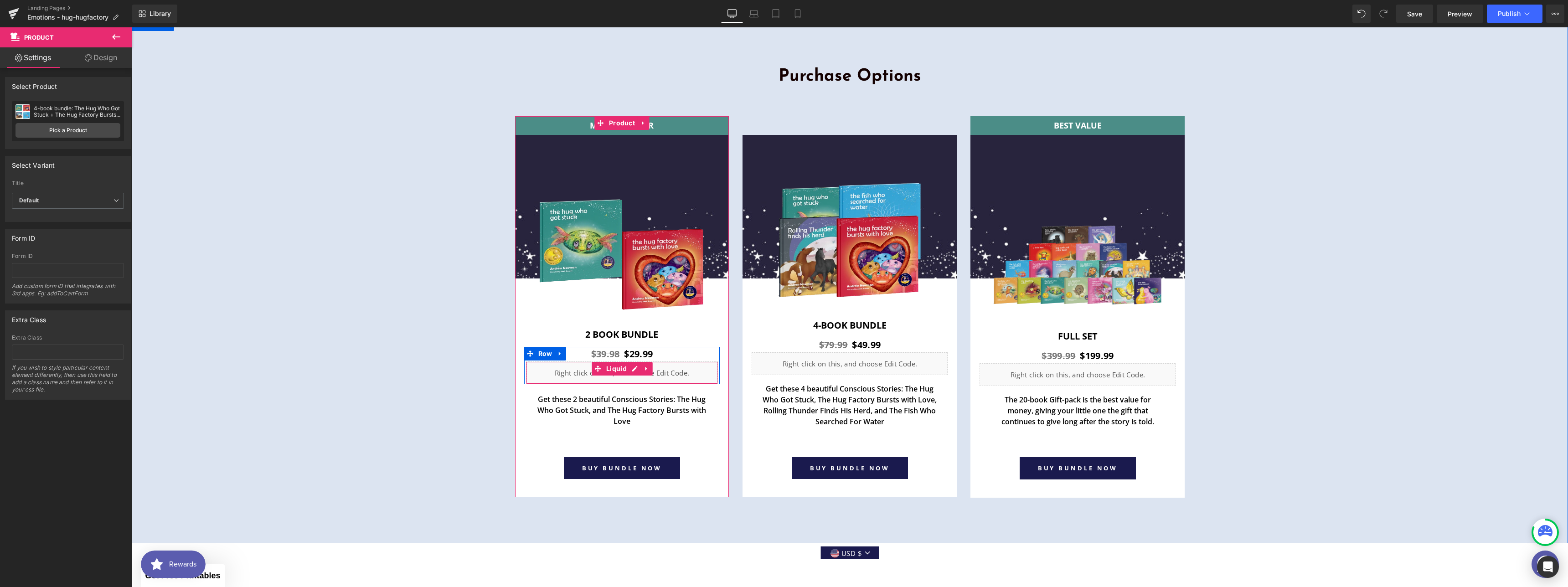
click at [627, 367] on div "Liquid" at bounding box center [622, 372] width 192 height 23
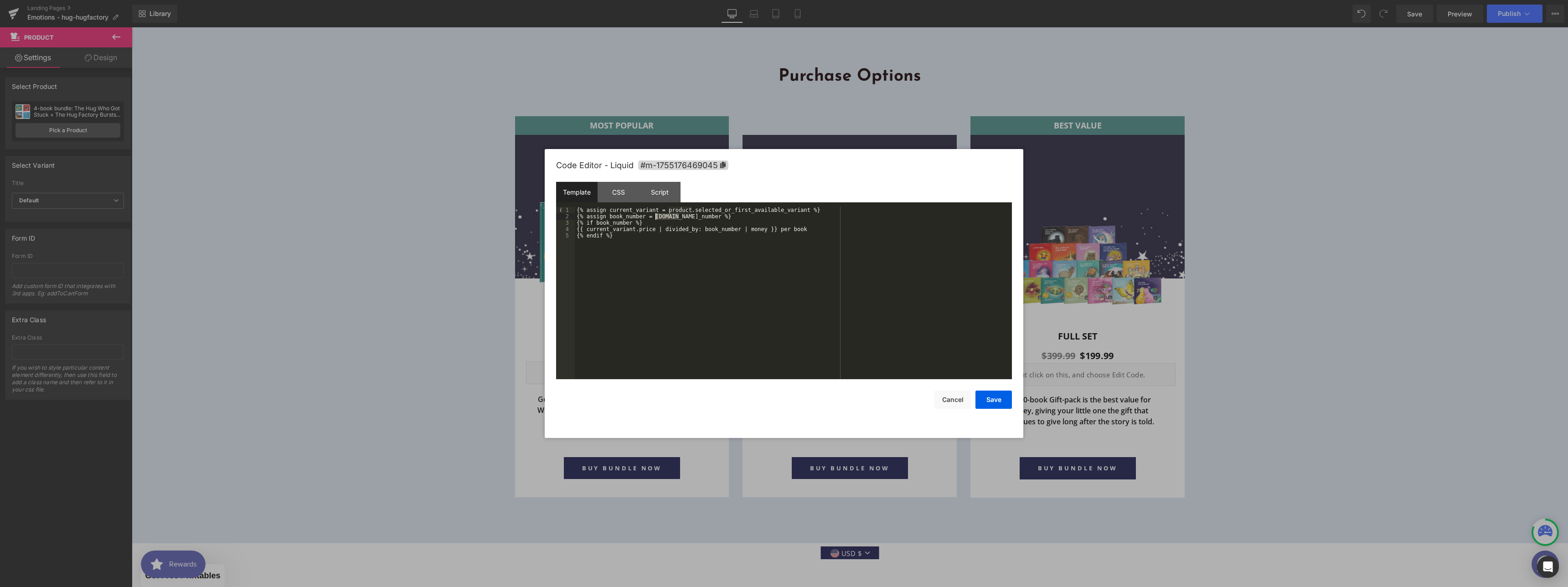
drag, startPoint x: 679, startPoint y: 217, endPoint x: 656, endPoint y: 216, distance: 23.0
click at [656, 216] on div "{% assign current_variant = product.selected_or_first_available_variant %} {% a…" at bounding box center [793, 299] width 437 height 185
click at [988, 401] on button "Save" at bounding box center [994, 399] width 36 height 18
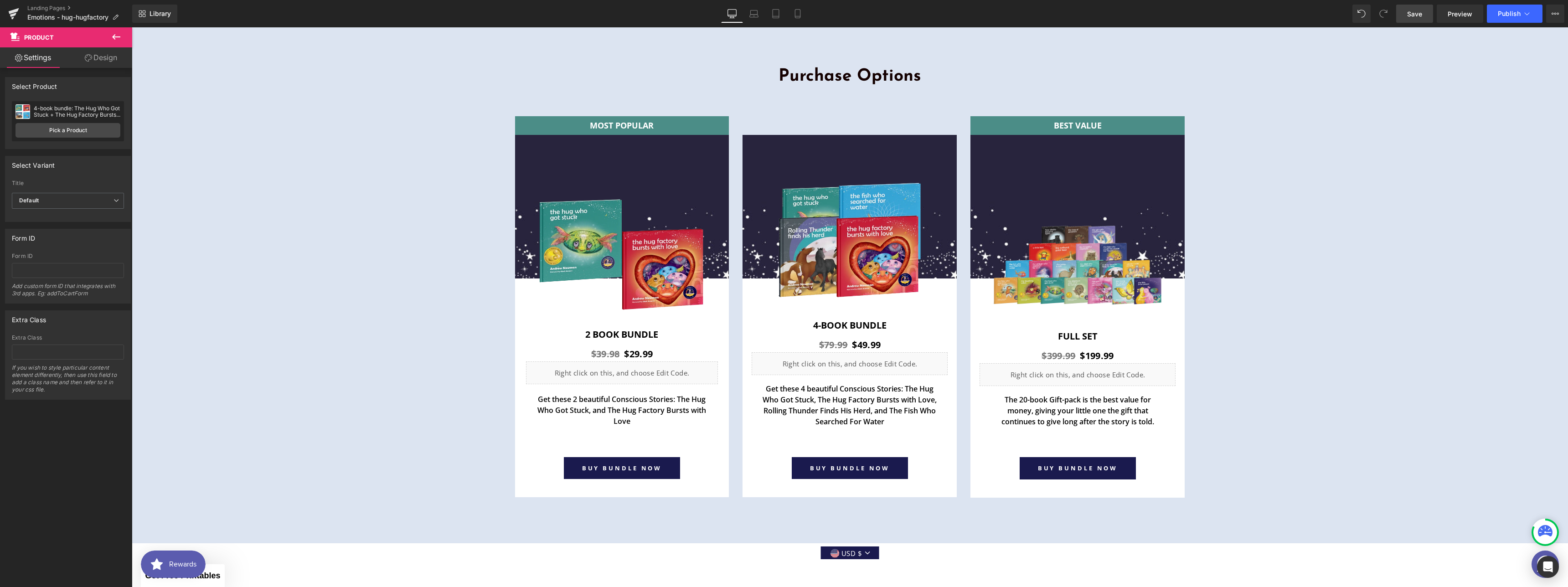
click at [1418, 21] on link "Save" at bounding box center [1415, 13] width 37 height 18
click at [1459, 16] on span "Preview" at bounding box center [1460, 14] width 24 height 9
click at [631, 367] on div "Liquid" at bounding box center [622, 372] width 192 height 23
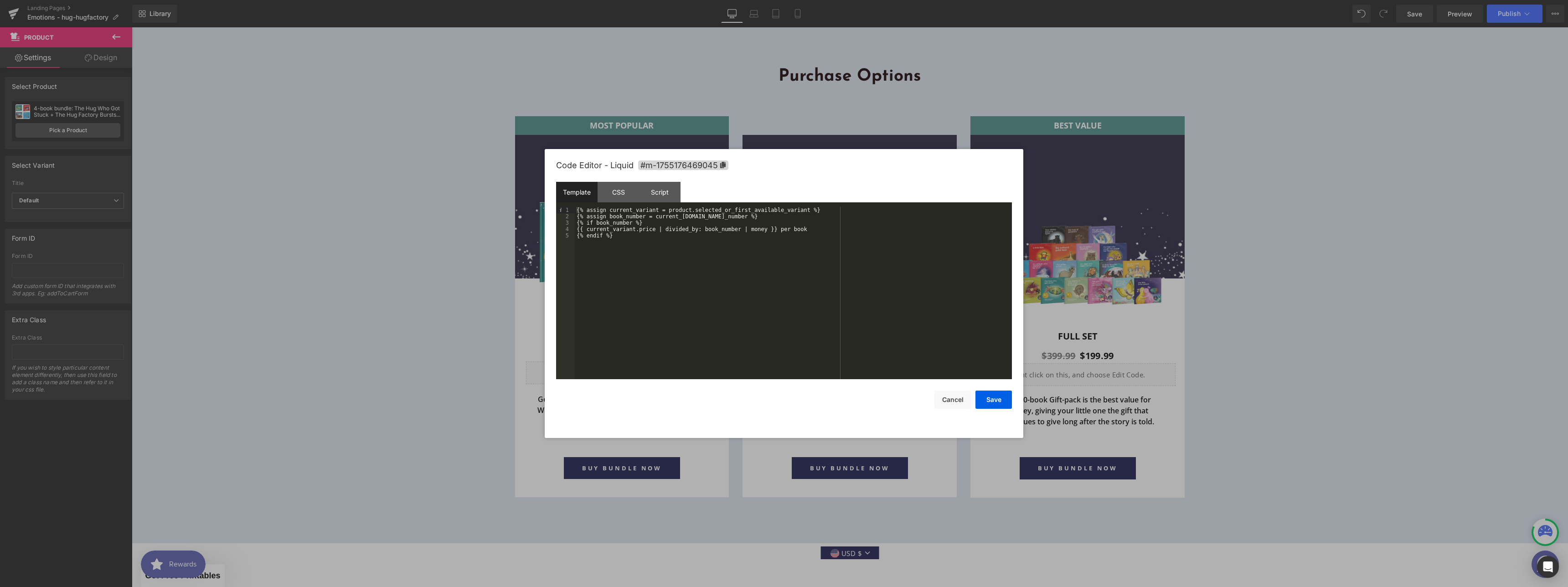
click at [577, 228] on div "{% assign current_variant = product.selected_or_first_available_variant %} {% a…" at bounding box center [793, 299] width 437 height 185
drag, startPoint x: 830, startPoint y: 230, endPoint x: 844, endPoint y: 261, distance: 34.0
click at [830, 230] on div "{% assign current_variant = product.selected_or_first_available_variant %} {% a…" at bounding box center [793, 299] width 437 height 185
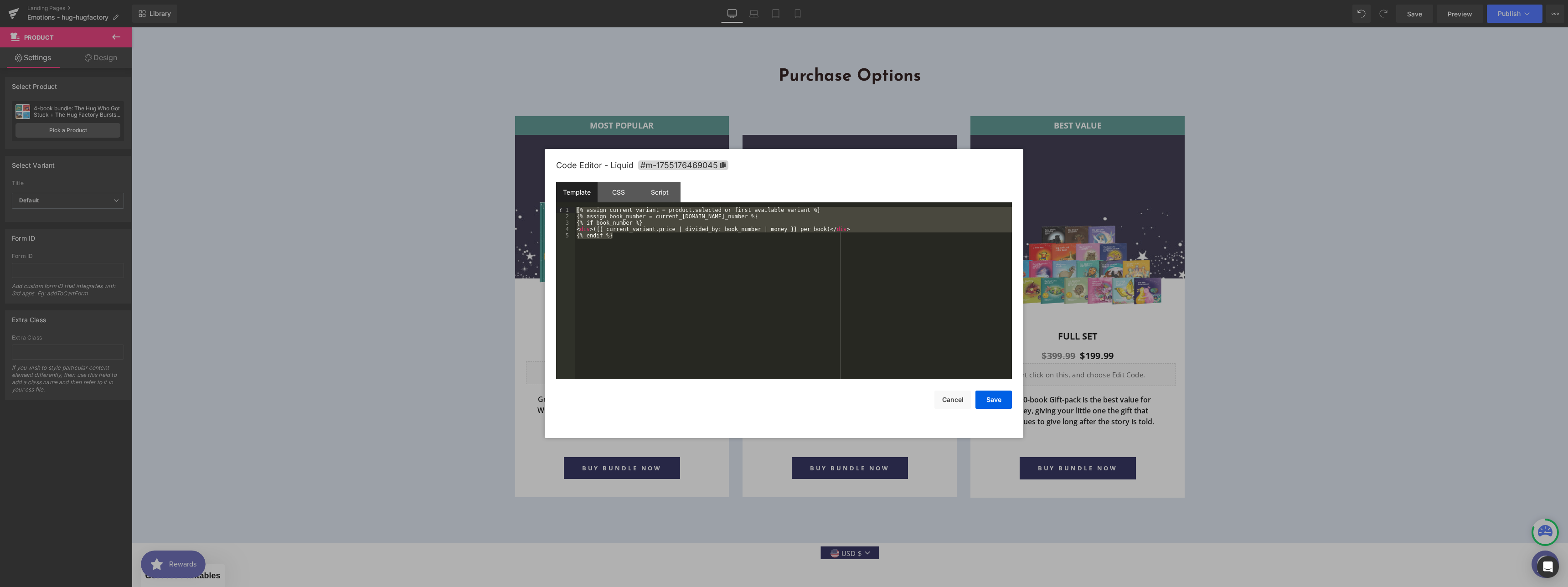
drag, startPoint x: 636, startPoint y: 244, endPoint x: 565, endPoint y: 201, distance: 83.0
click at [565, 201] on div "Template CSS Script Data 1 2 3 4 5 {% assign current_variant = product.selected…" at bounding box center [784, 280] width 456 height 197
click at [994, 404] on button "Save" at bounding box center [994, 399] width 36 height 18
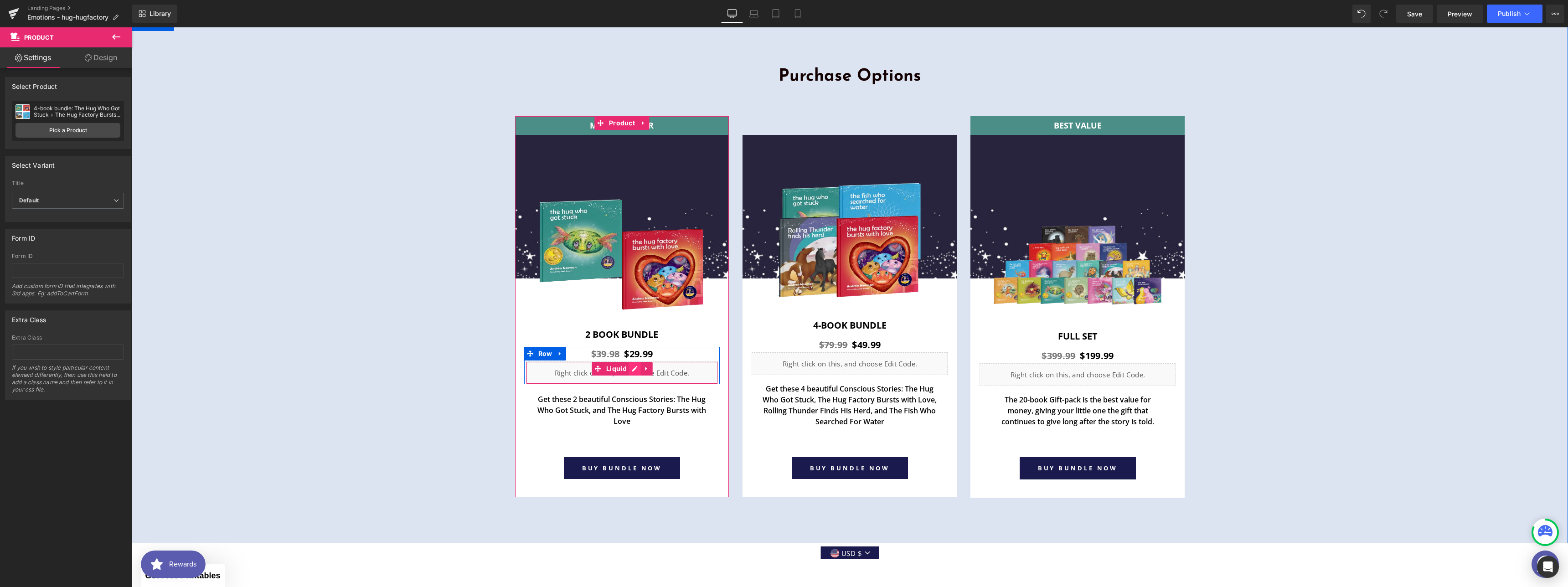
click at [633, 370] on div "Liquid" at bounding box center [622, 372] width 192 height 23
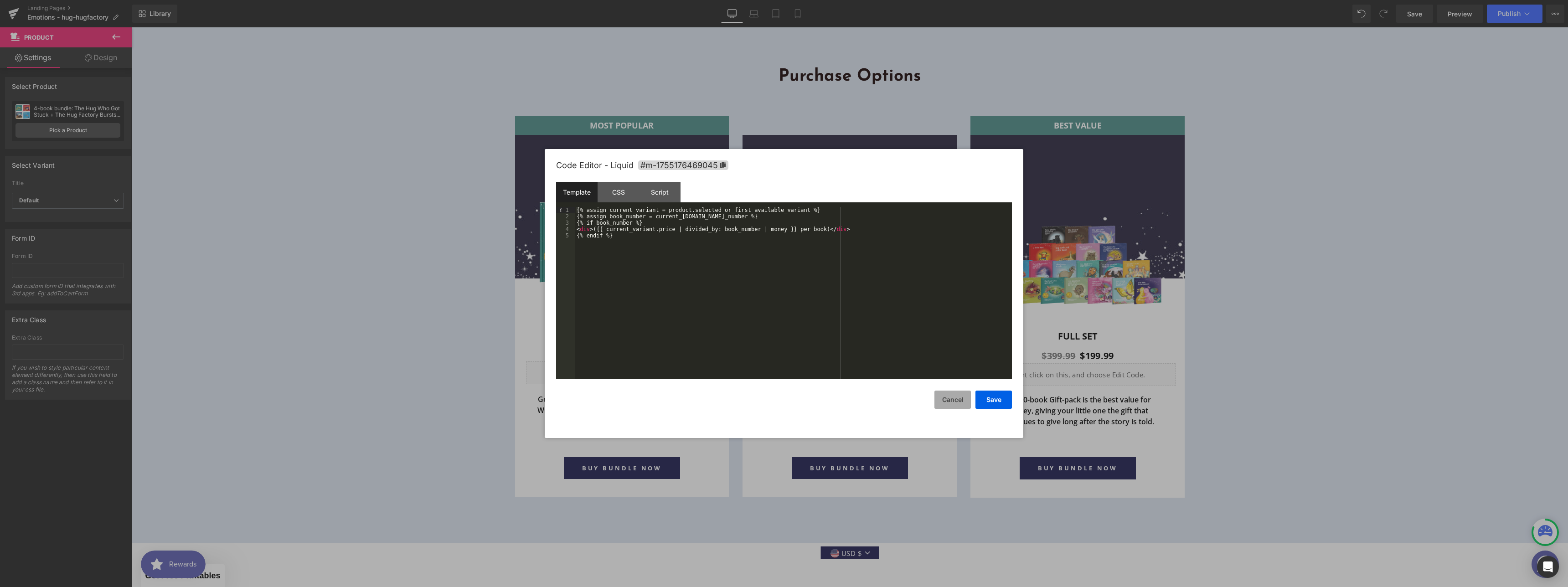
click at [961, 404] on button "Cancel" at bounding box center [952, 399] width 36 height 18
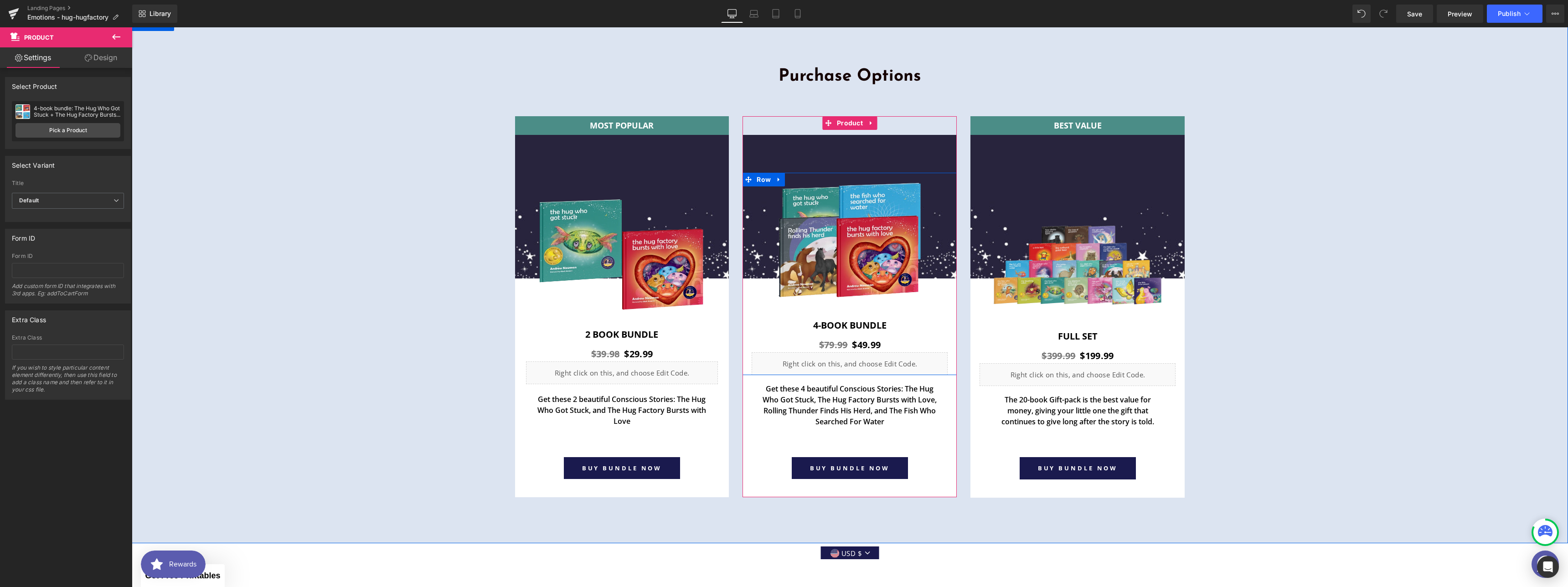
click at [861, 359] on div "Liquid" at bounding box center [849, 364] width 196 height 23
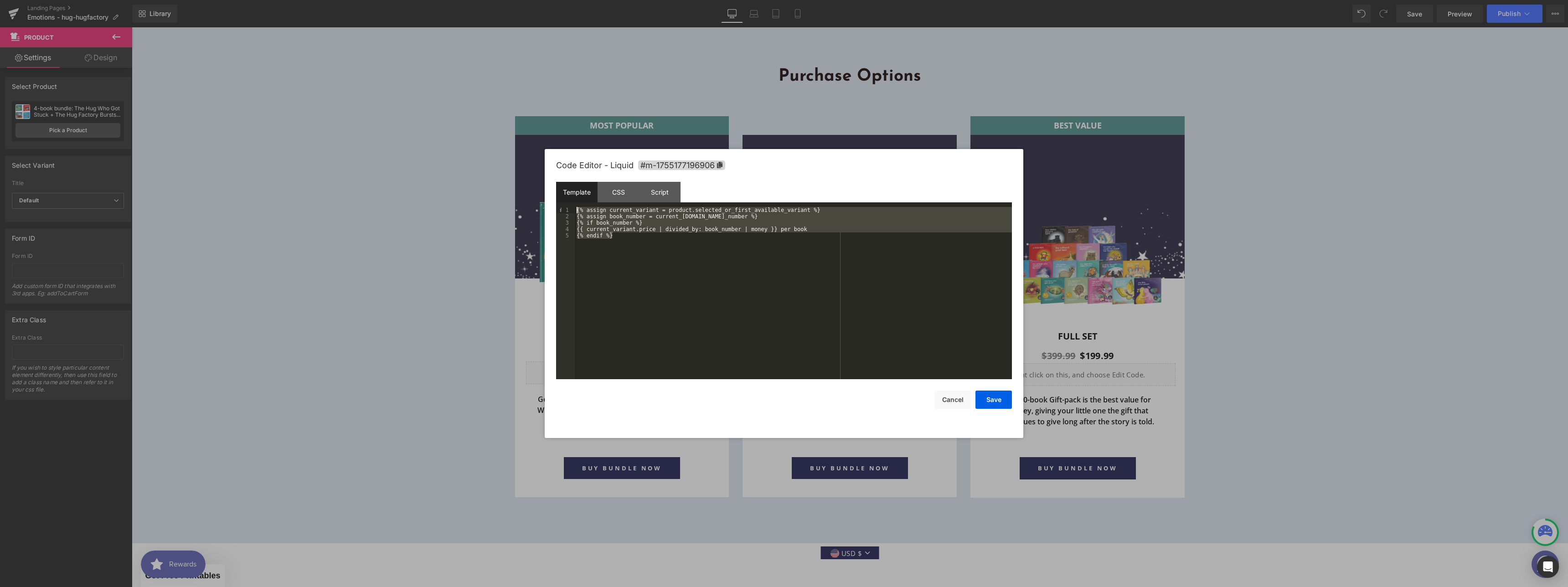
drag, startPoint x: 619, startPoint y: 238, endPoint x: 542, endPoint y: 194, distance: 88.7
click at [542, 194] on body "Product You are previewing how the will restyle your page. You can not edit Ele…" at bounding box center [784, 294] width 1568 height 587
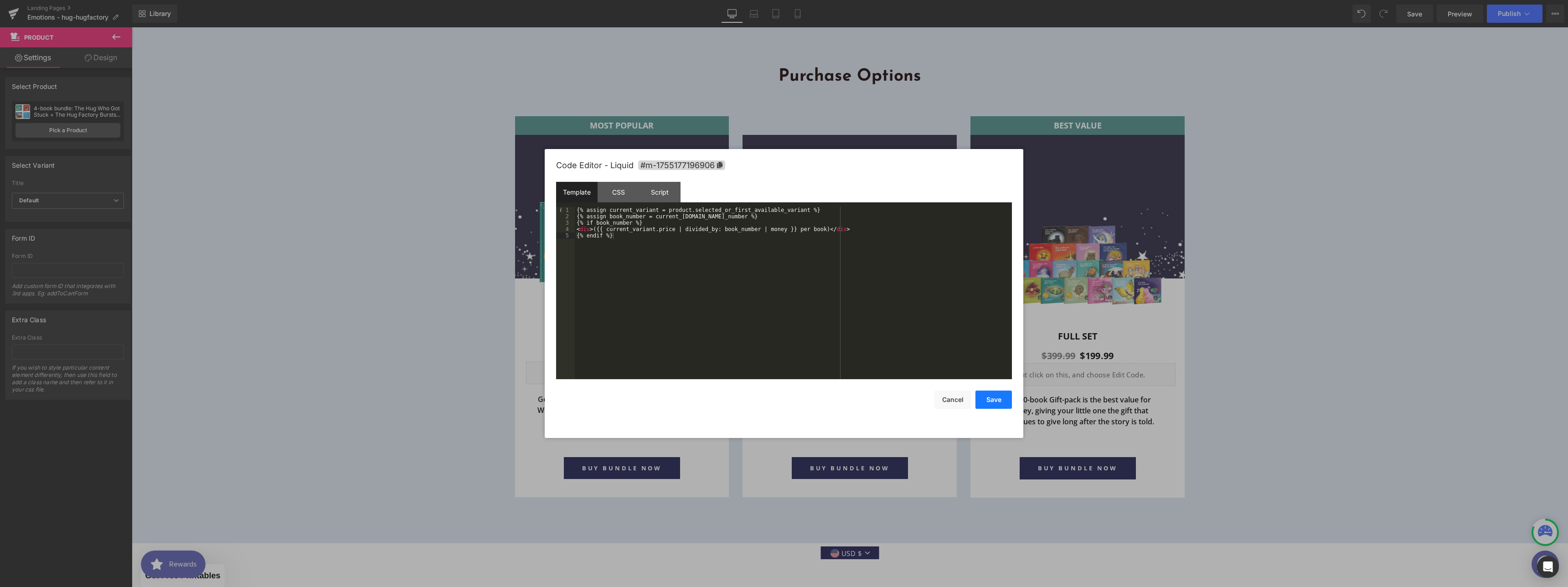
click at [994, 401] on button "Save" at bounding box center [994, 399] width 36 height 18
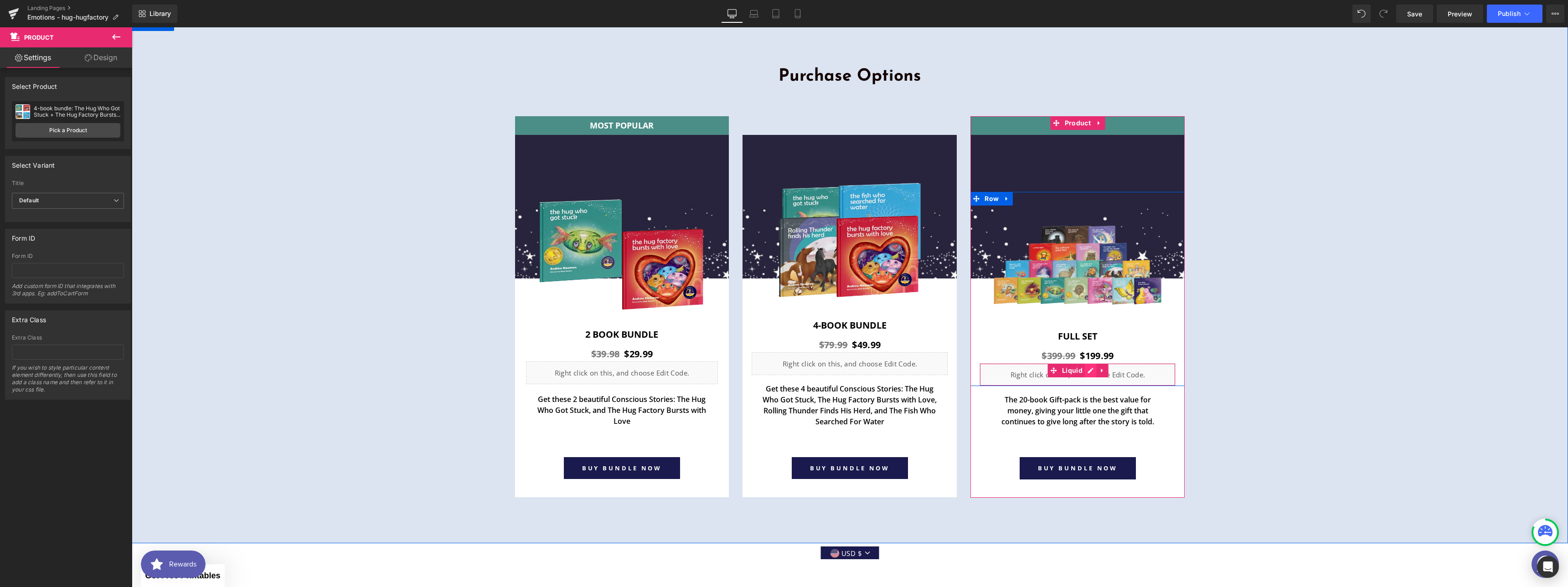
click at [1086, 366] on div "Liquid" at bounding box center [1077, 374] width 196 height 23
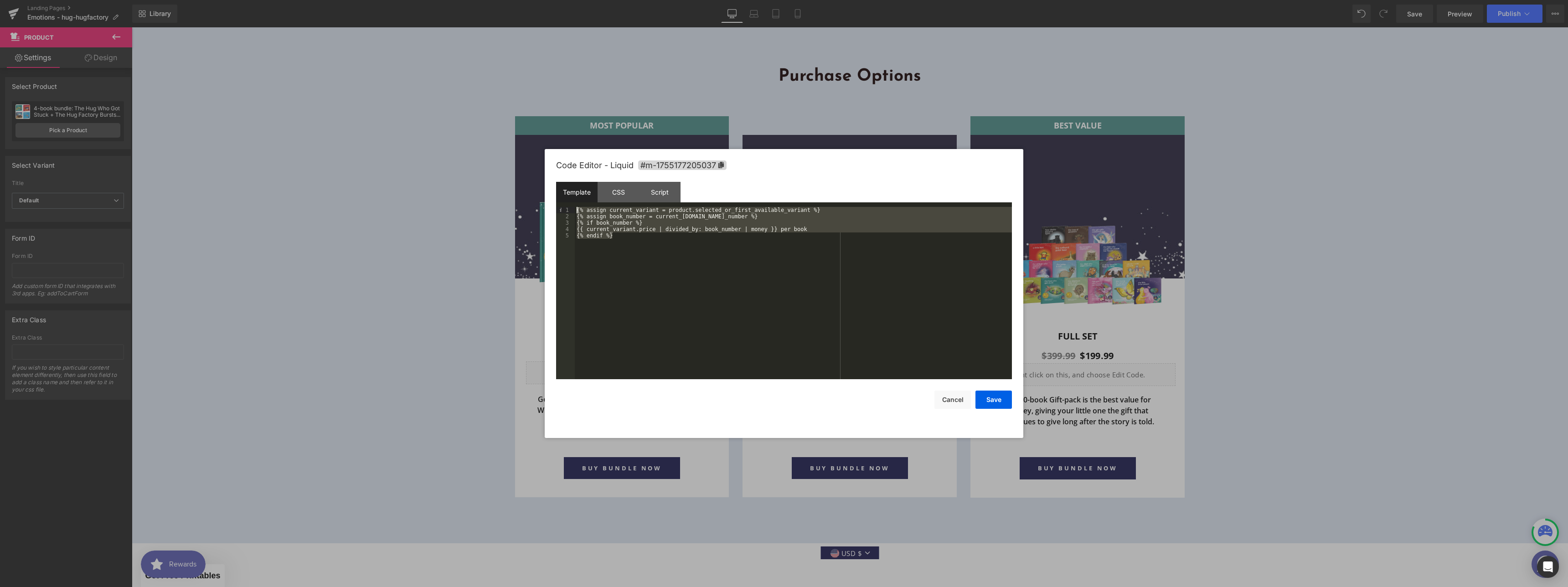
drag, startPoint x: 639, startPoint y: 242, endPoint x: 557, endPoint y: 190, distance: 97.1
click at [557, 190] on div "Template CSS Script Data 1 2 3 4 5 {% assign current_variant = product.selected…" at bounding box center [784, 280] width 456 height 197
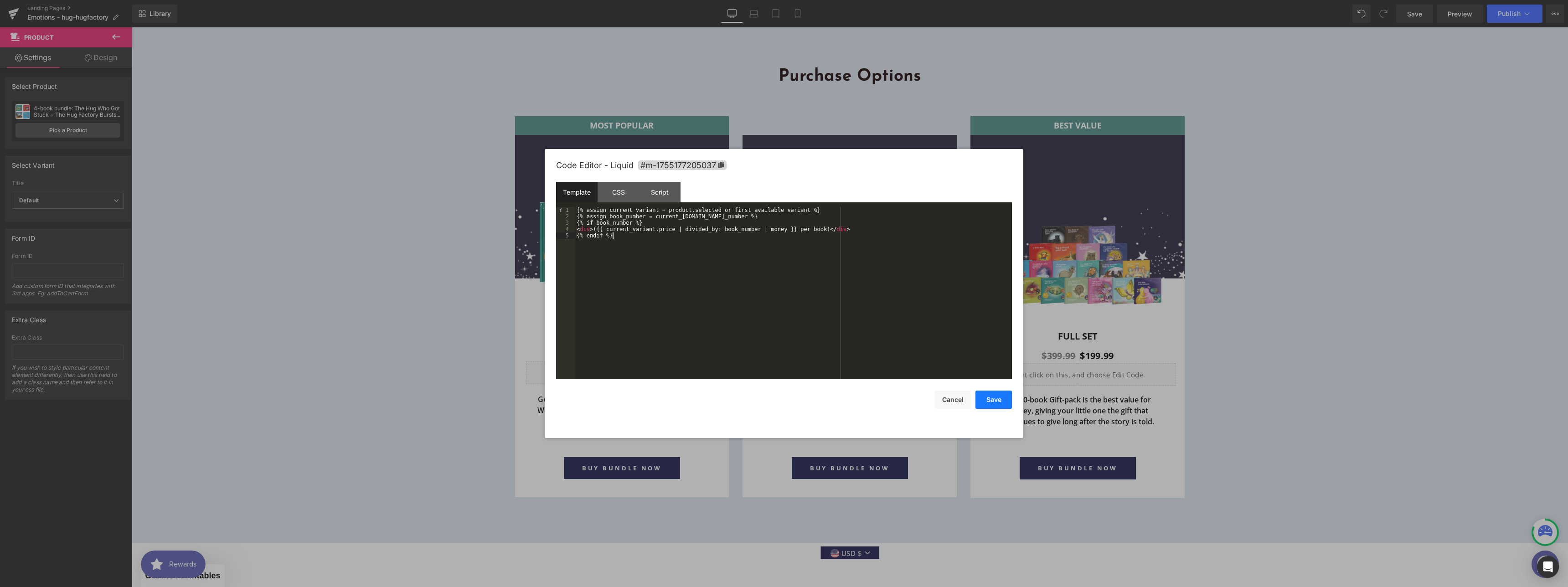
click at [991, 396] on button "Save" at bounding box center [994, 399] width 36 height 18
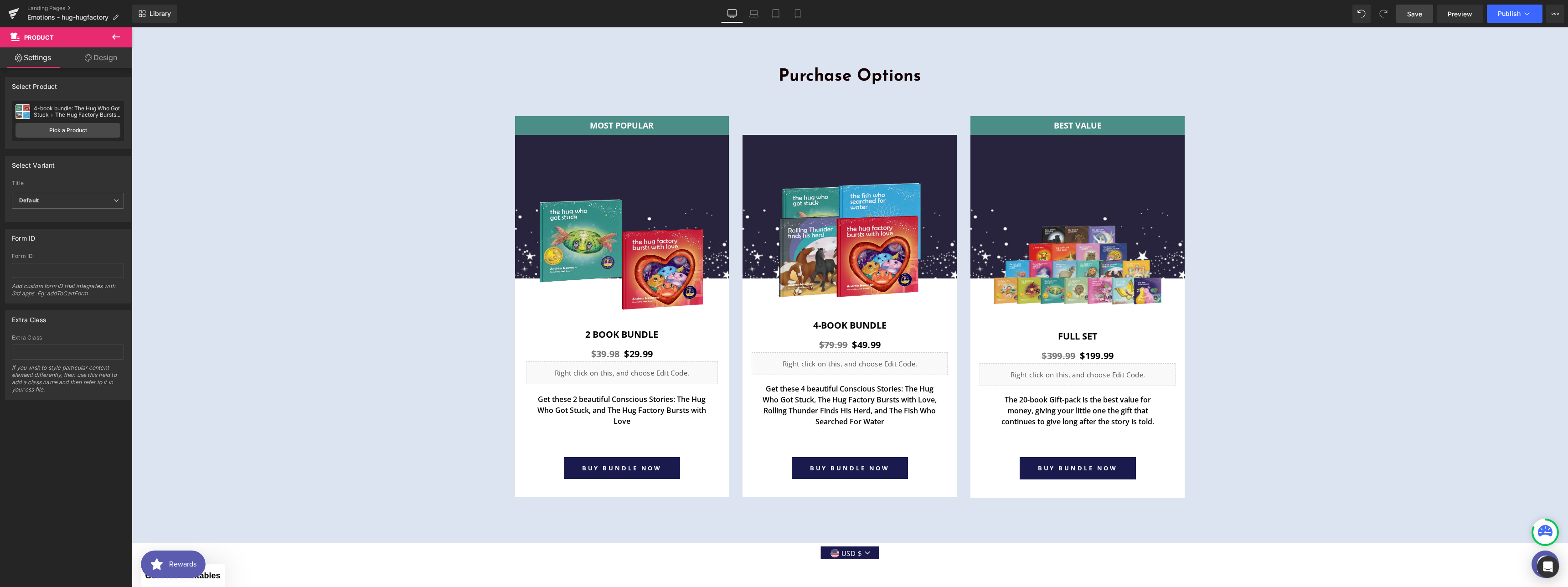
click at [1408, 18] on link "Save" at bounding box center [1415, 13] width 37 height 18
click at [1461, 11] on span "Preview" at bounding box center [1460, 14] width 24 height 9
click at [1512, 19] on button "Publish" at bounding box center [1515, 13] width 56 height 18
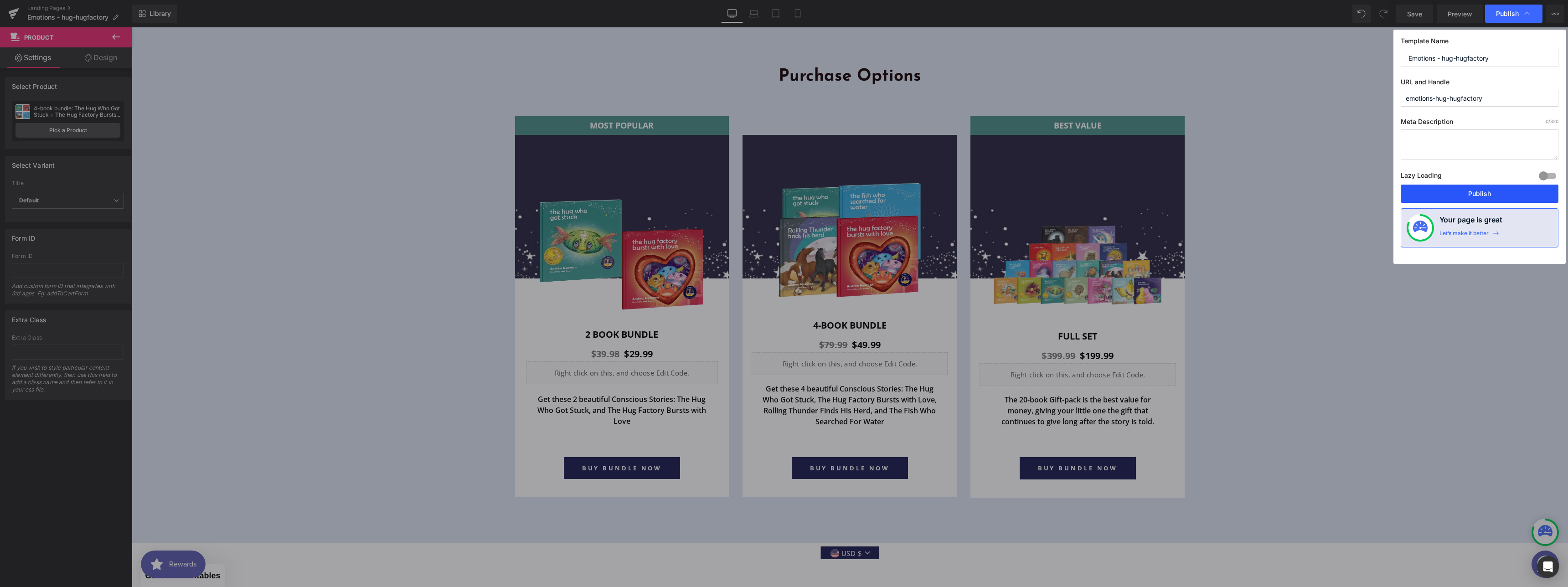
click at [1471, 188] on button "Publish" at bounding box center [1480, 193] width 158 height 18
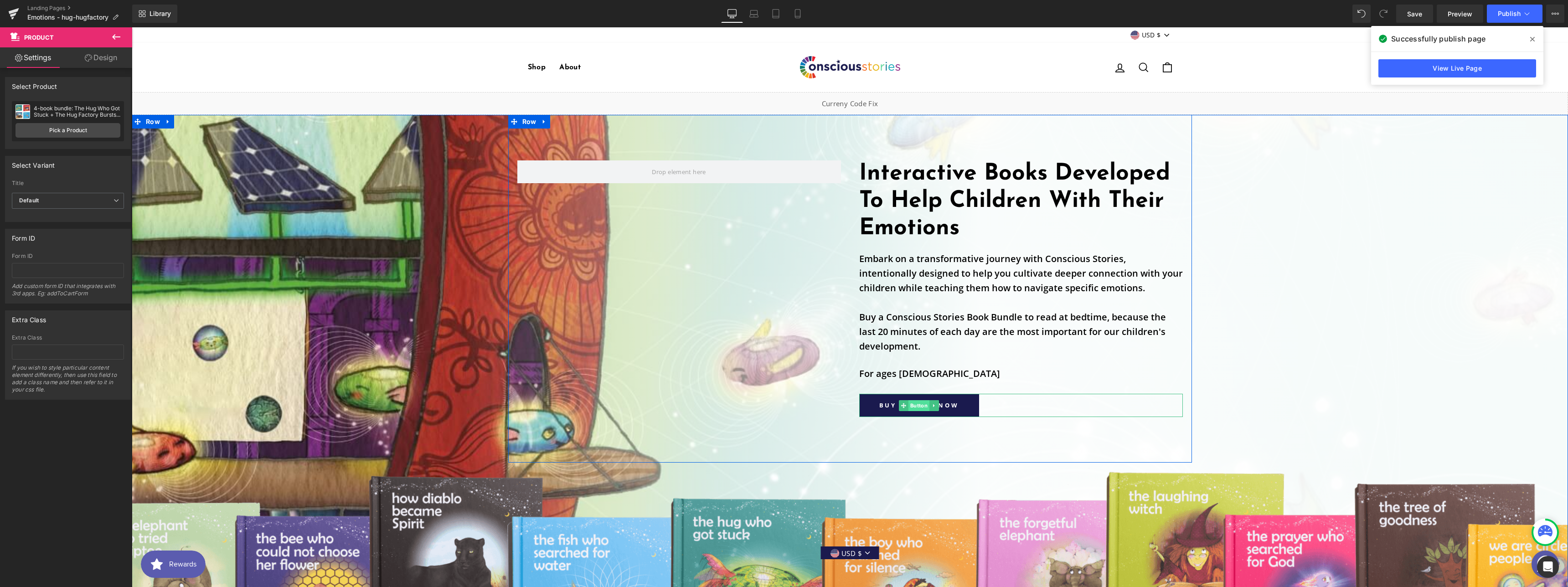
click at [912, 404] on span "Button" at bounding box center [919, 405] width 21 height 11
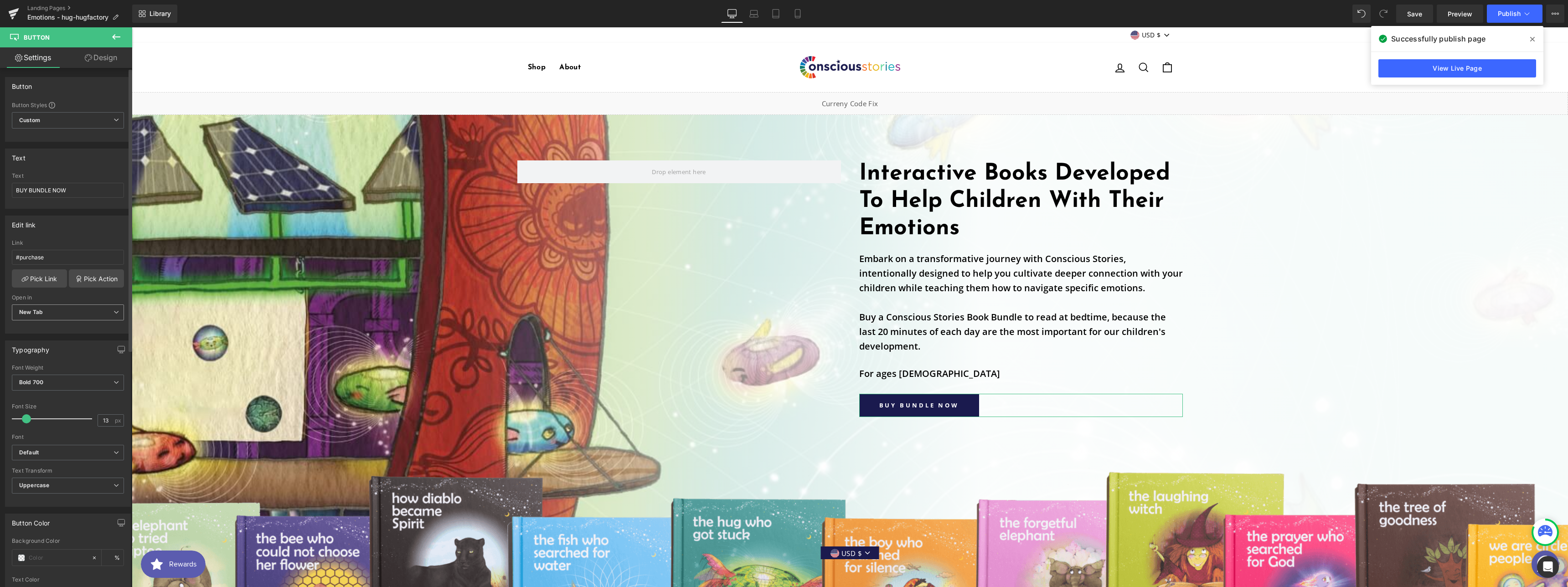
click at [64, 319] on span "New Tab" at bounding box center [68, 312] width 112 height 16
click at [64, 330] on li "Current Tab" at bounding box center [66, 329] width 108 height 14
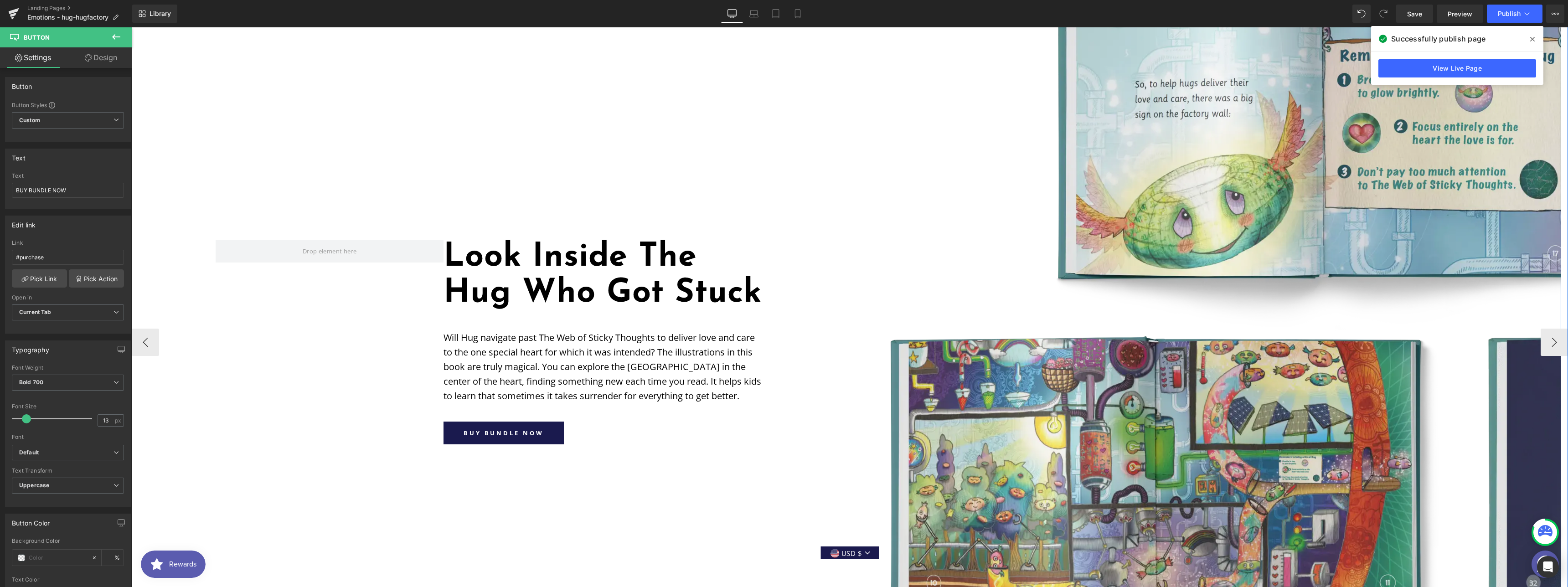
scroll to position [937, 0]
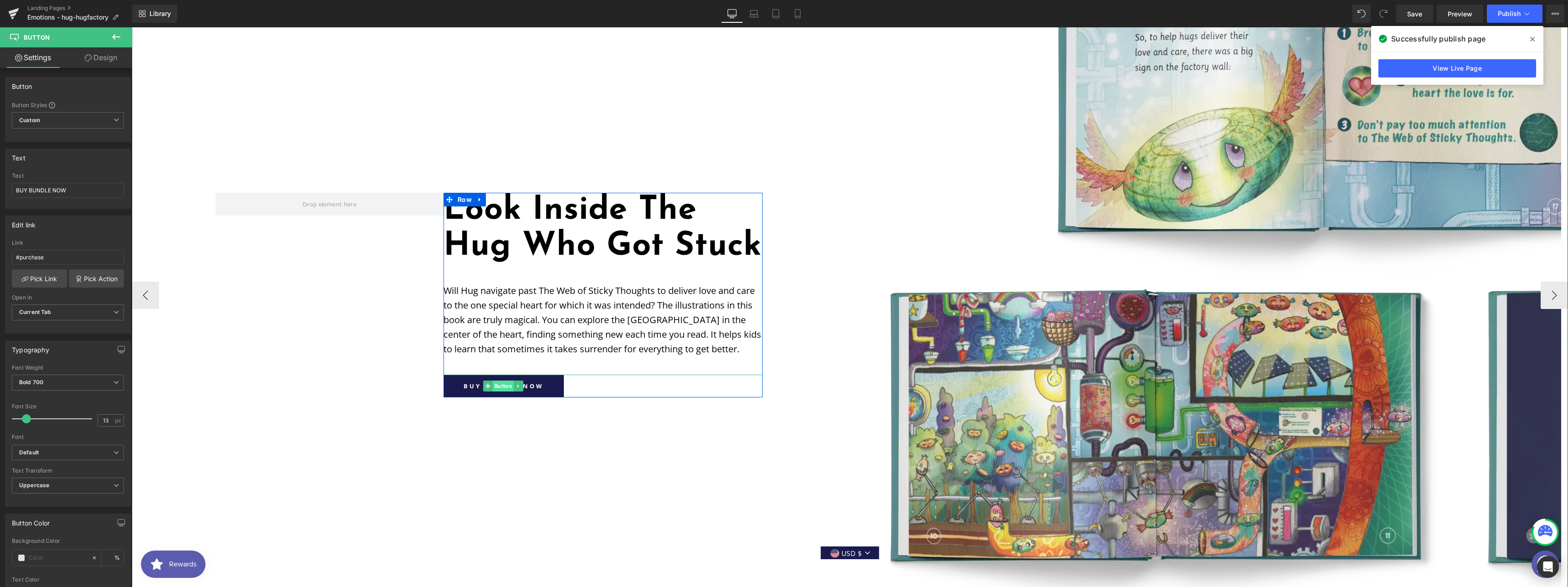
click at [502, 391] on span "Button" at bounding box center [503, 385] width 21 height 11
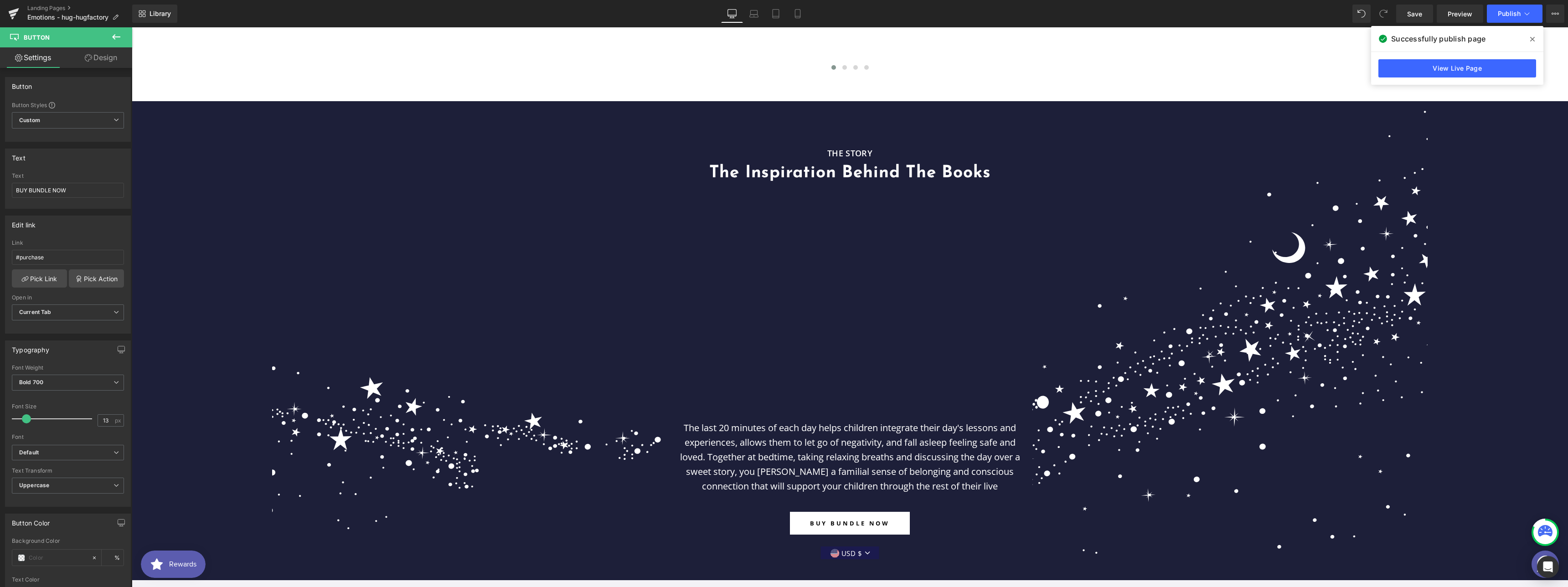
scroll to position [1727, 0]
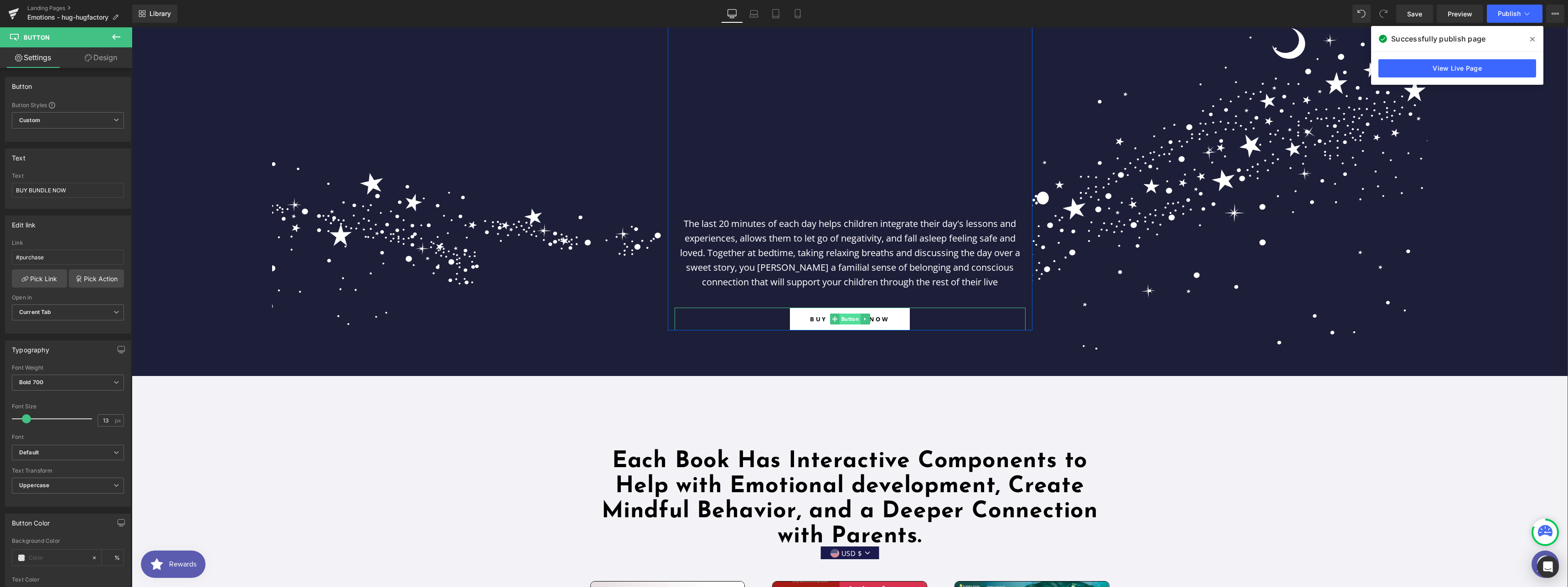
click at [840, 318] on span "Button" at bounding box center [849, 319] width 21 height 11
click at [83, 312] on span "New Tab" at bounding box center [68, 312] width 112 height 16
click at [59, 325] on li "Current Tab" at bounding box center [66, 329] width 108 height 14
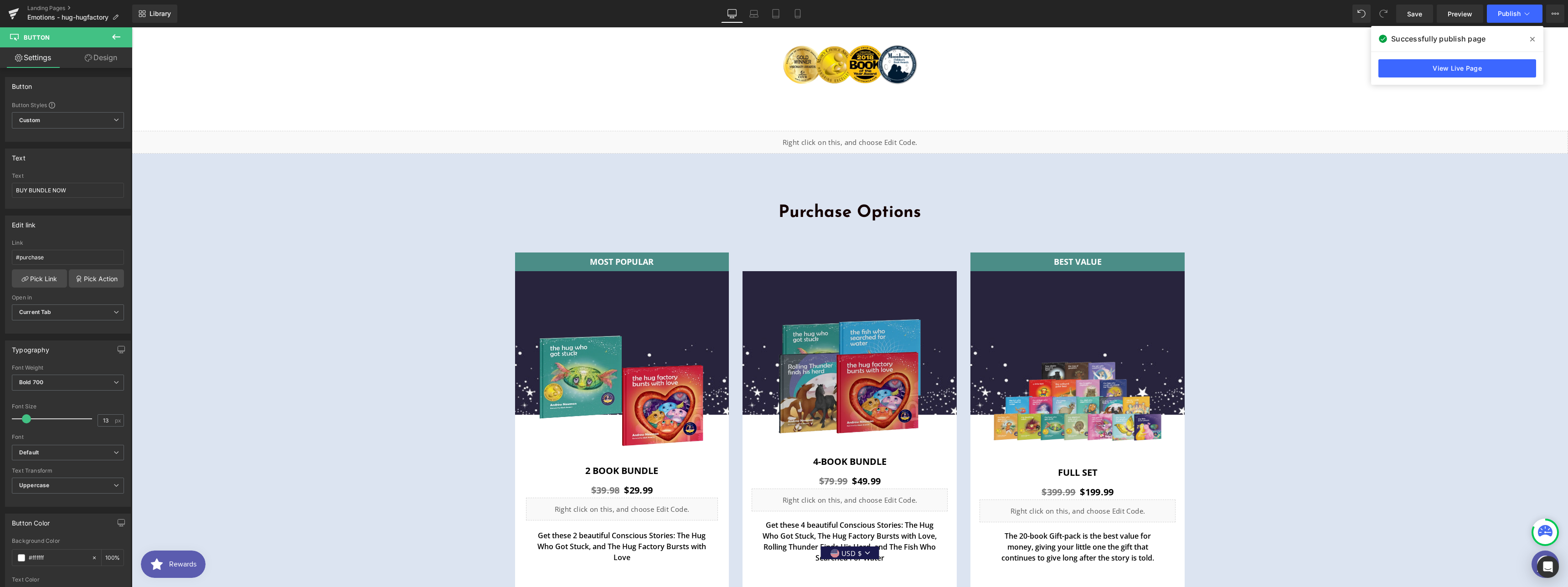
scroll to position [3405, 0]
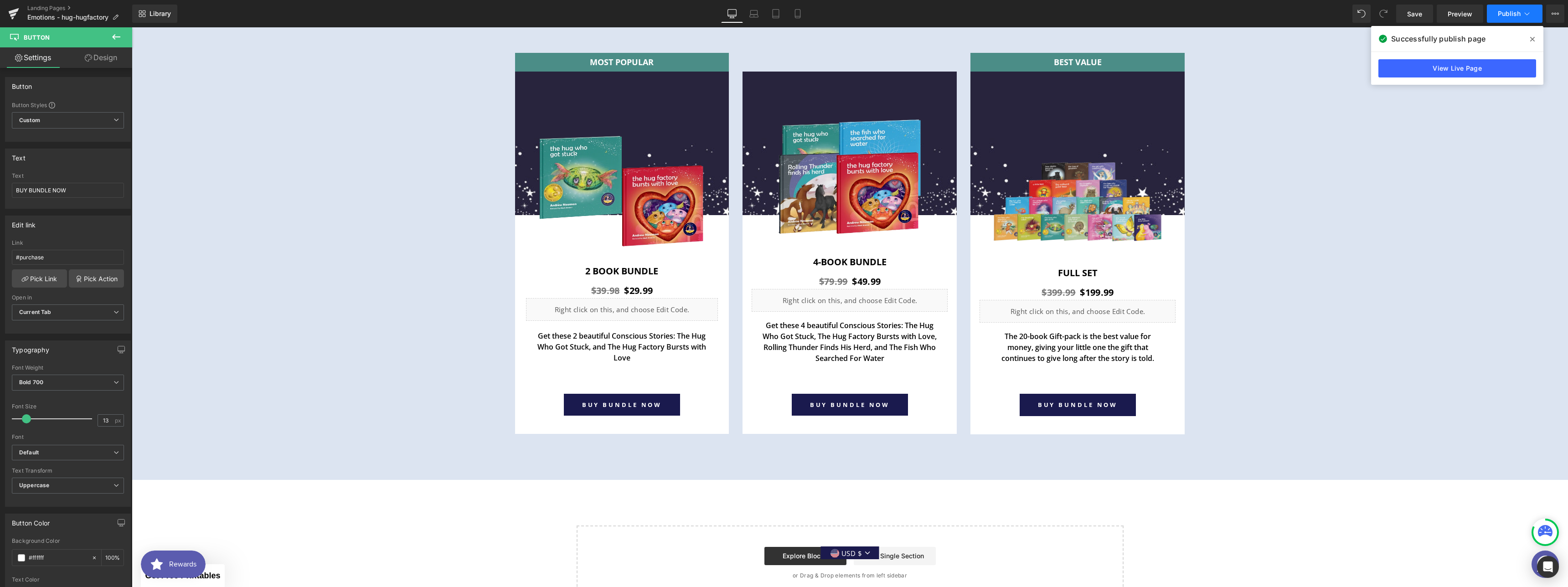
click at [1505, 8] on button "Publish" at bounding box center [1515, 13] width 56 height 18
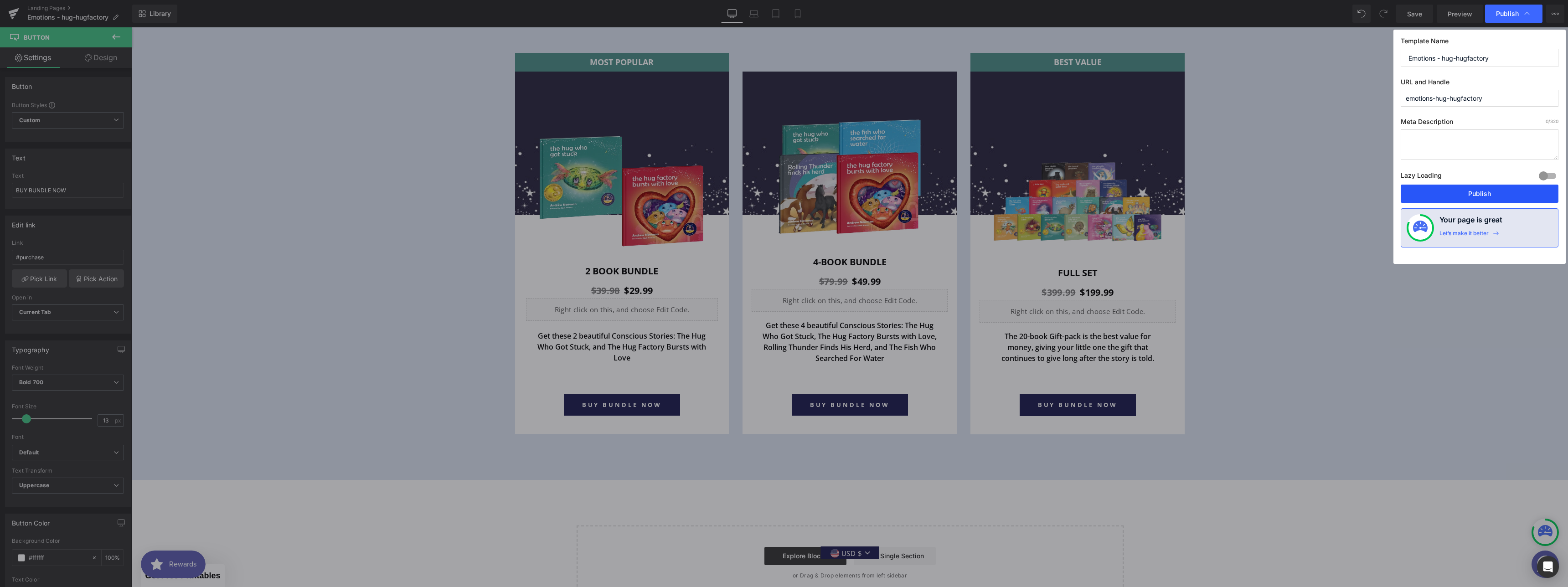
click at [1464, 188] on button "Publish" at bounding box center [1480, 193] width 158 height 18
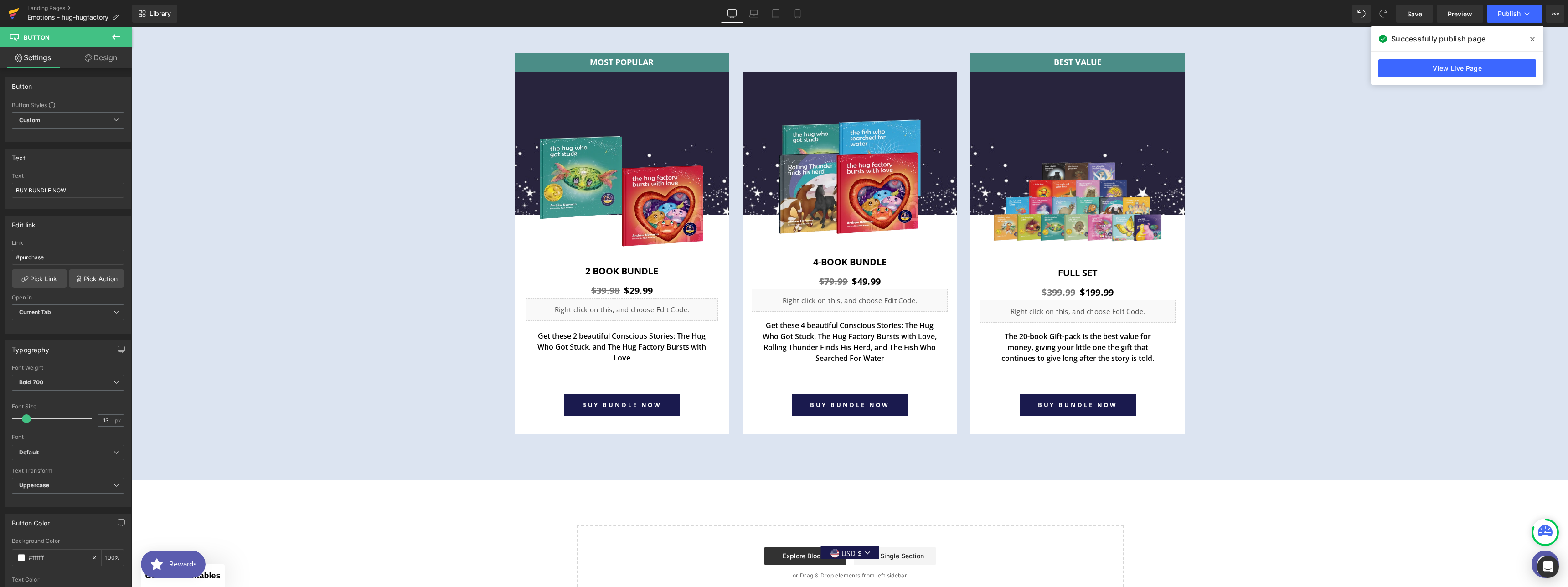
click at [18, 11] on icon at bounding box center [13, 14] width 11 height 23
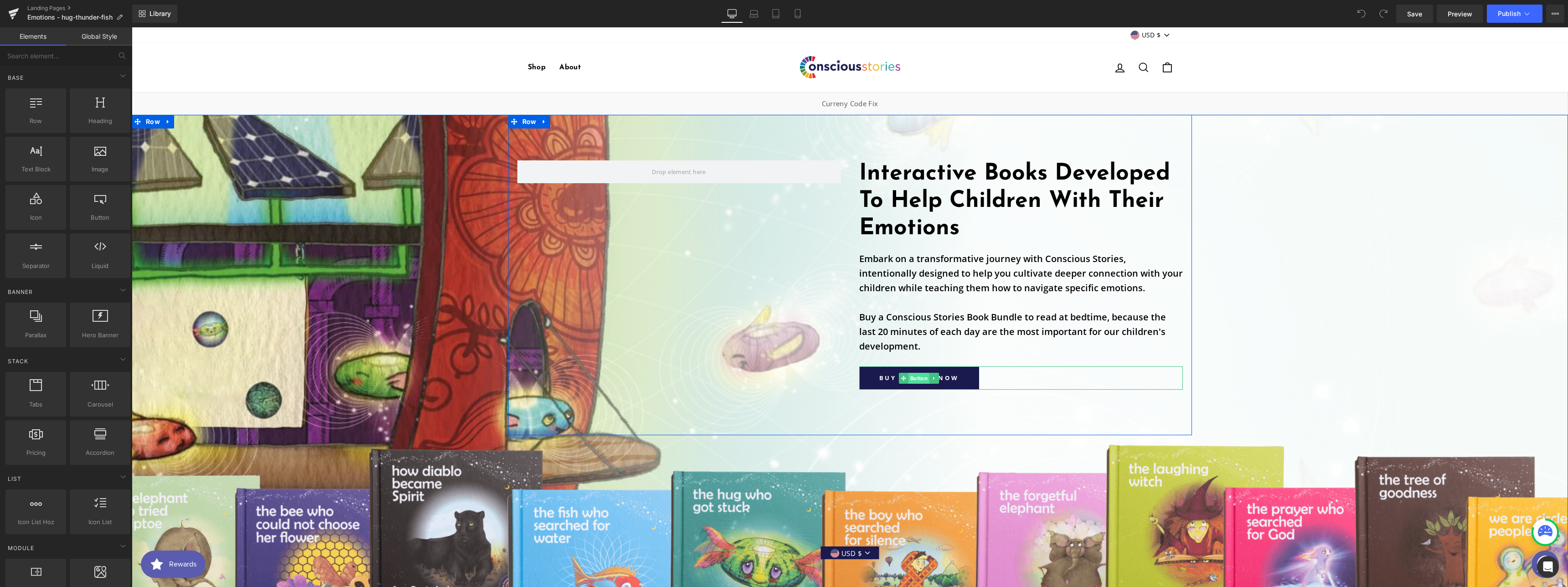
click at [921, 376] on span "Button" at bounding box center [919, 377] width 21 height 11
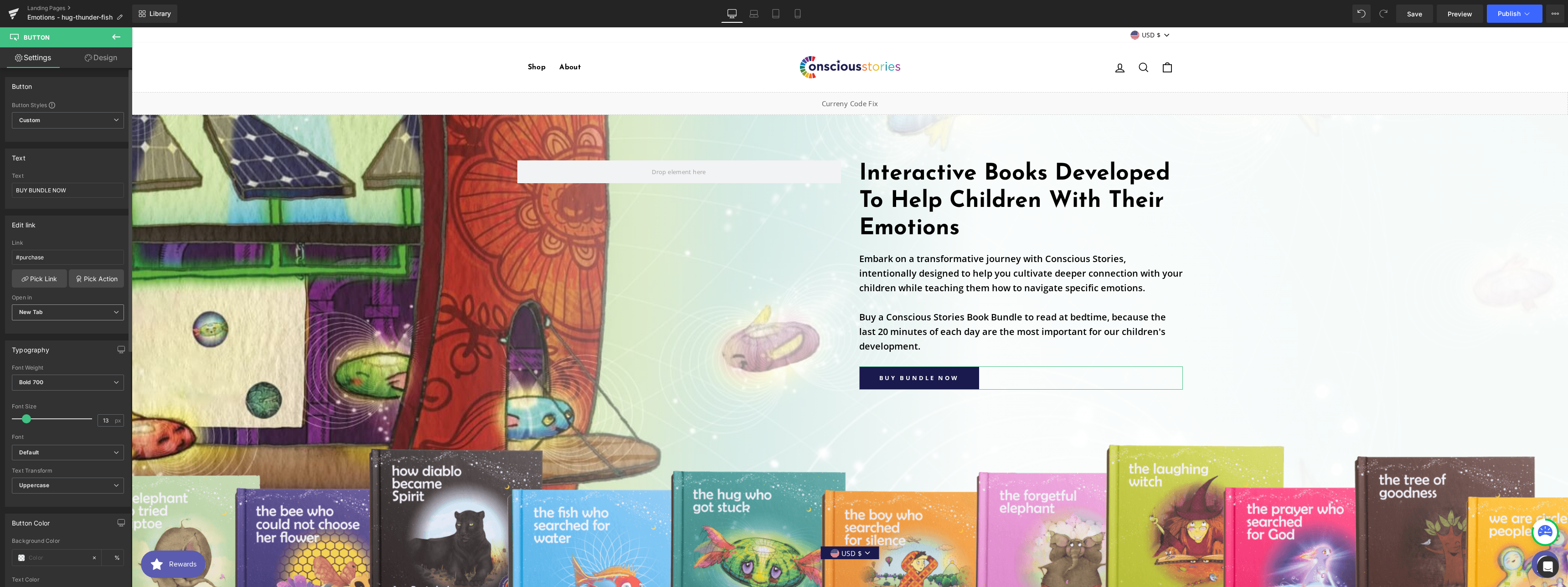
click at [52, 312] on span "New Tab" at bounding box center [68, 312] width 112 height 16
click at [51, 331] on div "Current Tab" at bounding box center [41, 329] width 32 height 6
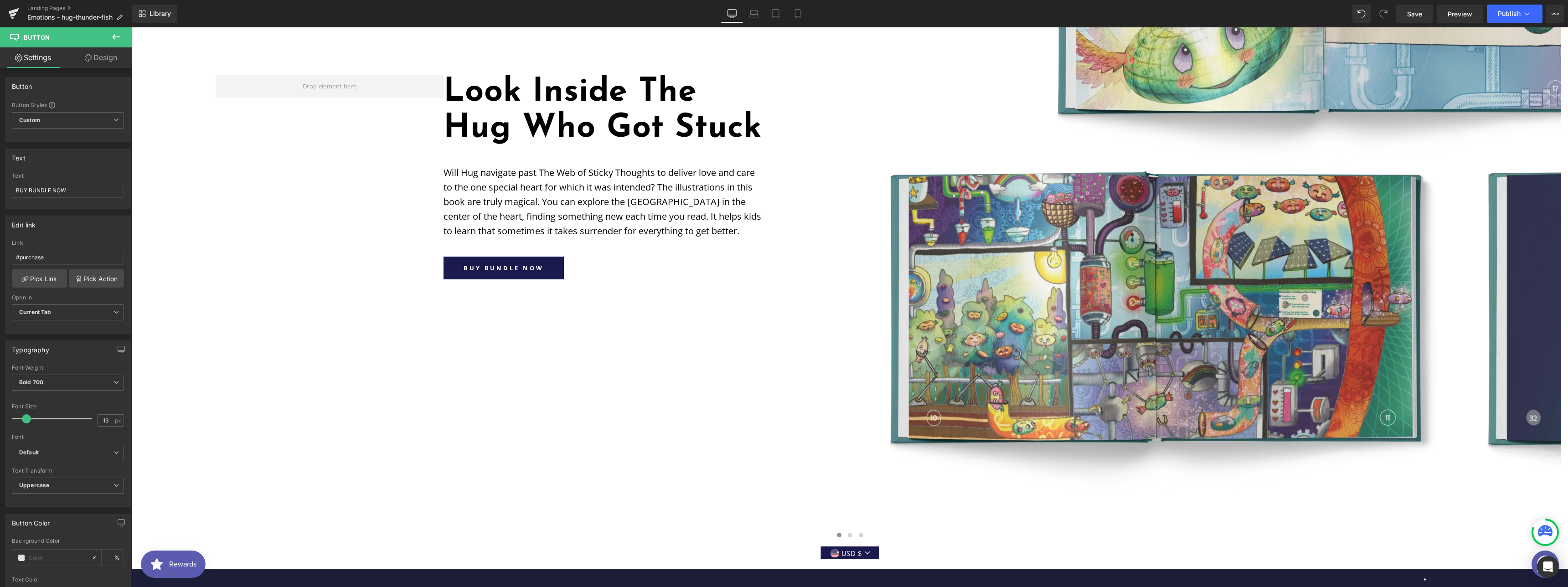
scroll to position [1168, 0]
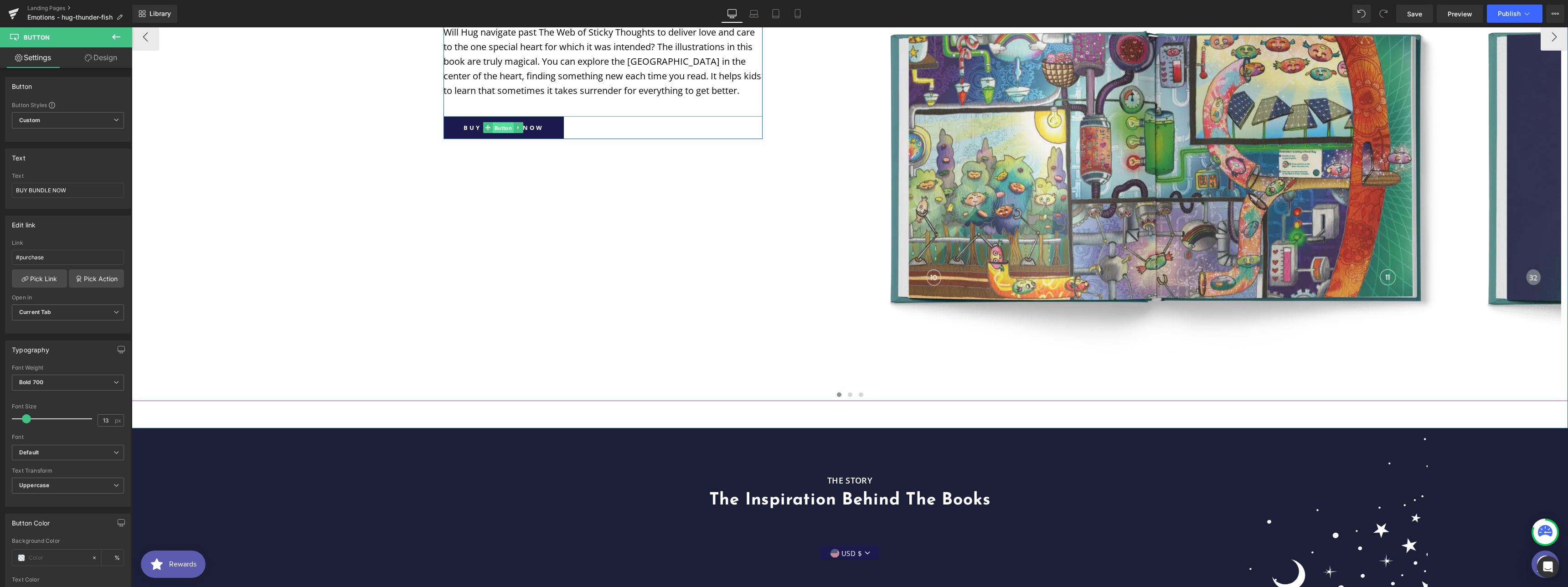
click at [501, 133] on span "Button" at bounding box center [503, 128] width 21 height 11
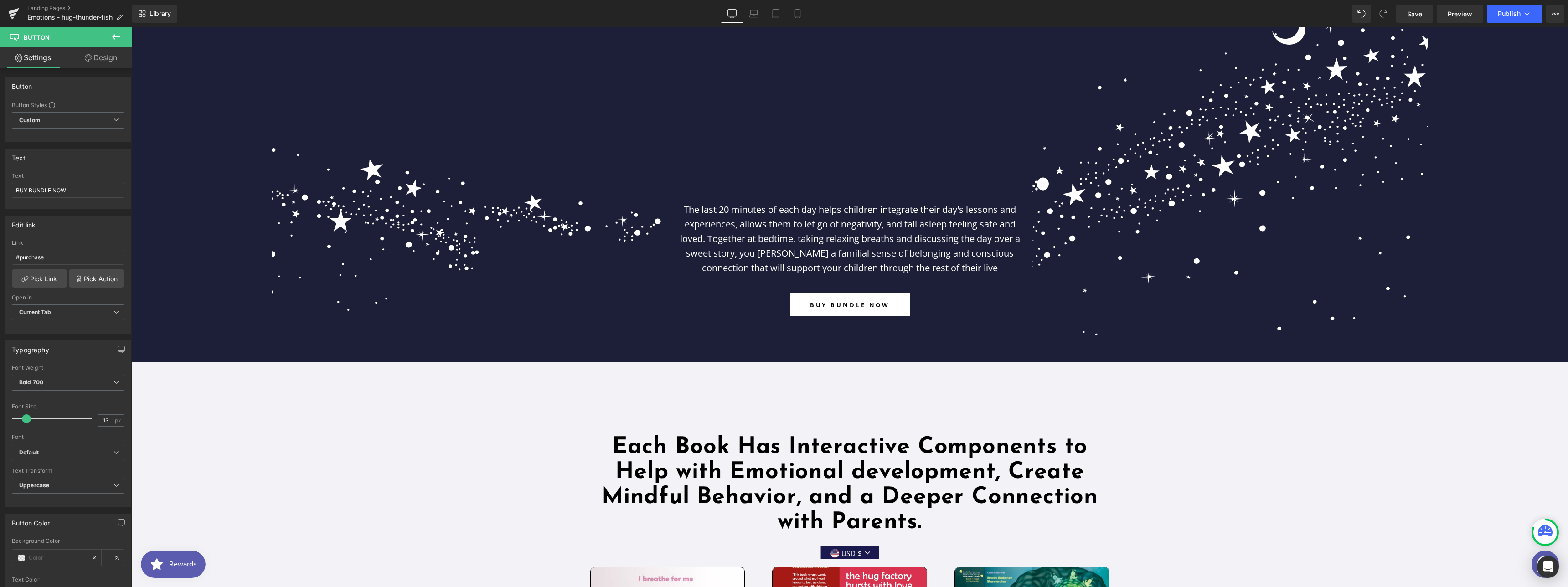
scroll to position [1719, 0]
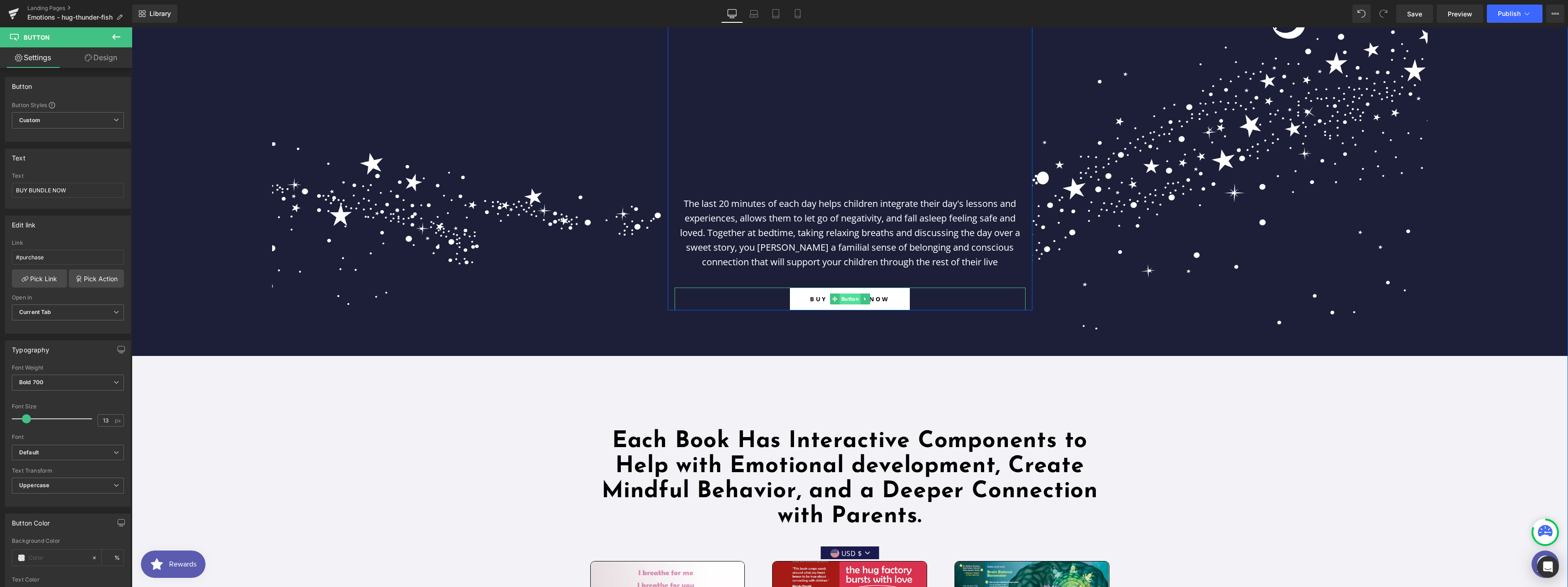
click at [847, 299] on span "Button" at bounding box center [849, 299] width 21 height 11
click at [71, 316] on span "New Tab" at bounding box center [68, 312] width 112 height 16
click at [63, 323] on li "Current Tab" at bounding box center [66, 329] width 108 height 14
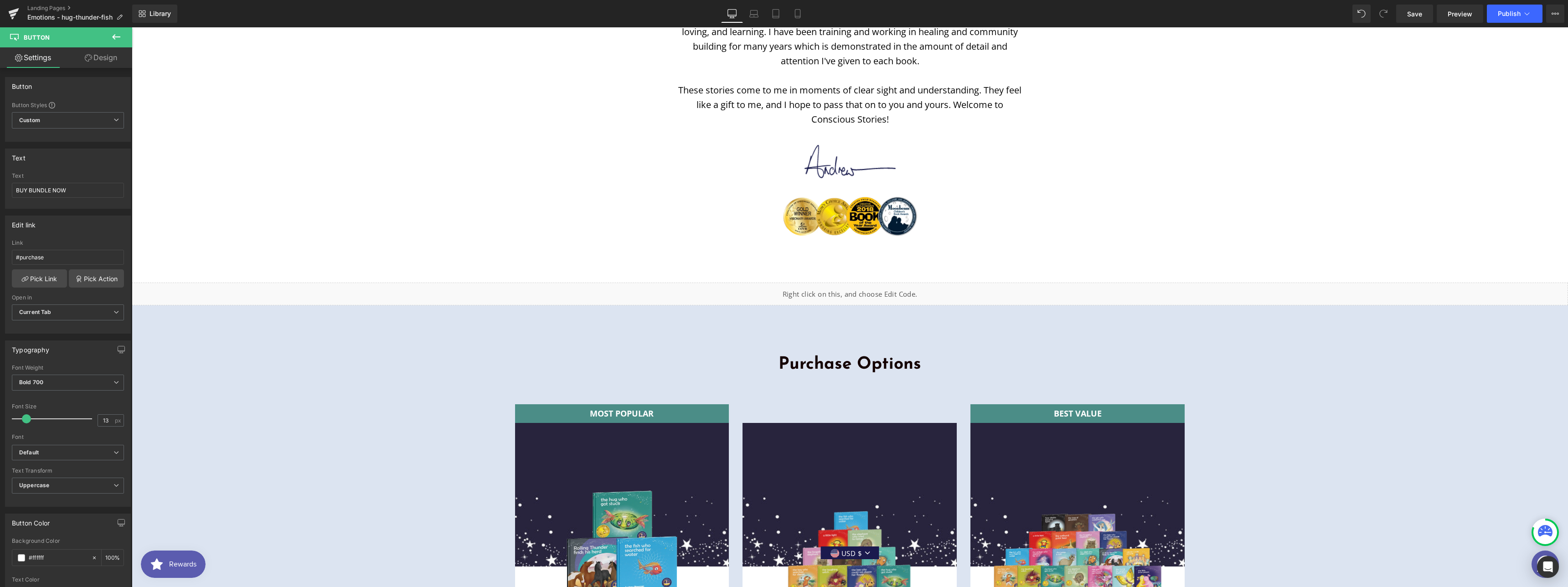
scroll to position [3359, 0]
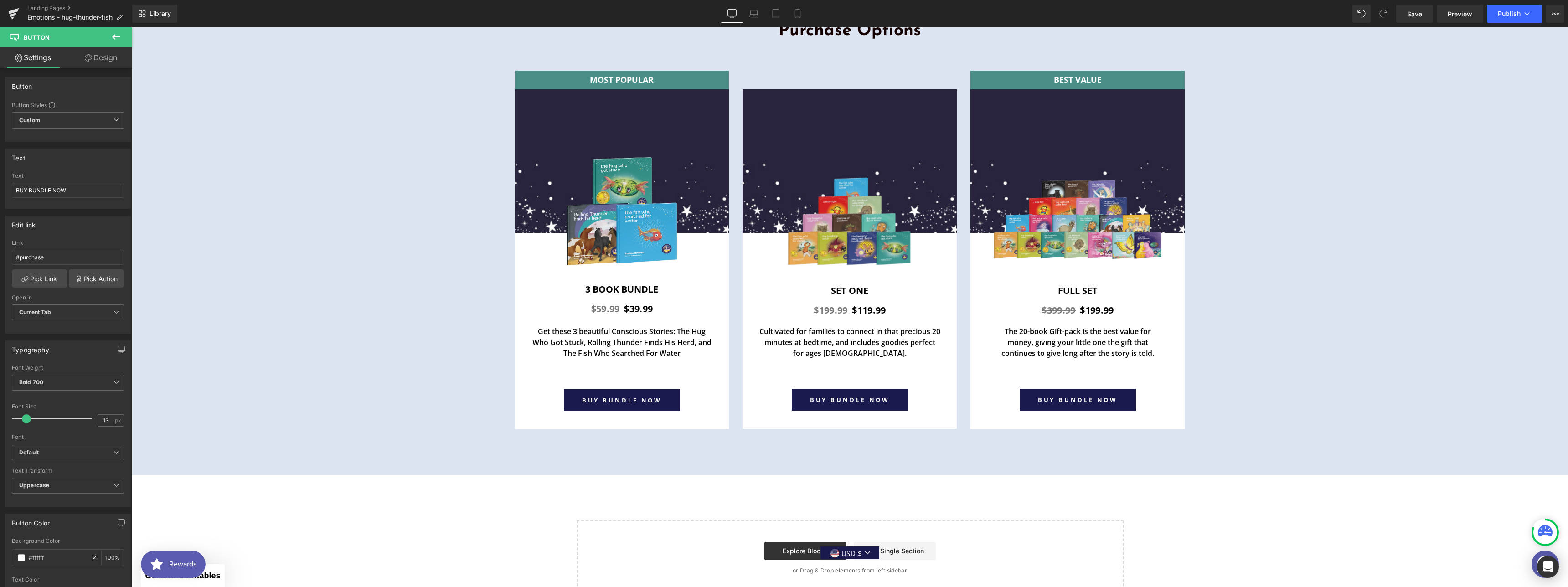
click at [115, 34] on icon at bounding box center [116, 37] width 8 height 6
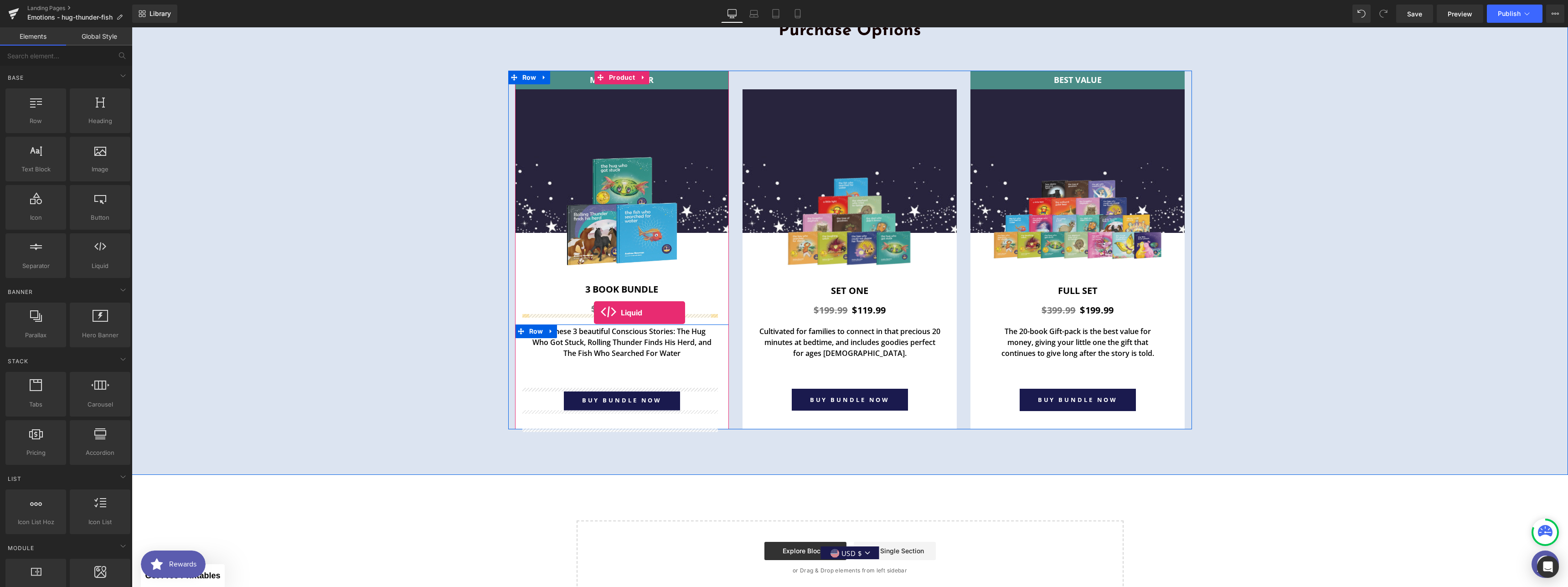
drag, startPoint x: 230, startPoint y: 292, endPoint x: 594, endPoint y: 312, distance: 364.5
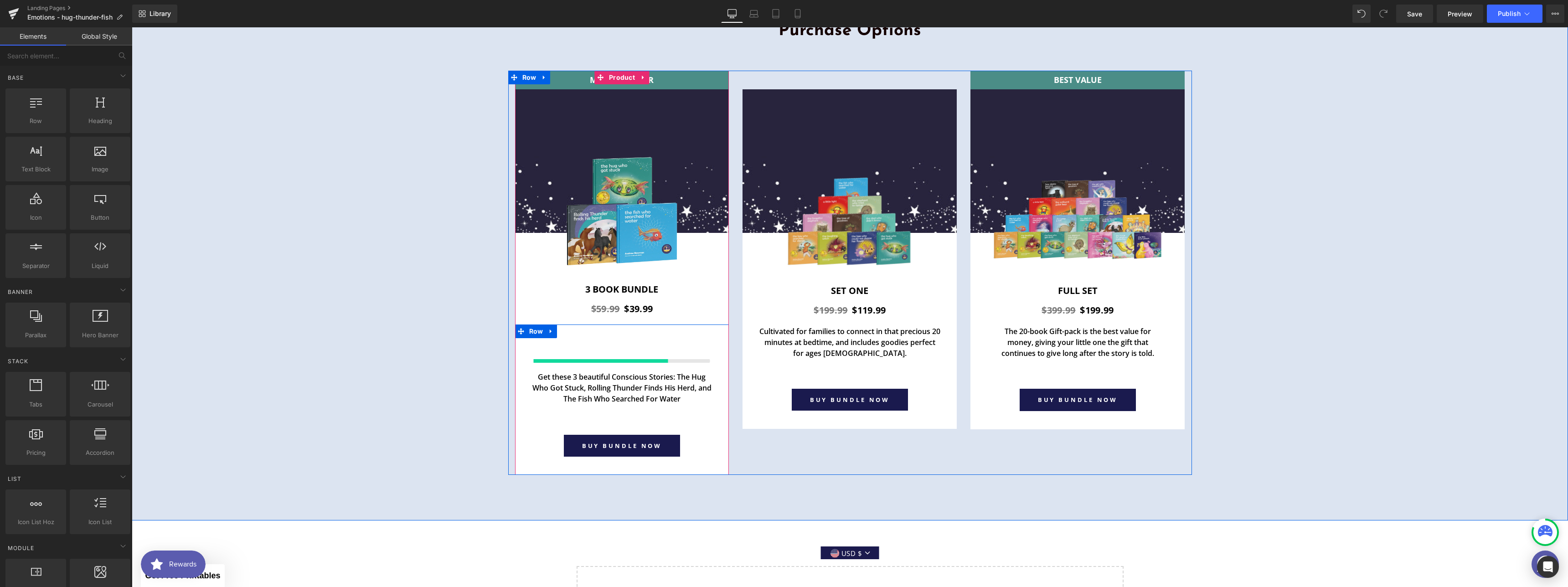
scroll to position [3351, 0]
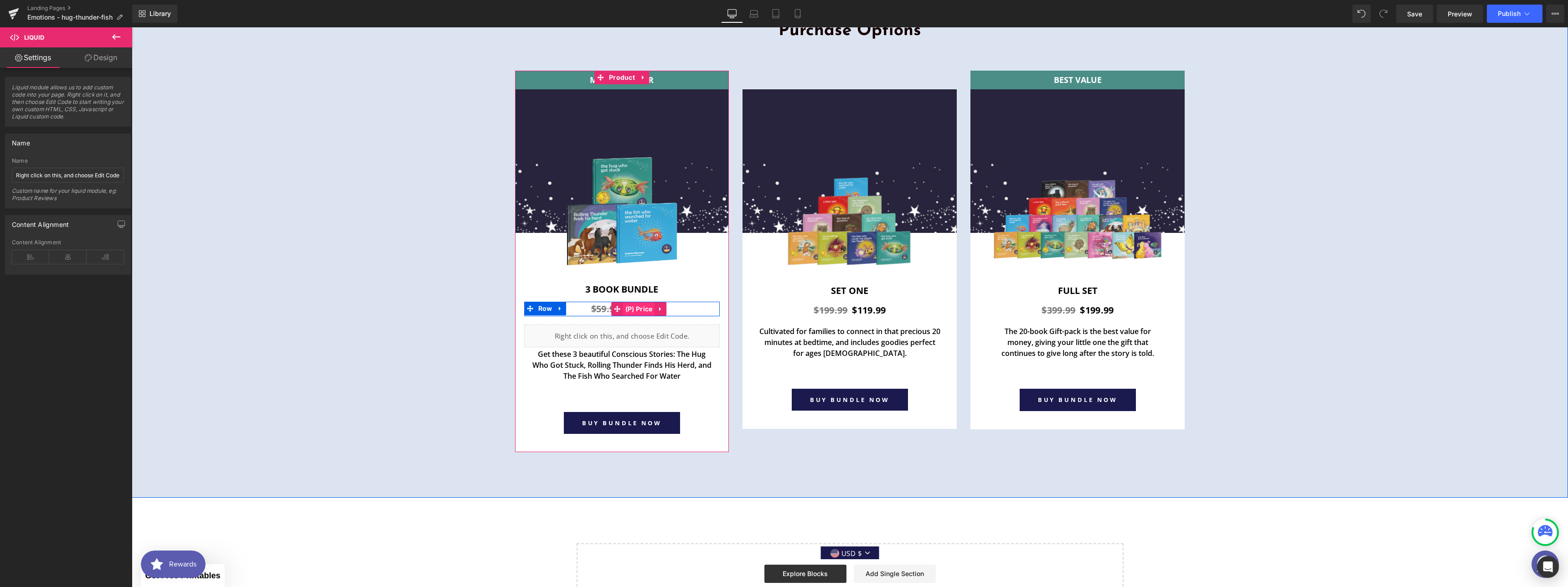
click at [634, 310] on span "(P) Price" at bounding box center [639, 309] width 32 height 14
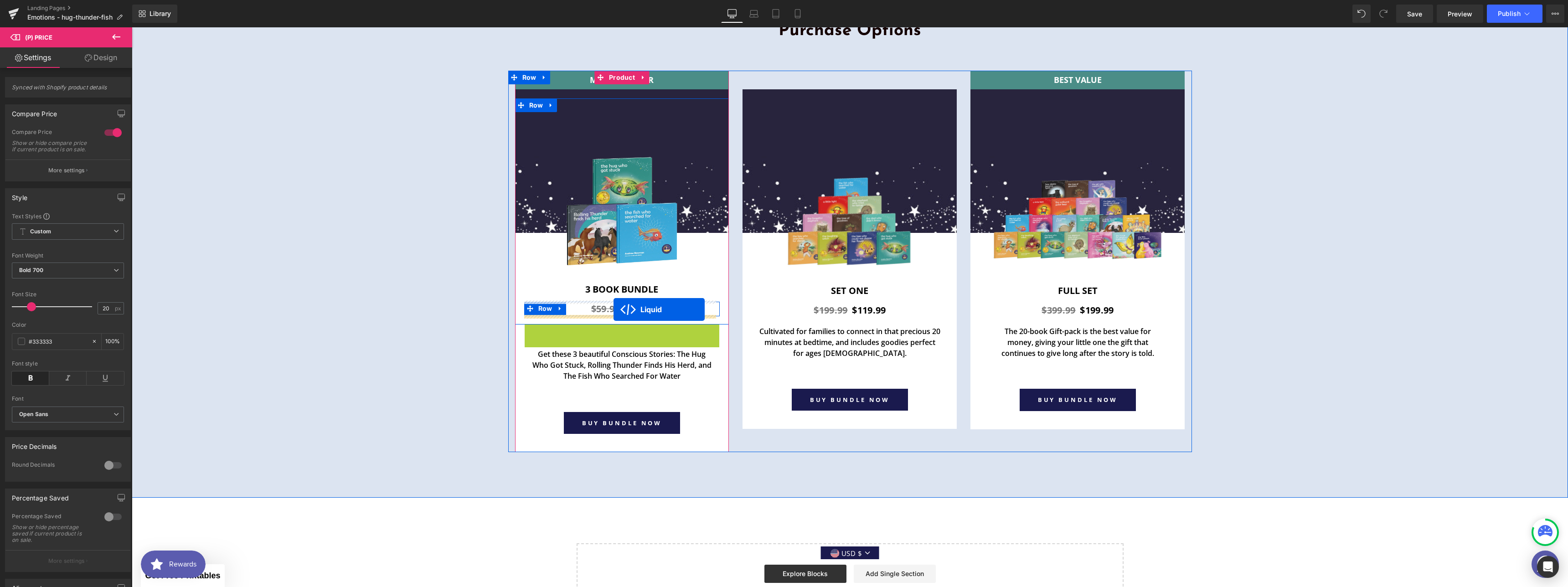
drag, startPoint x: 592, startPoint y: 330, endPoint x: 614, endPoint y: 309, distance: 30.4
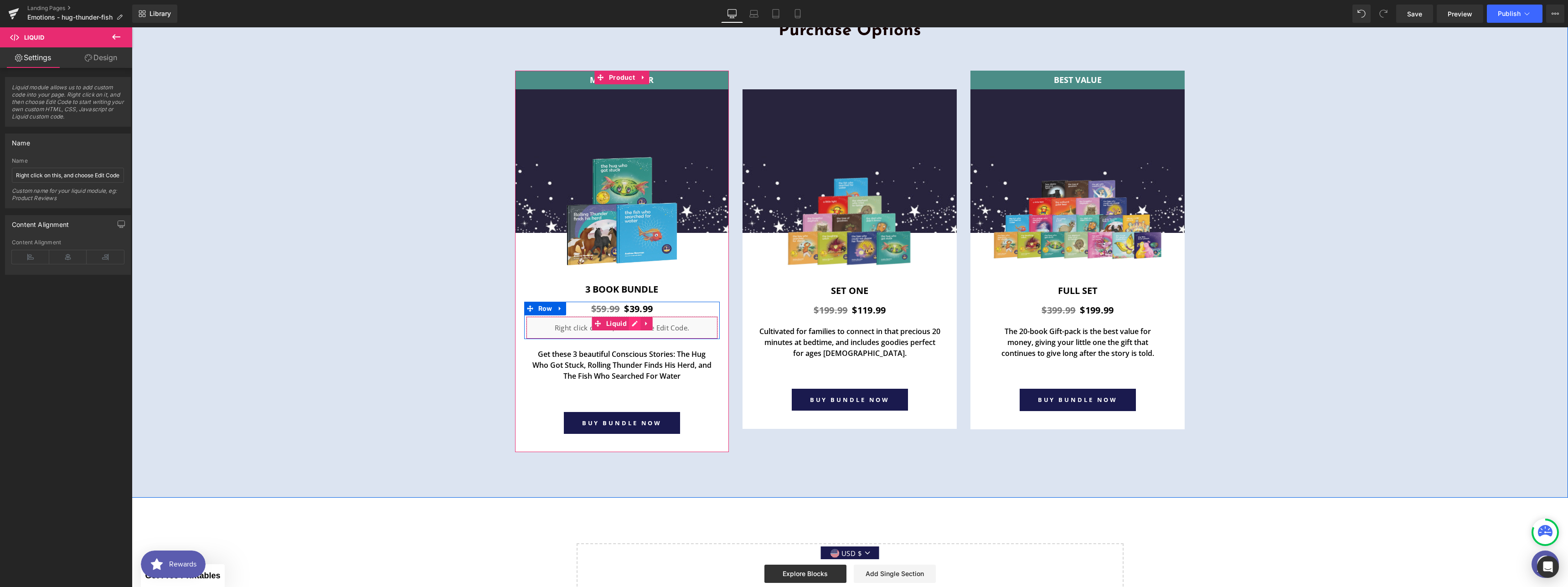
click at [633, 325] on div "Liquid" at bounding box center [622, 327] width 192 height 23
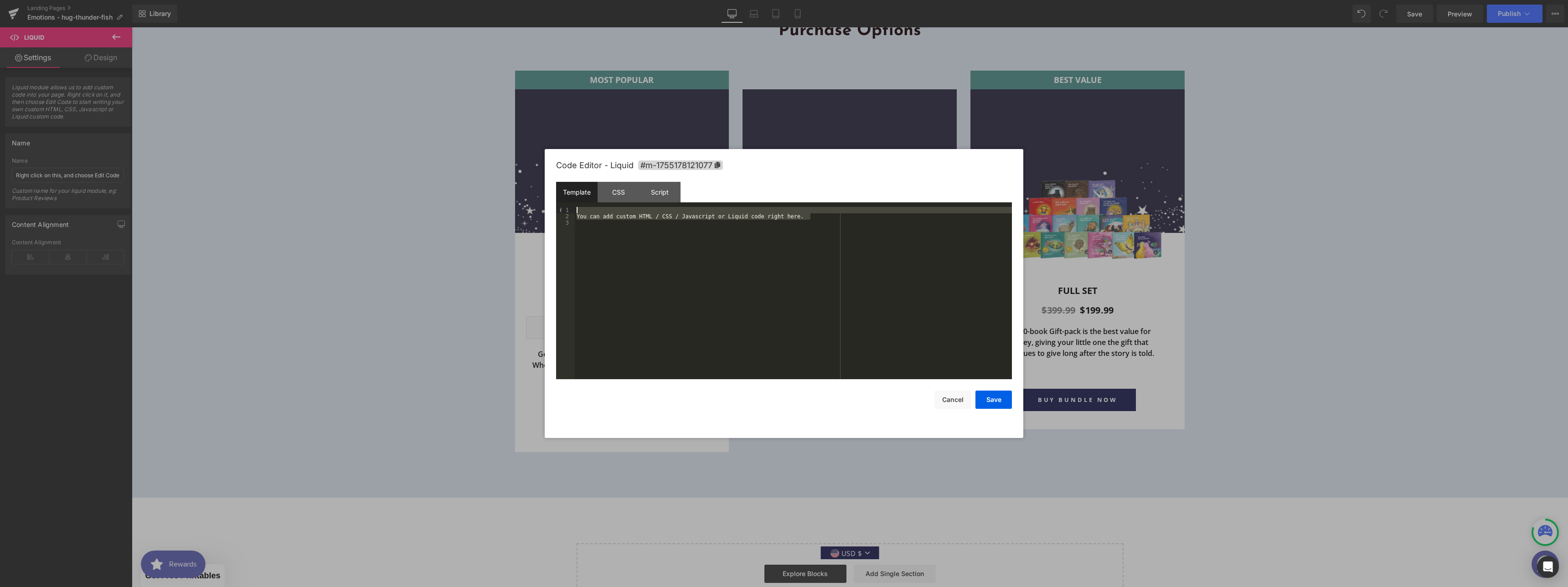
drag, startPoint x: 829, startPoint y: 217, endPoint x: 542, endPoint y: 195, distance: 287.8
click at [542, 195] on body "Liquid You are previewing how the will restyle your page. You can not edit Elem…" at bounding box center [784, 294] width 1568 height 587
click at [990, 403] on button "Save" at bounding box center [994, 399] width 36 height 18
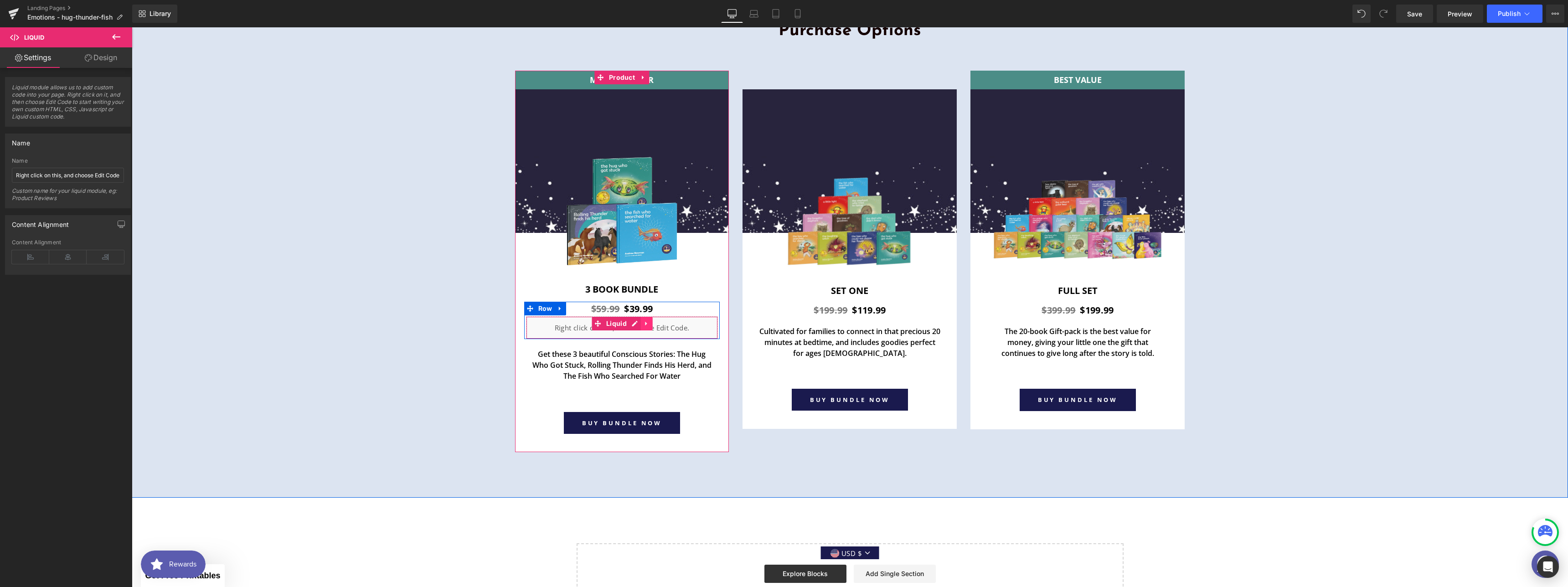
click at [646, 322] on icon at bounding box center [647, 323] width 6 height 7
click at [639, 322] on icon at bounding box center [641, 323] width 6 height 7
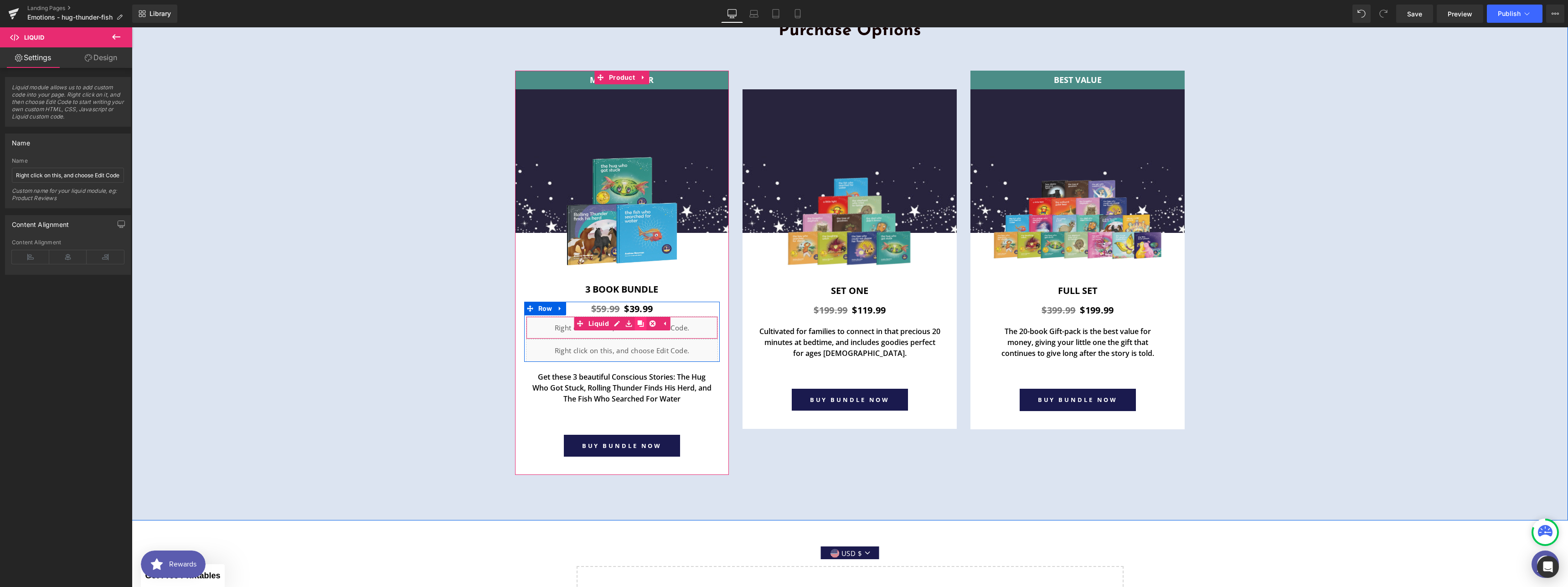
click at [639, 322] on icon at bounding box center [641, 323] width 6 height 7
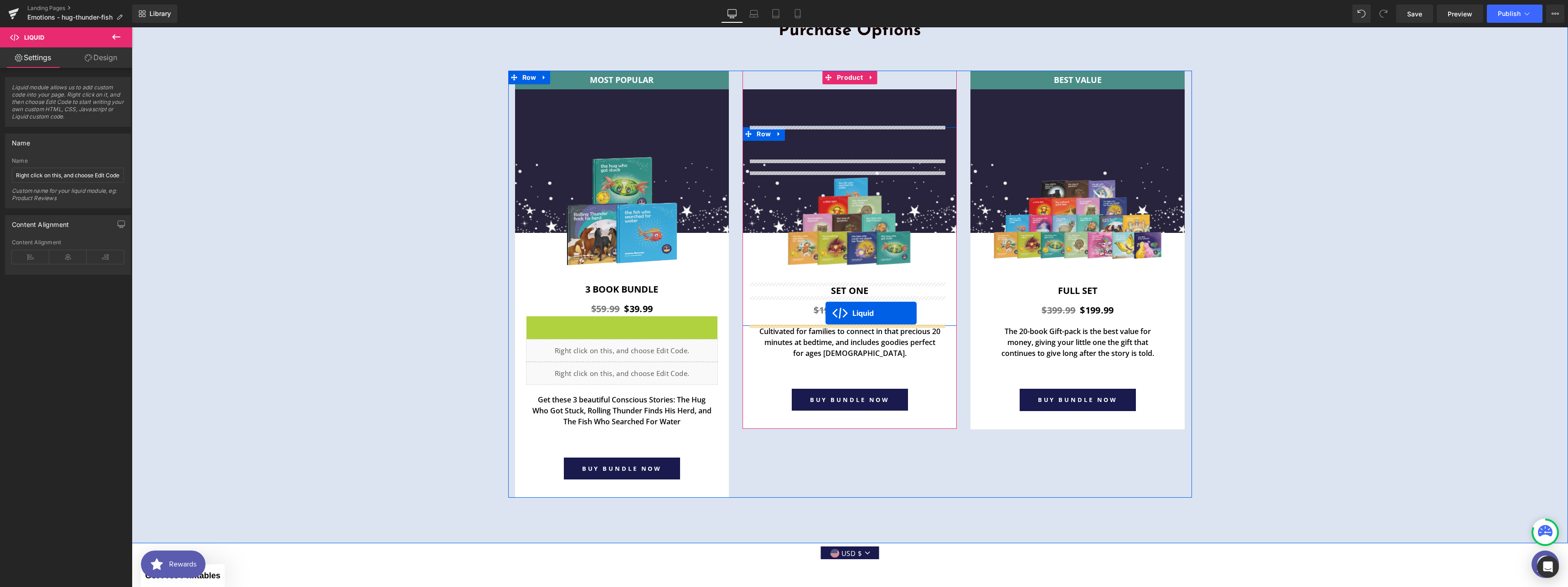
drag, startPoint x: 579, startPoint y: 320, endPoint x: 825, endPoint y: 313, distance: 246.1
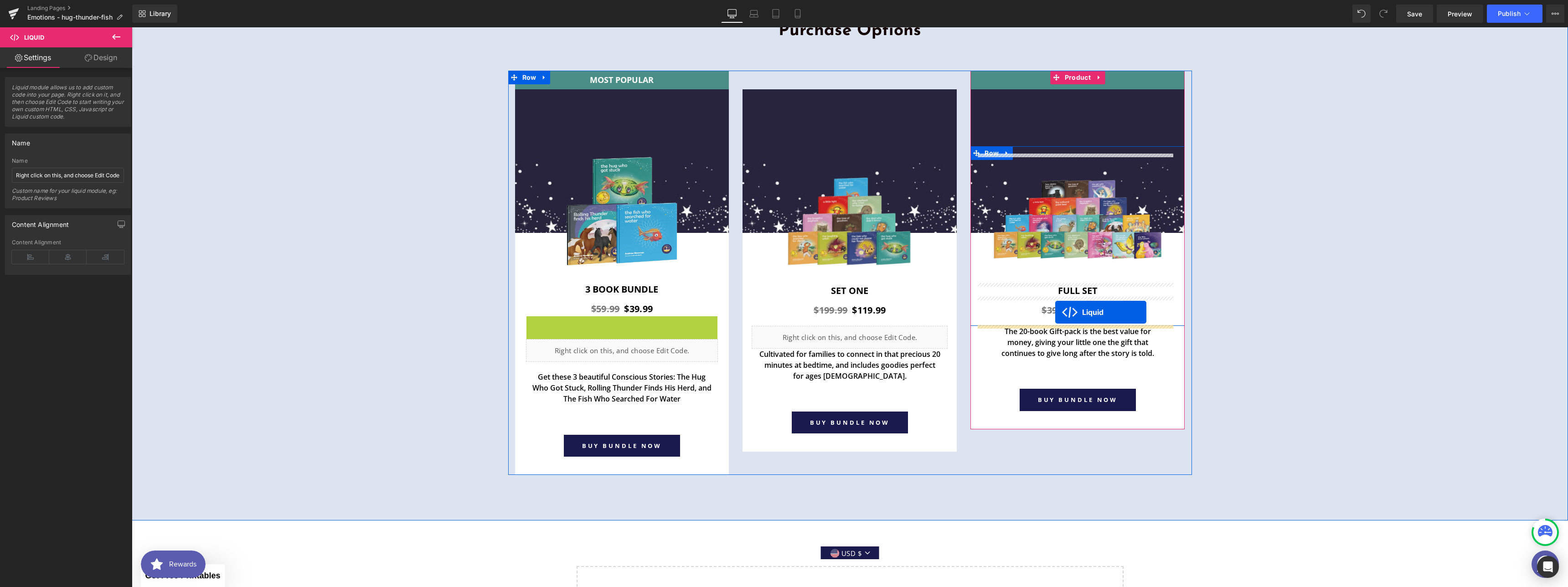
drag, startPoint x: 592, startPoint y: 320, endPoint x: 1055, endPoint y: 312, distance: 463.1
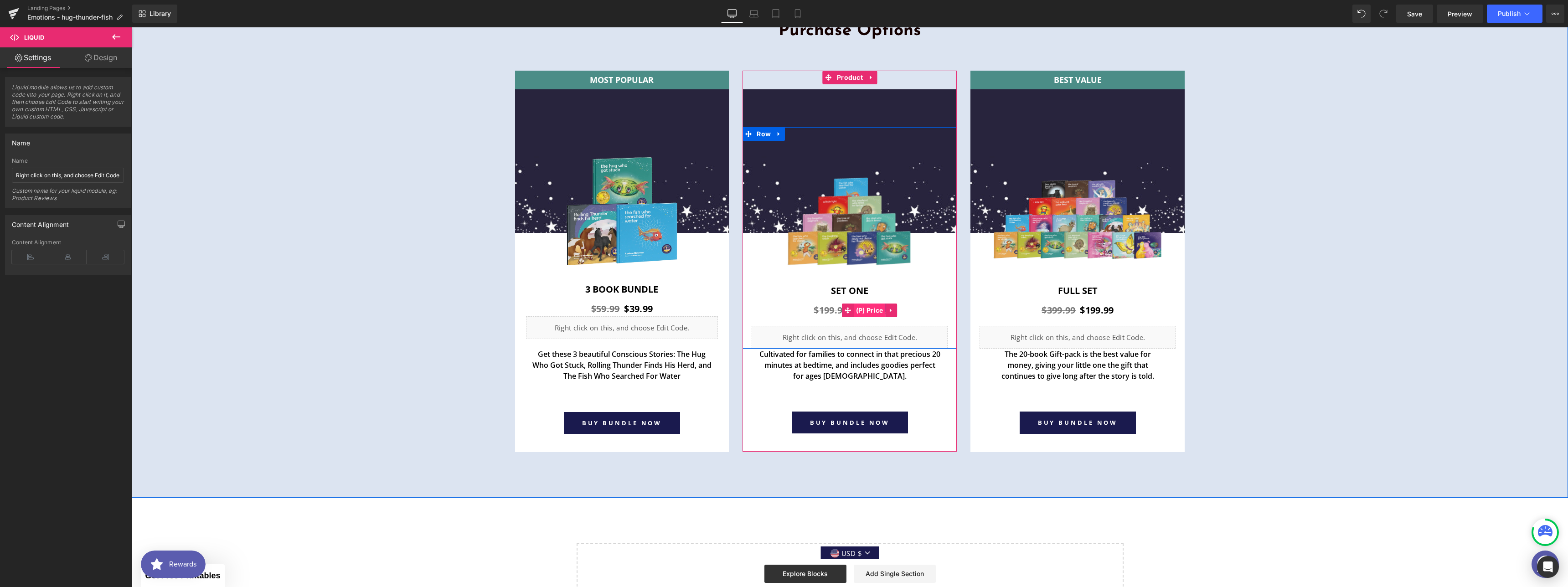
click at [871, 310] on span "(P) Price" at bounding box center [869, 310] width 32 height 14
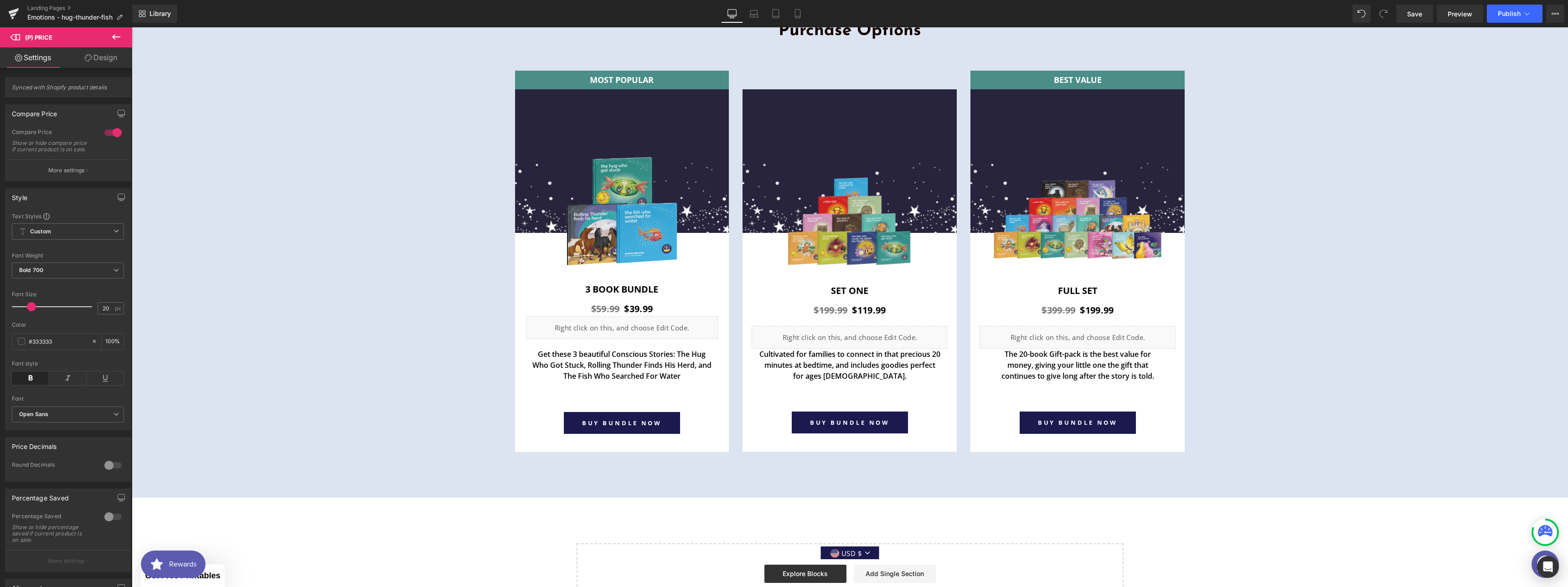
click at [106, 58] on link "Design" at bounding box center [101, 58] width 66 height 21
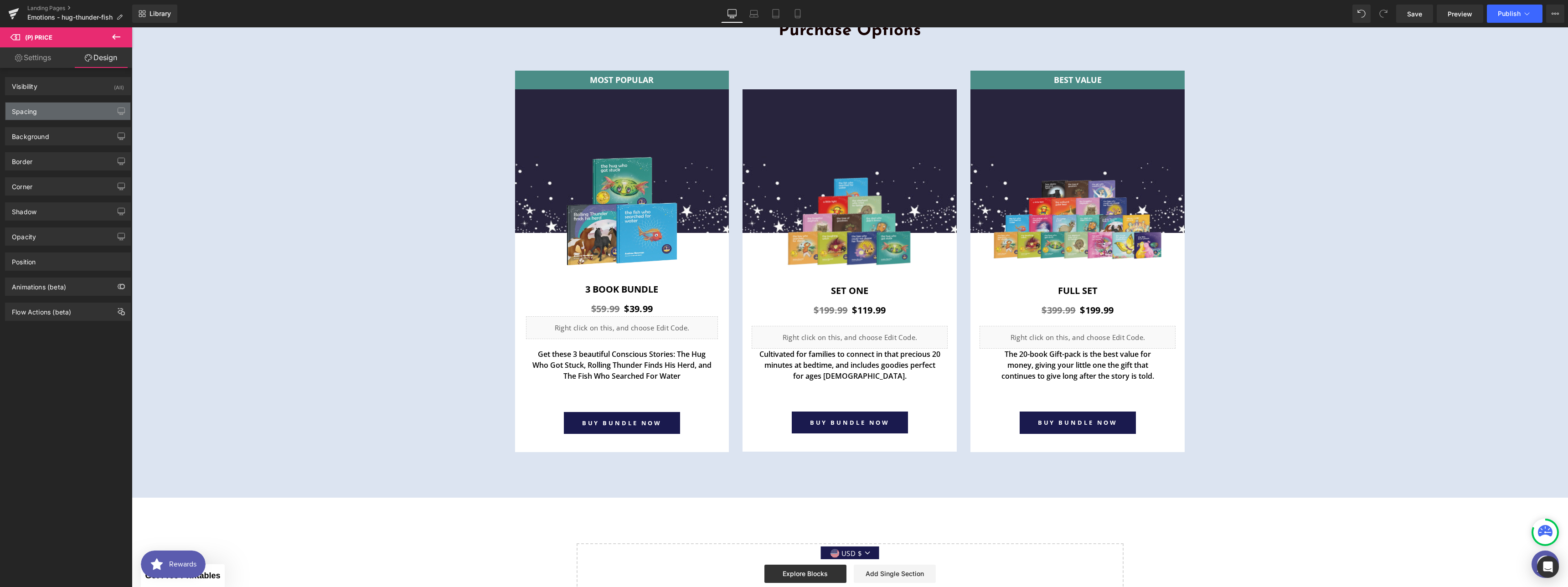
click at [63, 118] on div "Spacing" at bounding box center [68, 111] width 125 height 18
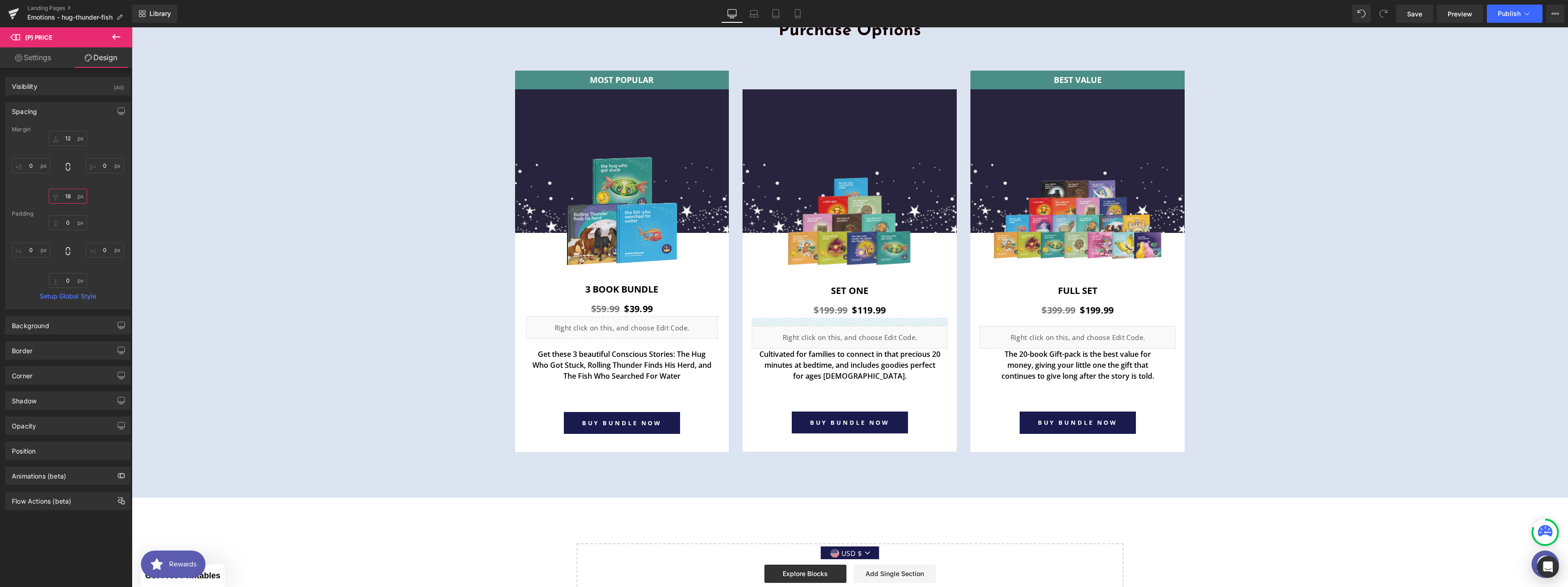
click at [70, 195] on input "18" at bounding box center [68, 196] width 38 height 15
type input "0"
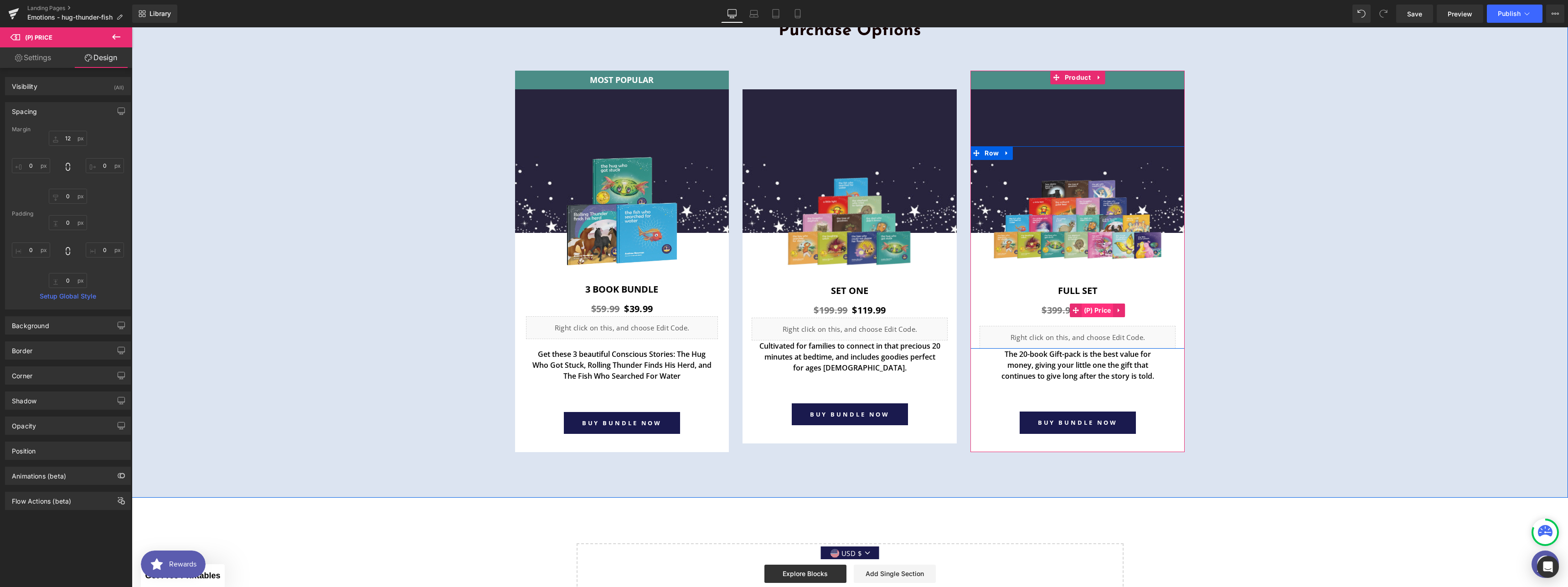
click at [1095, 309] on span "(P) Price" at bounding box center [1097, 310] width 32 height 14
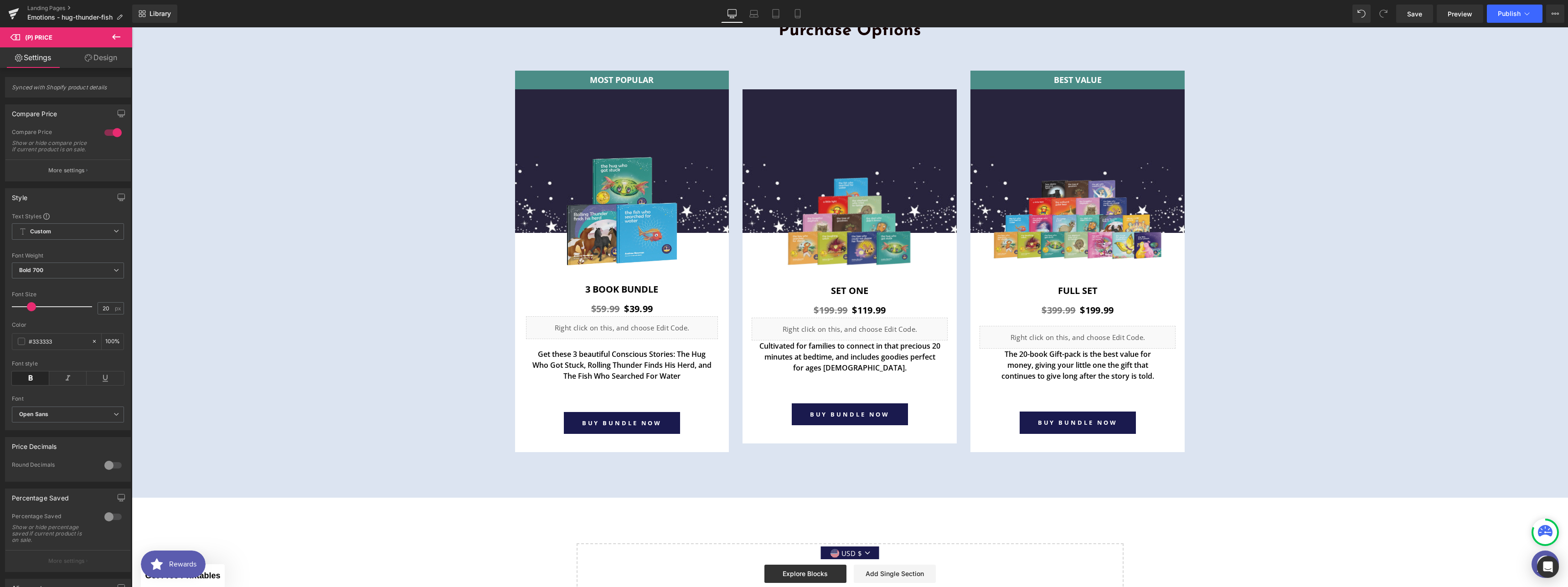
click at [96, 59] on link "Design" at bounding box center [101, 58] width 66 height 21
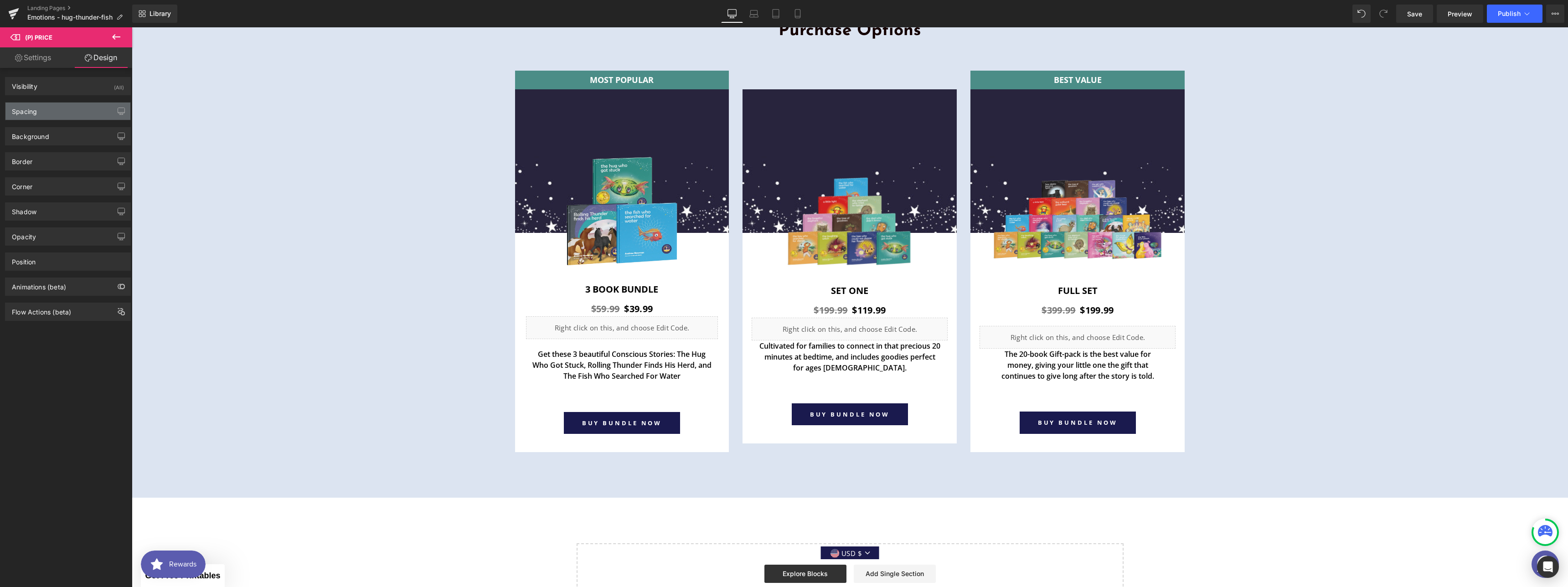
click at [54, 112] on div "Spacing" at bounding box center [68, 111] width 125 height 18
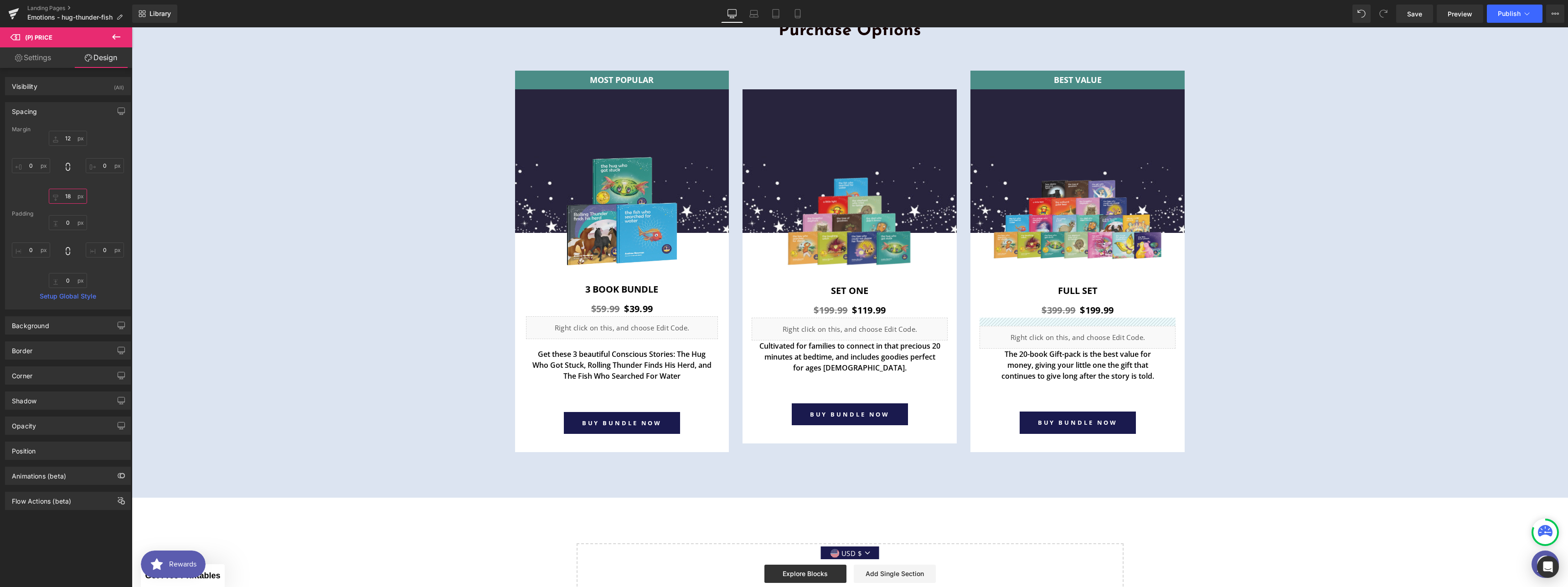
click at [71, 195] on input "text" at bounding box center [68, 196] width 38 height 15
type input "0"
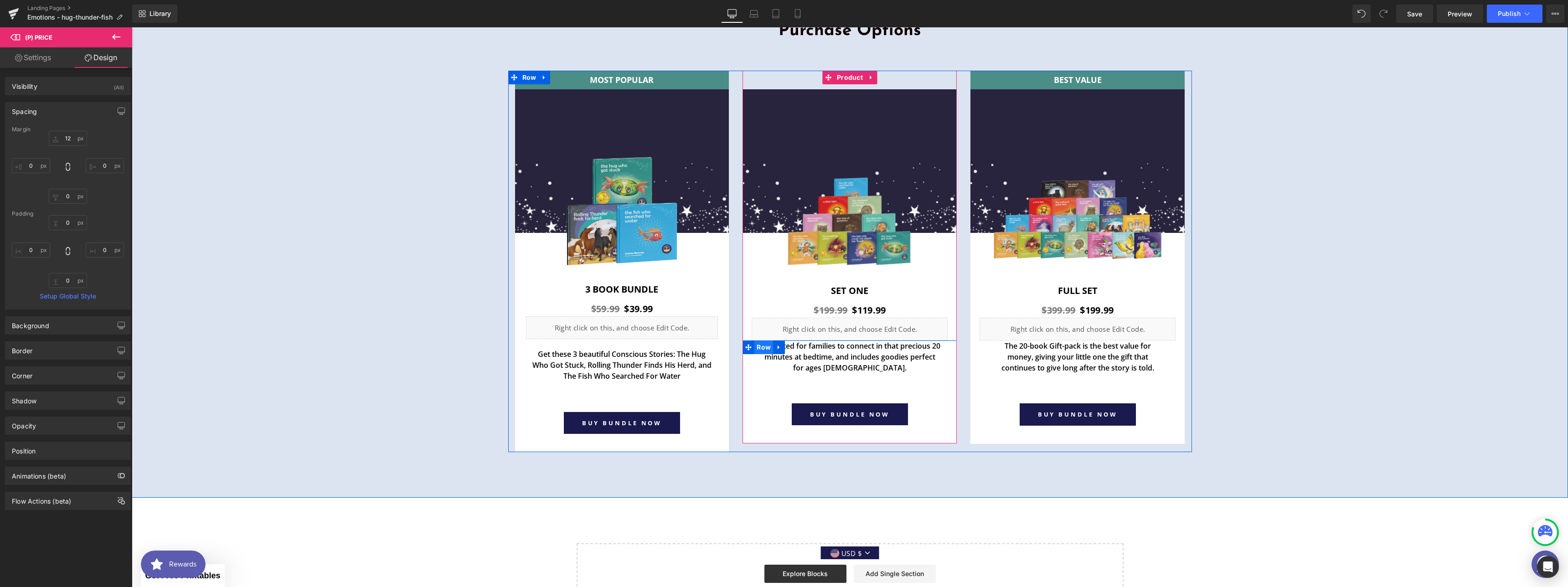
click at [760, 347] on span "Row" at bounding box center [764, 347] width 19 height 14
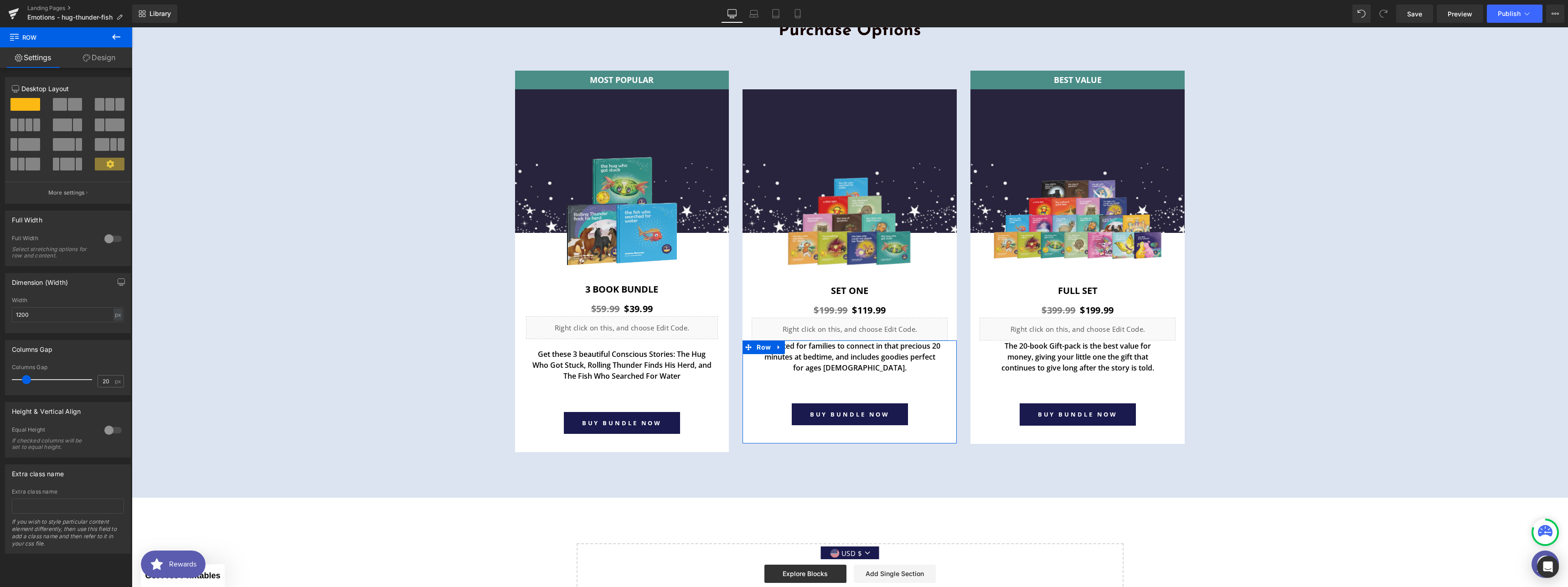
click at [102, 58] on link "Design" at bounding box center [100, 58] width 66 height 21
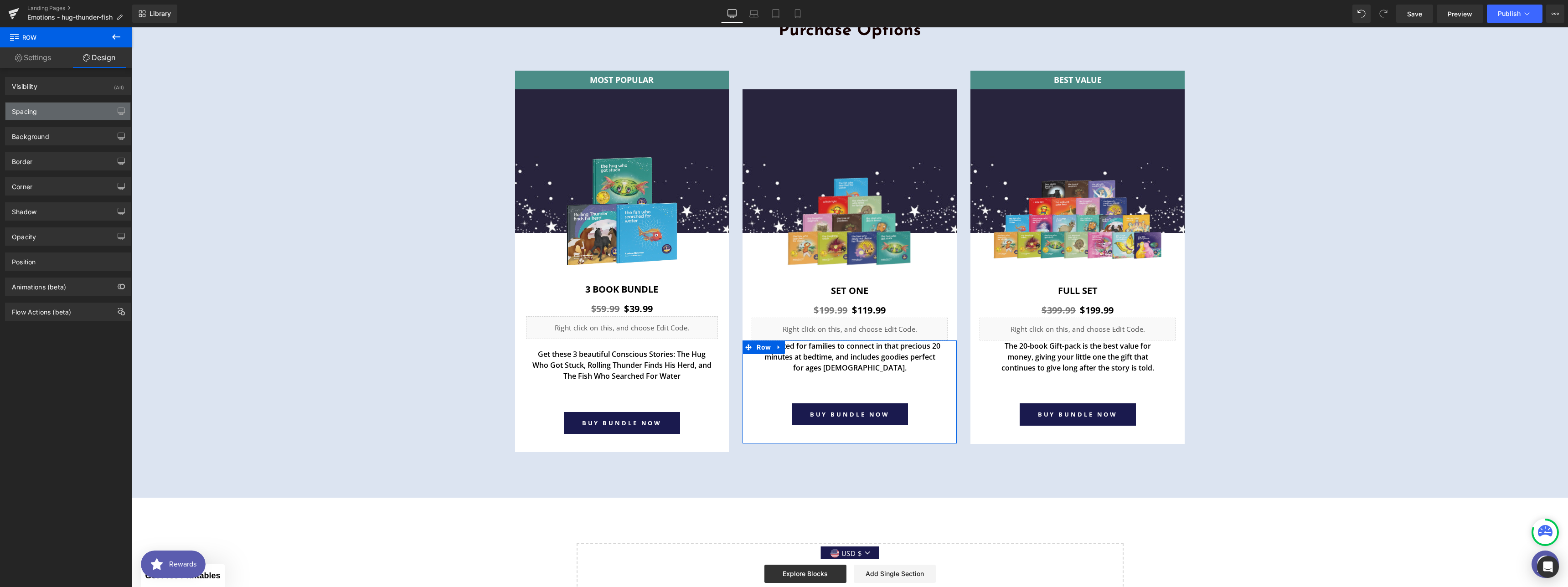
click at [47, 118] on div "Spacing" at bounding box center [68, 111] width 125 height 18
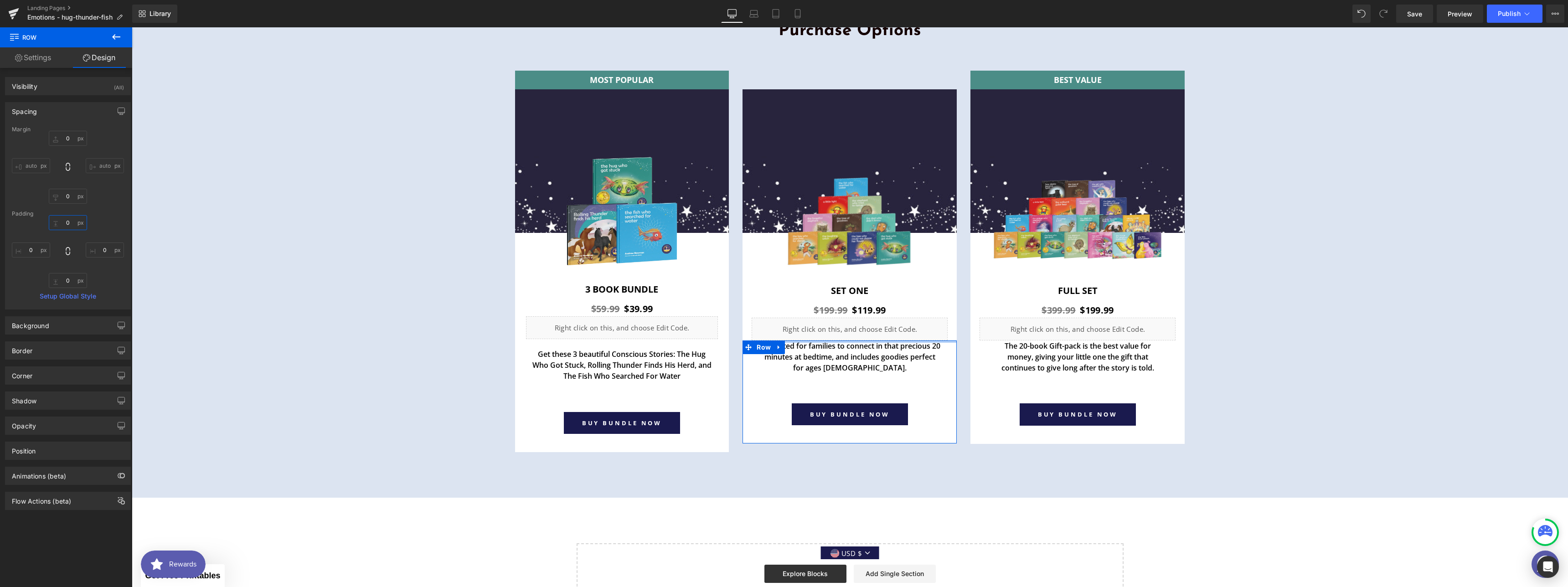
click at [68, 220] on input "0" at bounding box center [68, 223] width 38 height 15
type input "18"
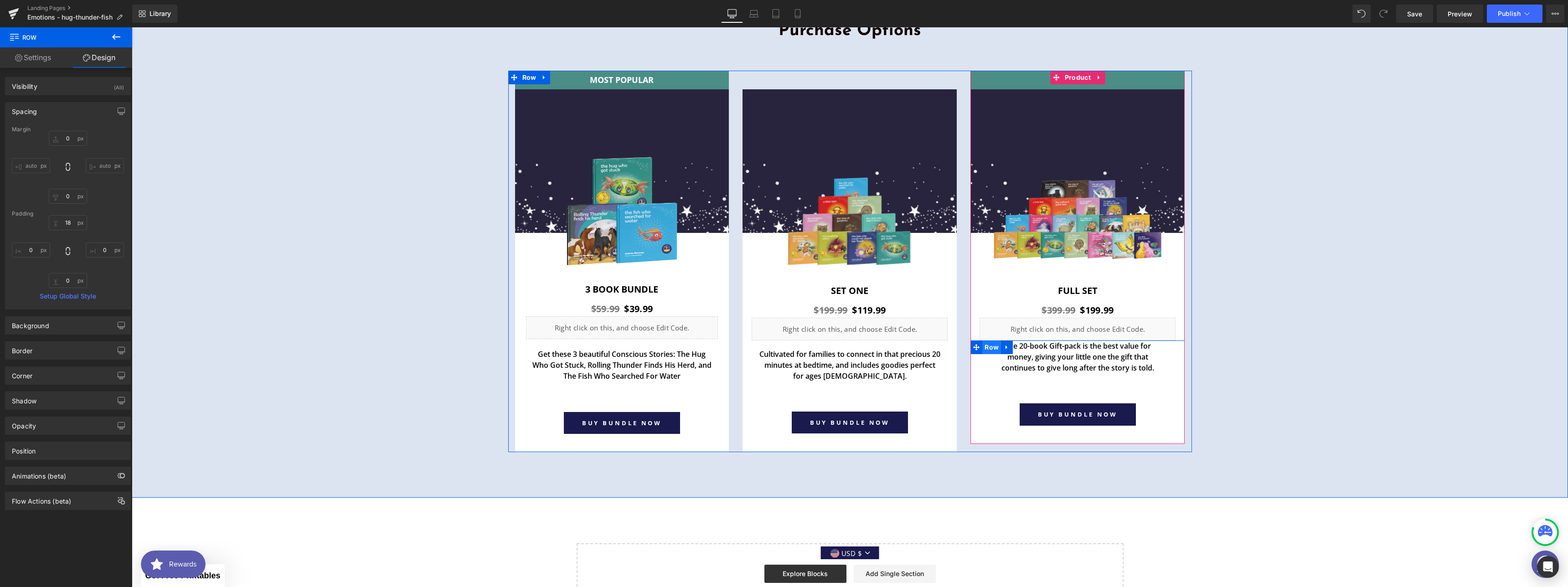
click at [986, 349] on span "Row" at bounding box center [992, 347] width 19 height 14
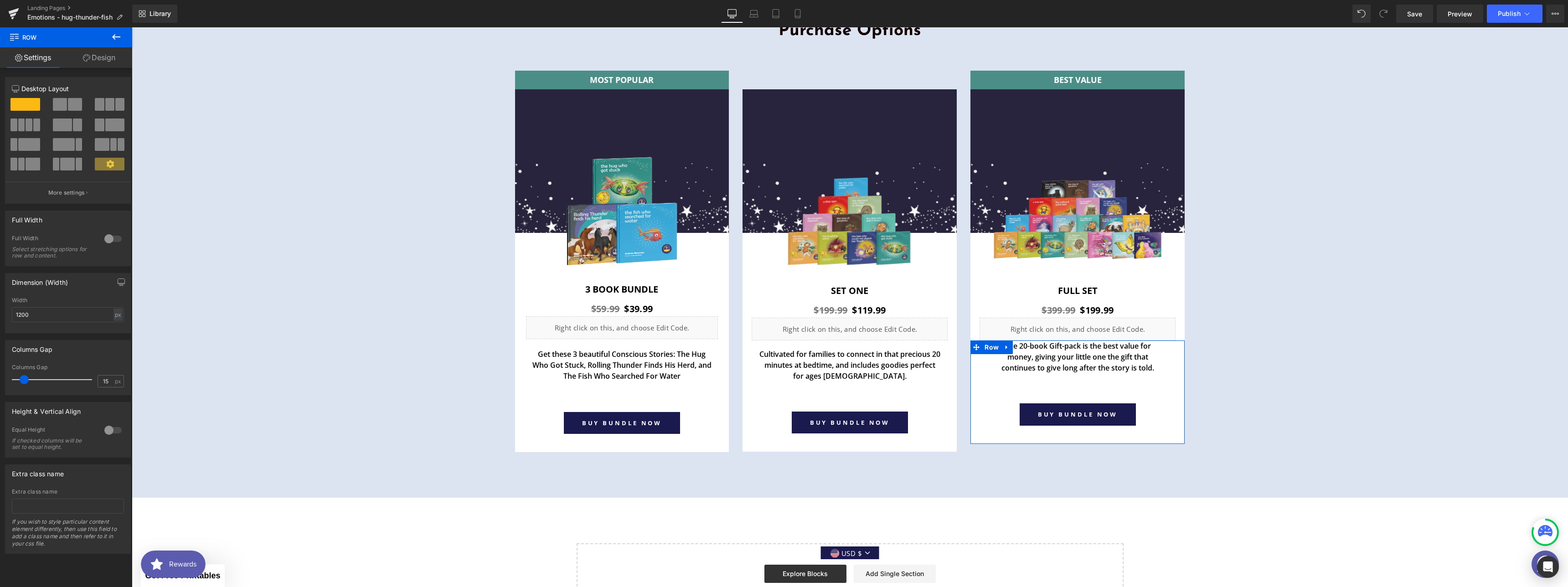
click at [108, 57] on link "Design" at bounding box center [100, 58] width 66 height 21
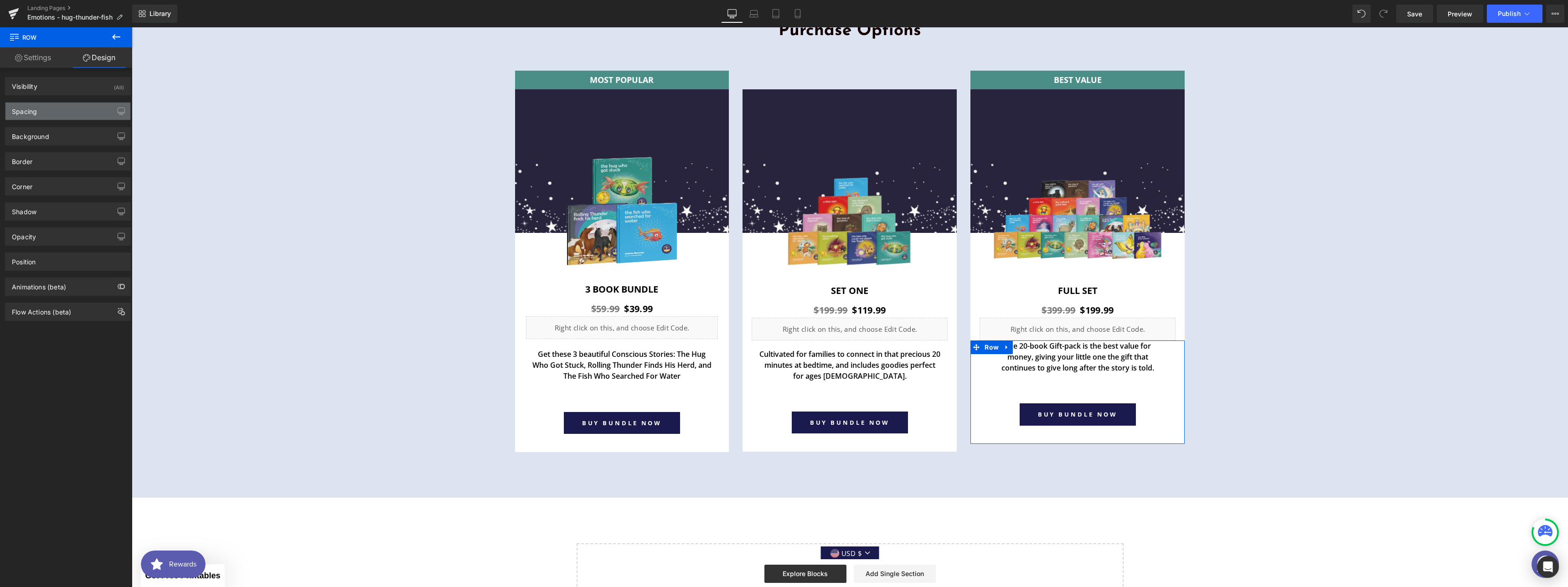
click at [44, 110] on div "Spacing" at bounding box center [68, 111] width 125 height 18
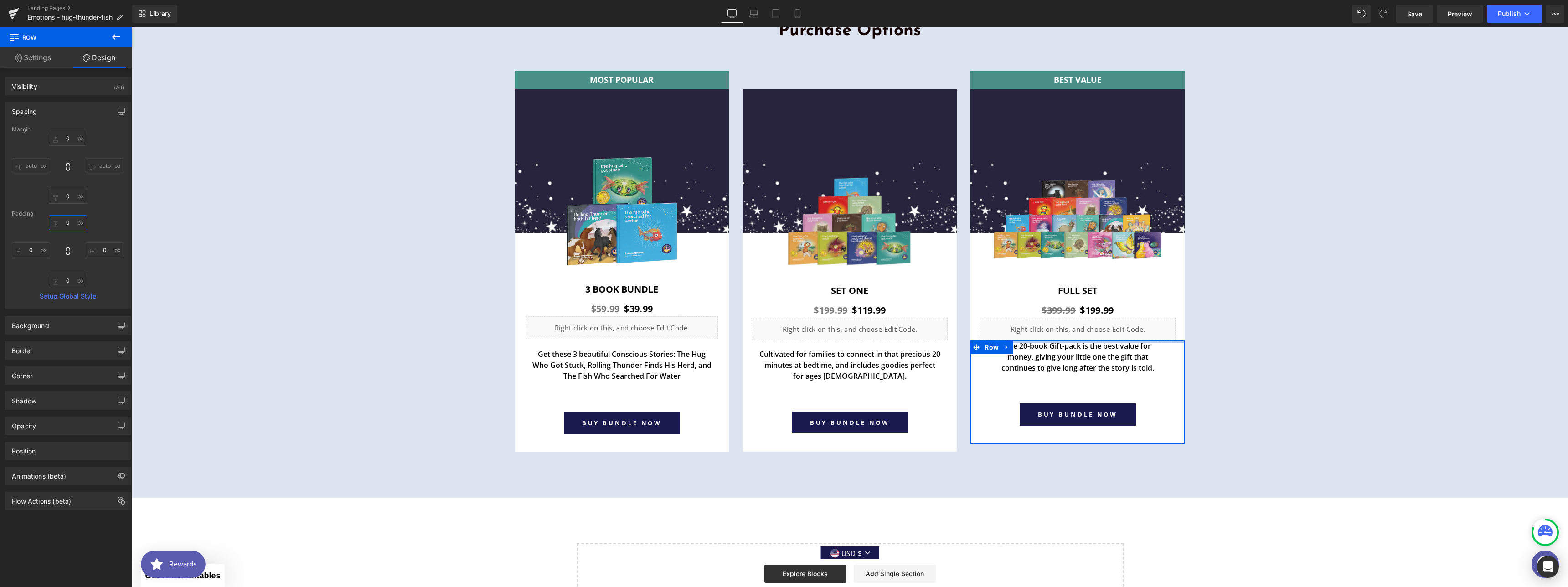
click at [68, 223] on input "text" at bounding box center [68, 223] width 38 height 15
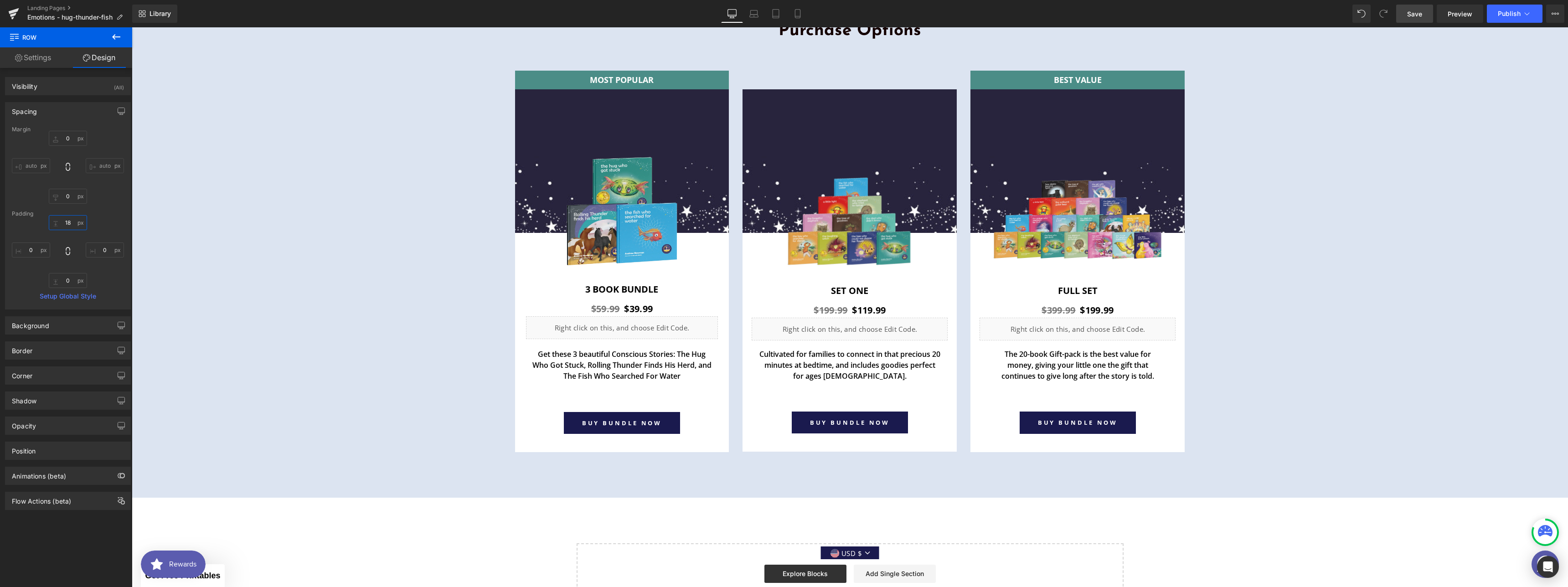
type input "18"
click at [1417, 16] on span "Save" at bounding box center [1415, 14] width 15 height 9
click at [1475, 11] on link "Preview" at bounding box center [1460, 13] width 46 height 18
click at [1072, 325] on span "Liquid" at bounding box center [1072, 325] width 25 height 14
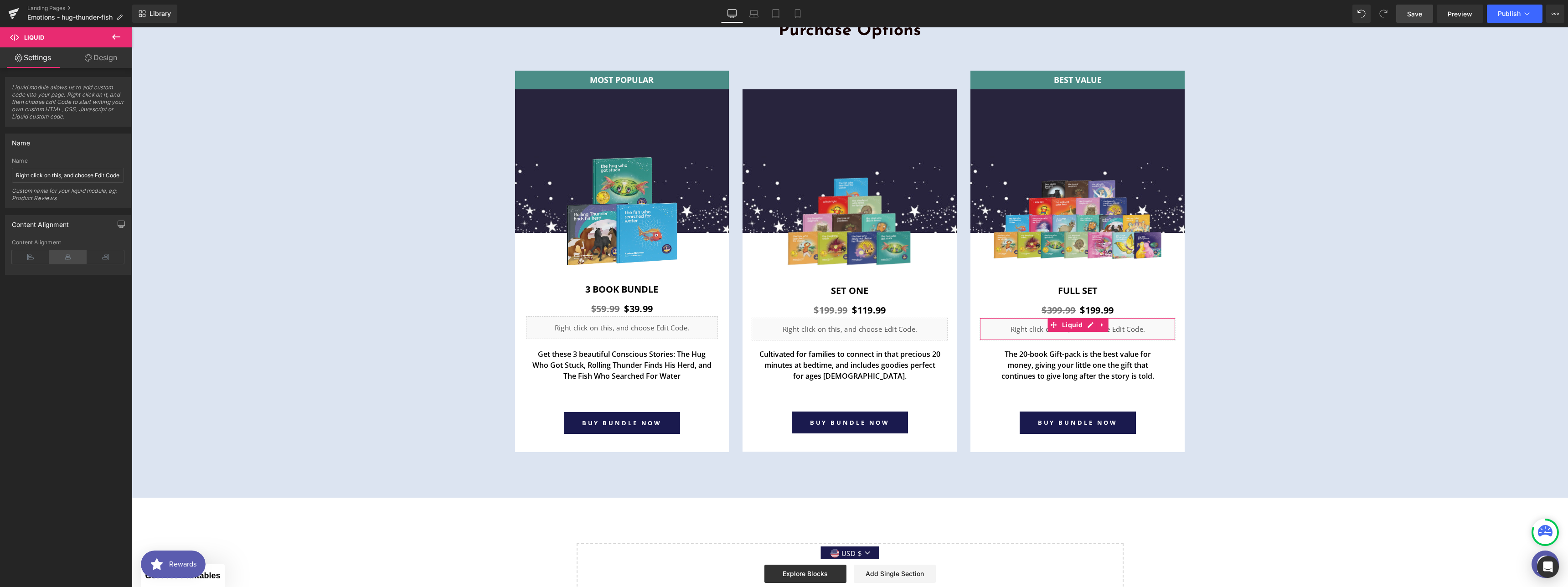
click at [64, 258] on icon at bounding box center [68, 257] width 38 height 14
click at [848, 328] on span "Liquid" at bounding box center [844, 325] width 25 height 14
click at [61, 258] on icon at bounding box center [68, 257] width 38 height 14
click at [615, 323] on span "Liquid" at bounding box center [617, 324] width 25 height 14
click at [64, 255] on icon at bounding box center [68, 257] width 38 height 14
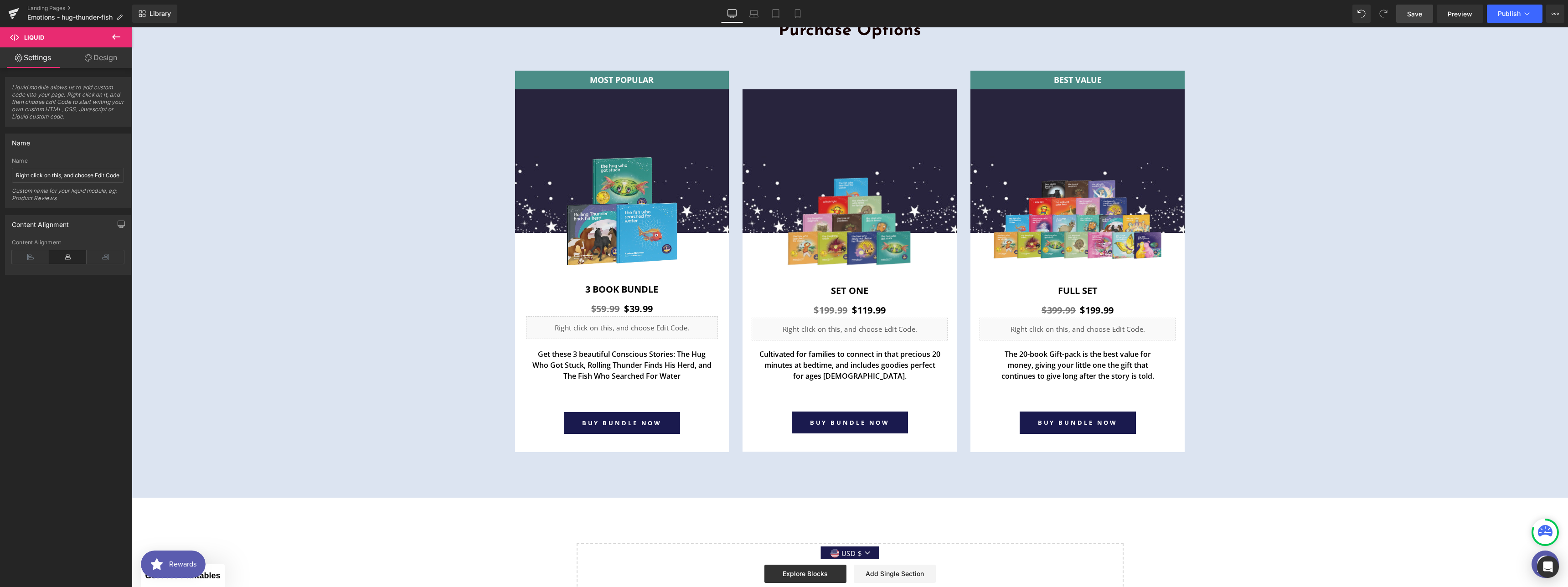
click at [1410, 11] on span "Save" at bounding box center [1415, 14] width 15 height 9
click at [1448, 16] on link "Preview" at bounding box center [1460, 13] width 46 height 18
click at [854, 252] on img at bounding box center [849, 221] width 160 height 97
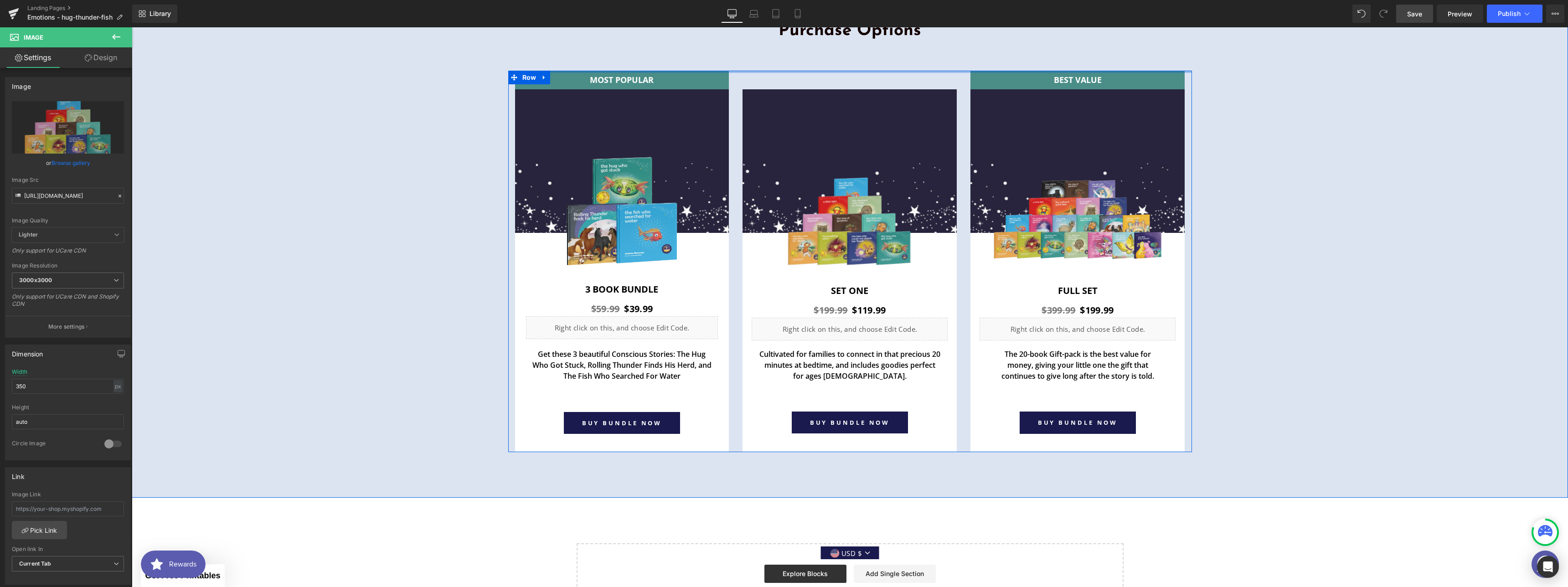
click at [844, 71] on div at bounding box center [850, 72] width 684 height 3
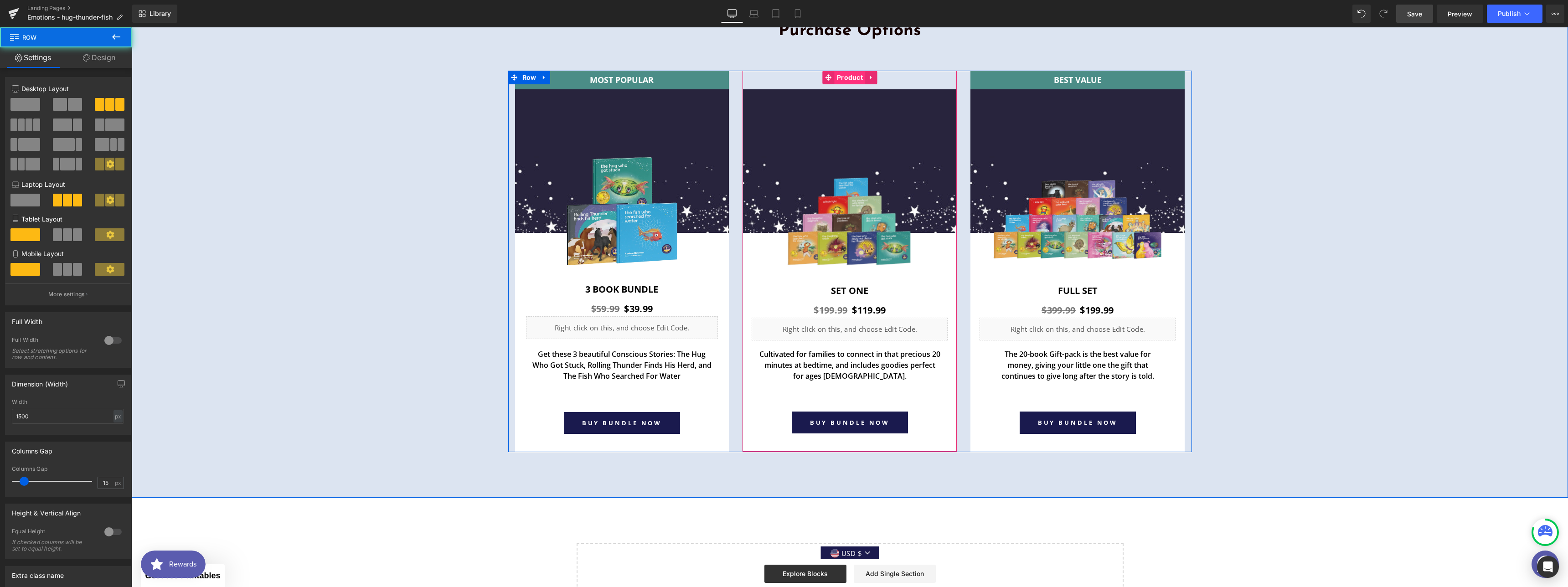
click at [844, 77] on span "Product" at bounding box center [850, 78] width 31 height 14
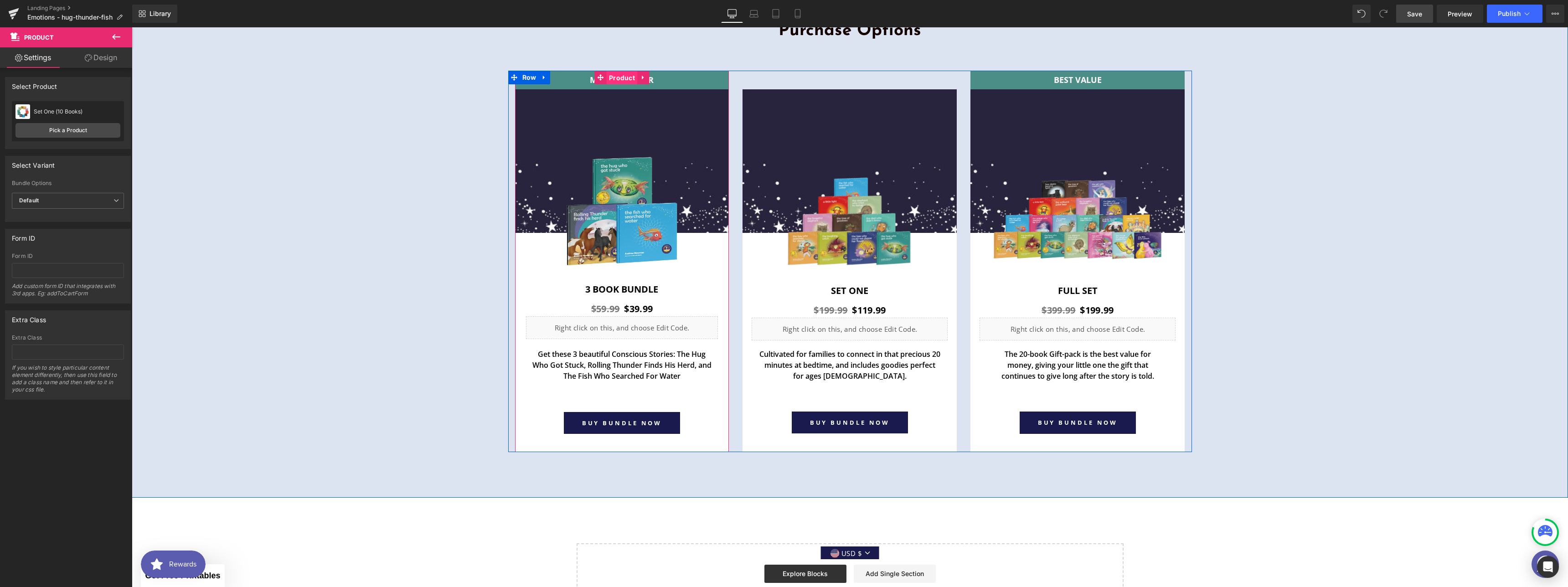
click at [622, 78] on span "Product" at bounding box center [622, 78] width 31 height 14
click at [1498, 14] on span "Publish" at bounding box center [1509, 14] width 23 height 8
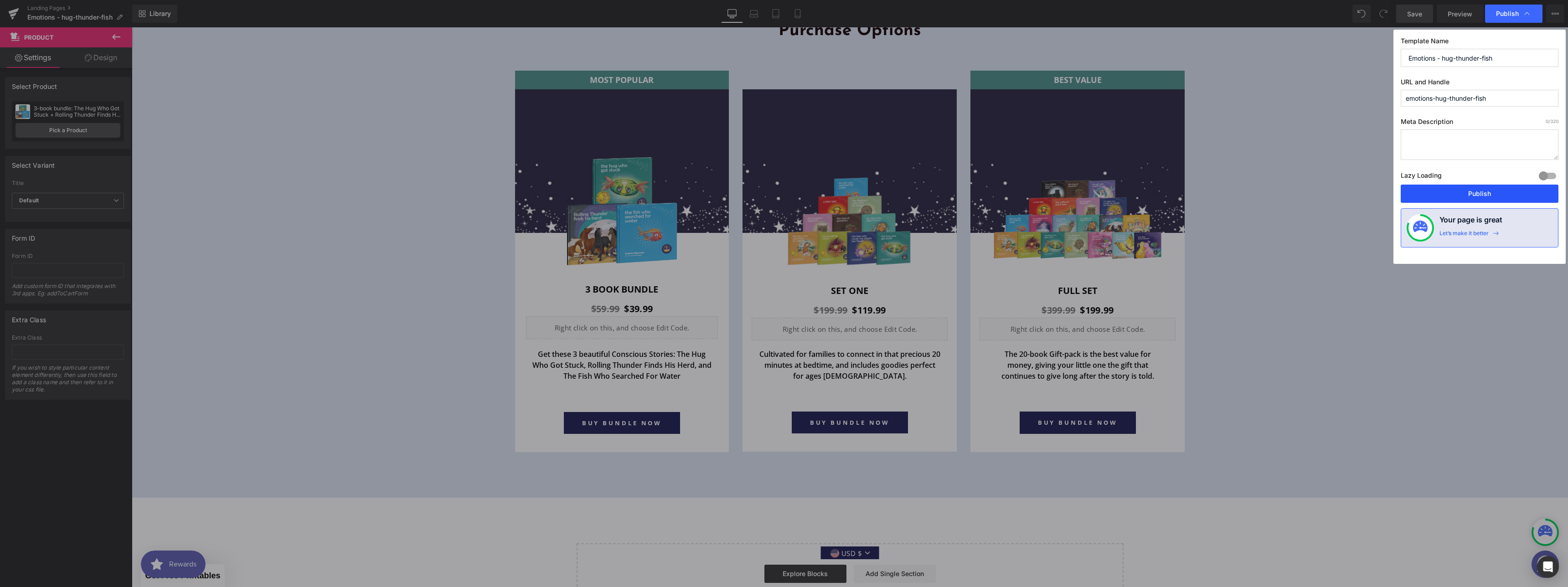
click at [1477, 186] on button "Publish" at bounding box center [1480, 193] width 158 height 18
